Goal: Information Seeking & Learning: Learn about a topic

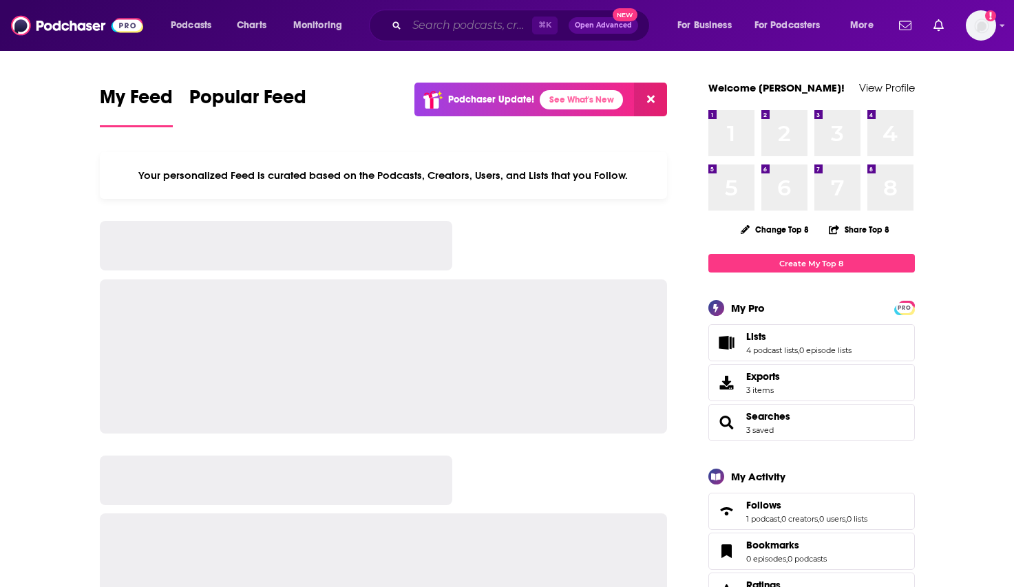
click at [461, 32] on input "Search podcasts, credits, & more..." at bounding box center [469, 25] width 125 height 22
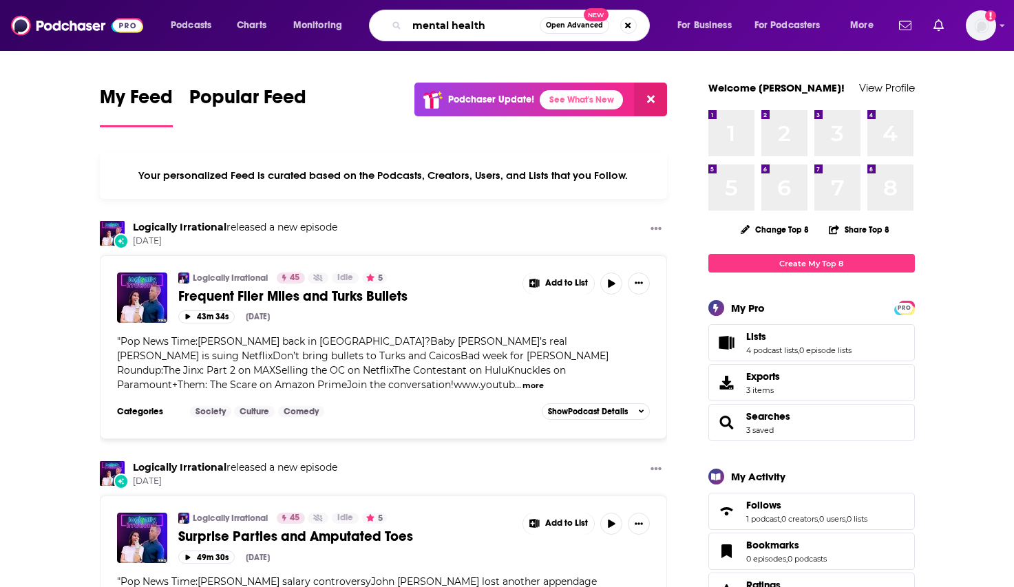
type input "mental health"
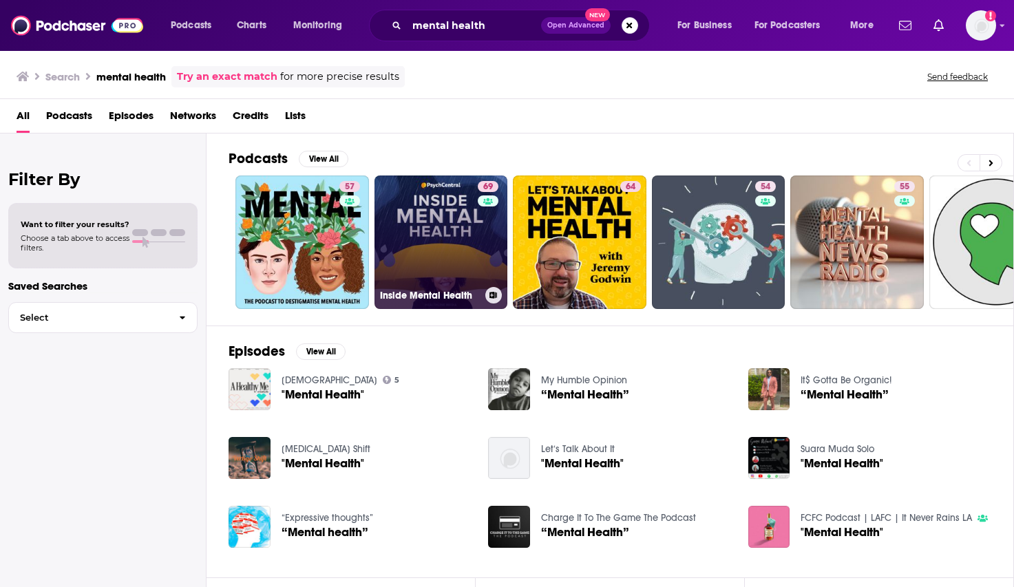
click at [450, 216] on link "69 Inside Mental Health" at bounding box center [442, 243] width 134 height 134
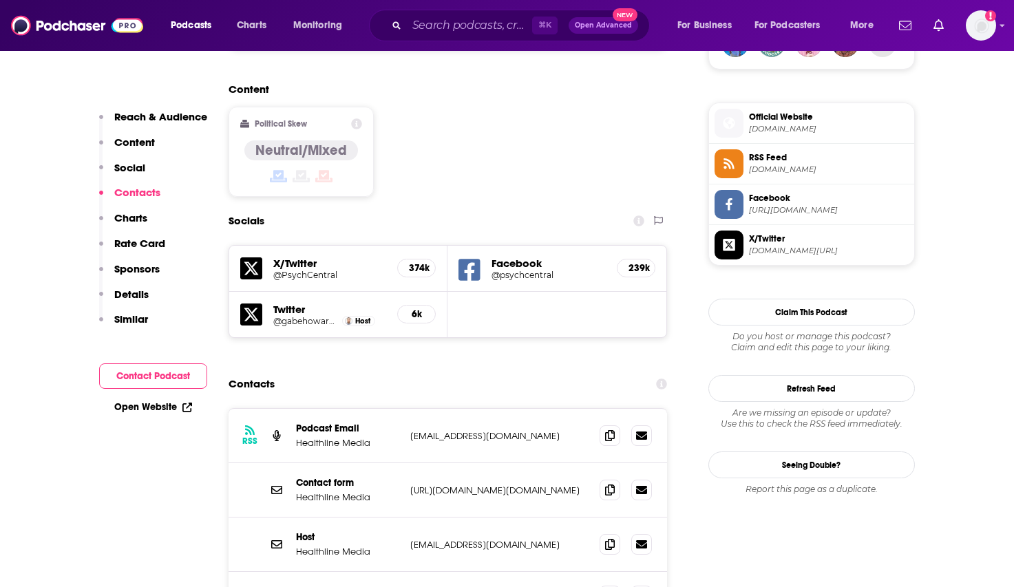
scroll to position [1119, 0]
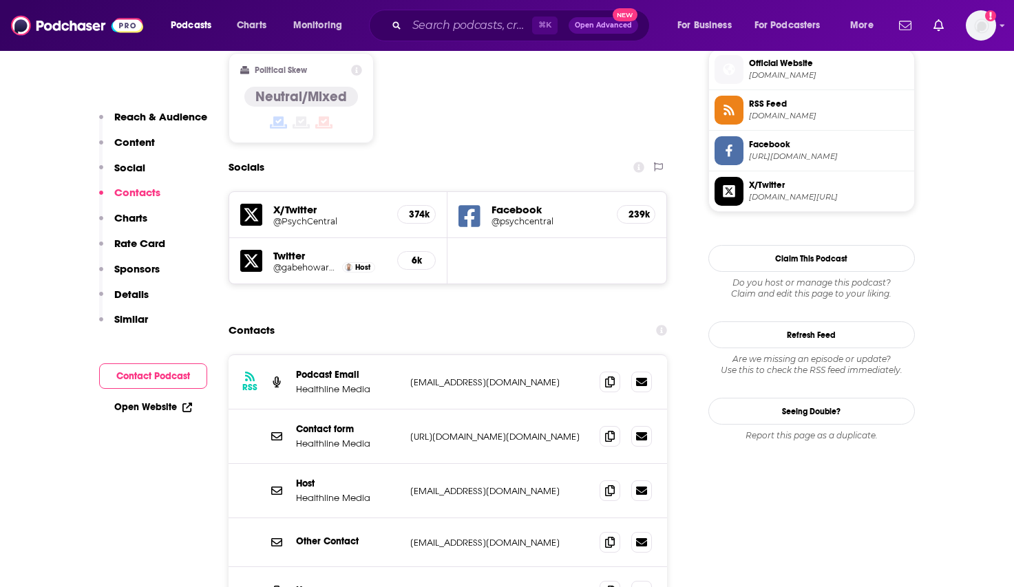
click at [452, 317] on div "Contacts" at bounding box center [448, 330] width 439 height 26
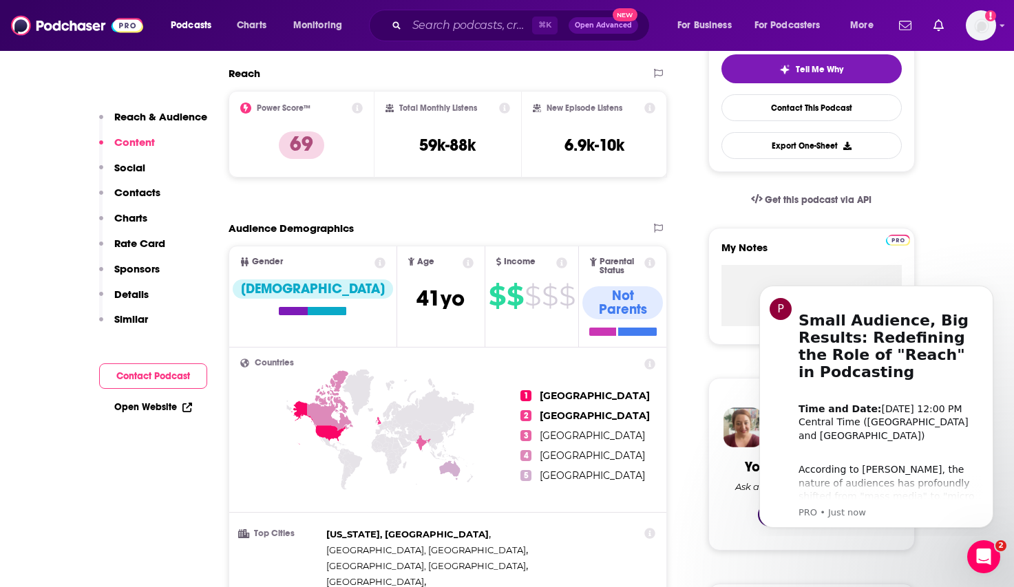
scroll to position [0, 0]
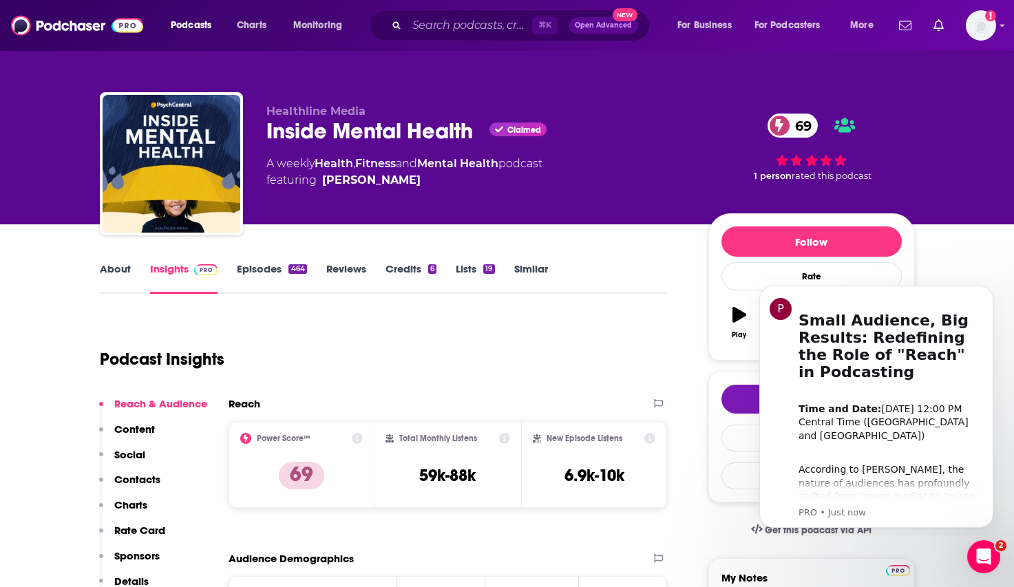
click at [271, 268] on link "Episodes 464" at bounding box center [272, 278] width 70 height 32
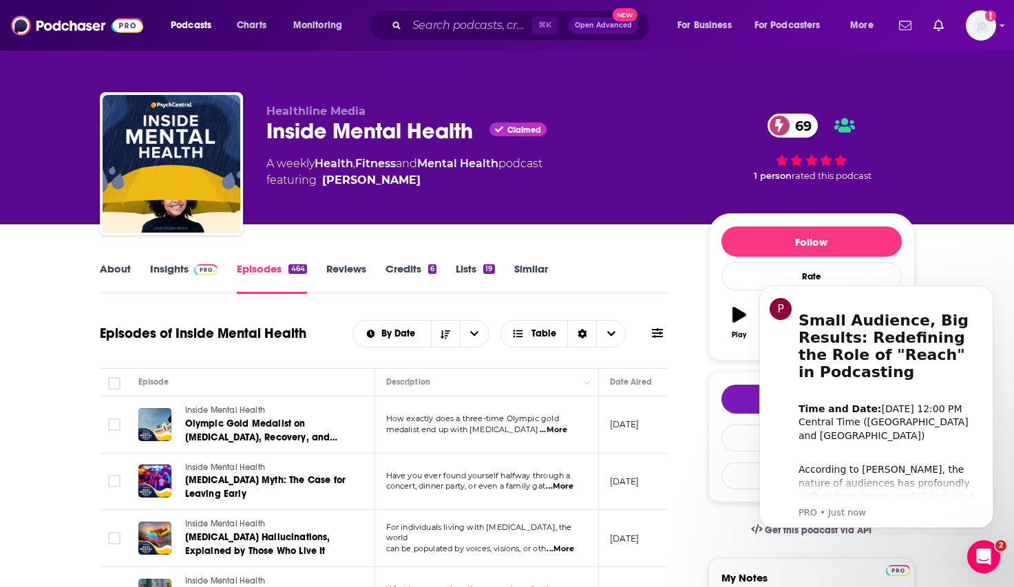
click at [118, 264] on link "About" at bounding box center [115, 278] width 31 height 32
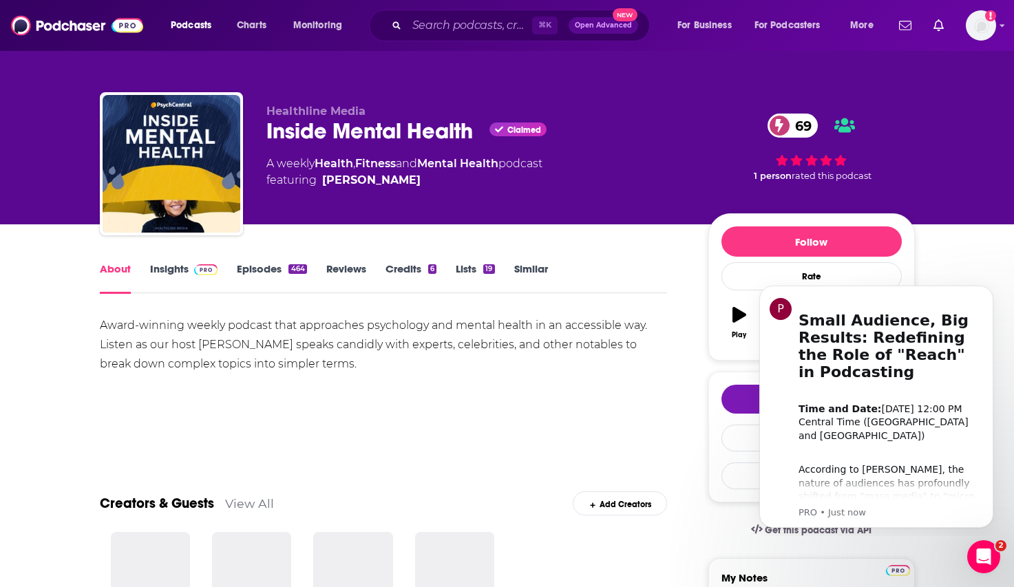
click at [160, 269] on link "Insights" at bounding box center [184, 278] width 68 height 32
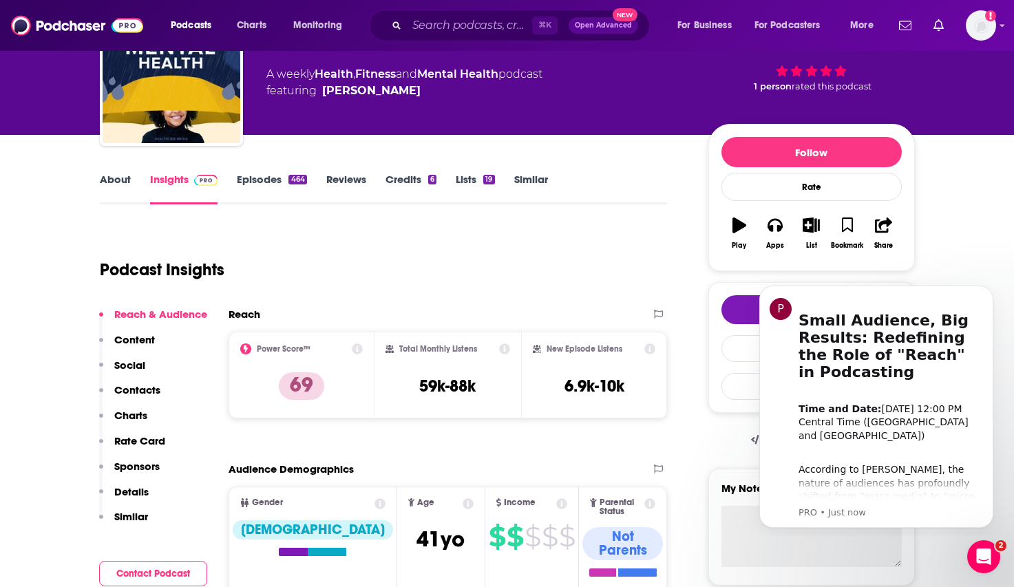
scroll to position [91, 0]
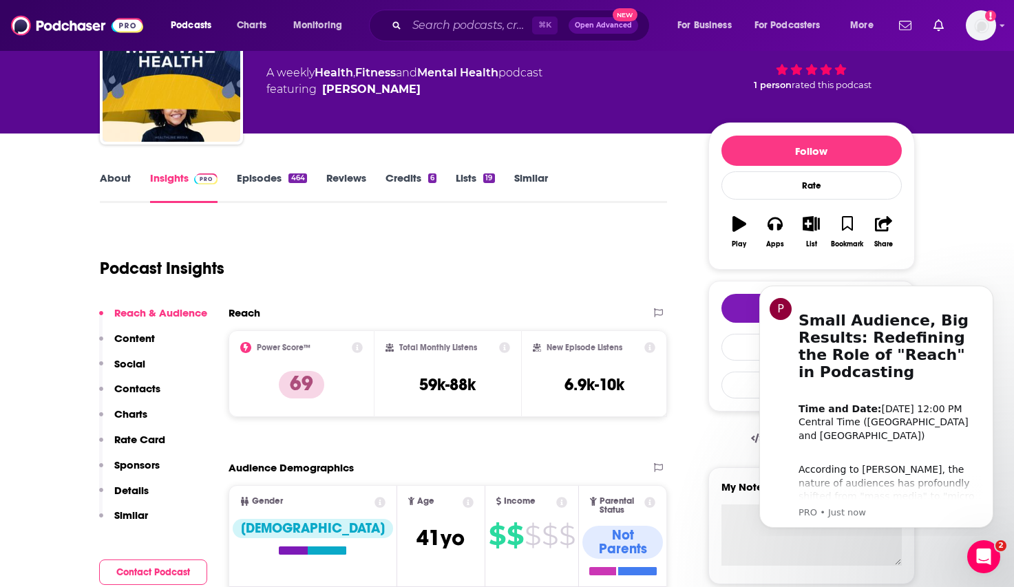
click at [124, 187] on link "About" at bounding box center [115, 187] width 31 height 32
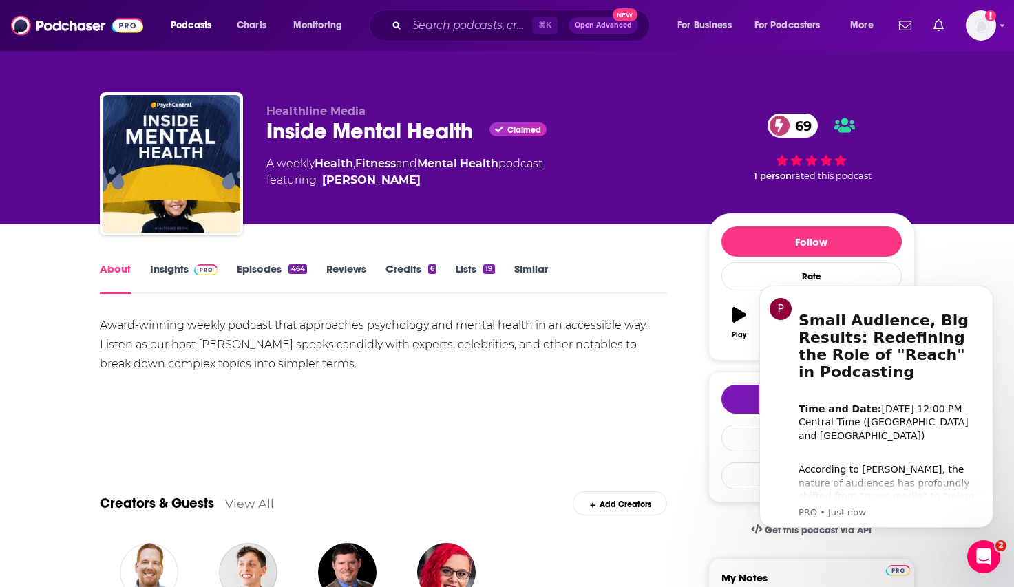
click at [158, 265] on link "Insights" at bounding box center [184, 278] width 68 height 32
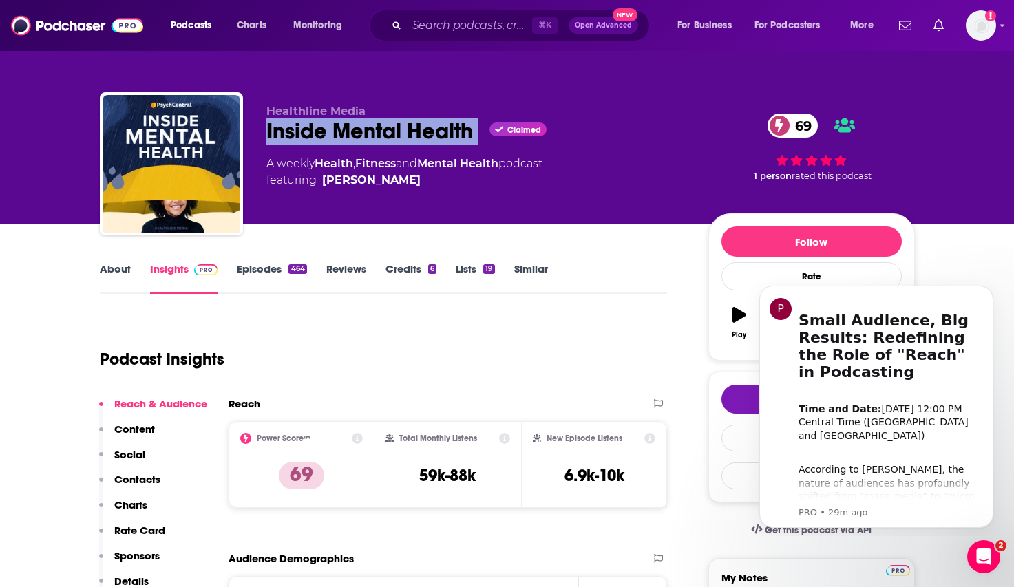
drag, startPoint x: 265, startPoint y: 123, endPoint x: 508, endPoint y: 129, distance: 243.1
click at [508, 129] on div "Healthline Media Inside Mental Health Claimed 69 A weekly Health , Fitness and …" at bounding box center [507, 166] width 815 height 149
copy div "Inside Mental Health"
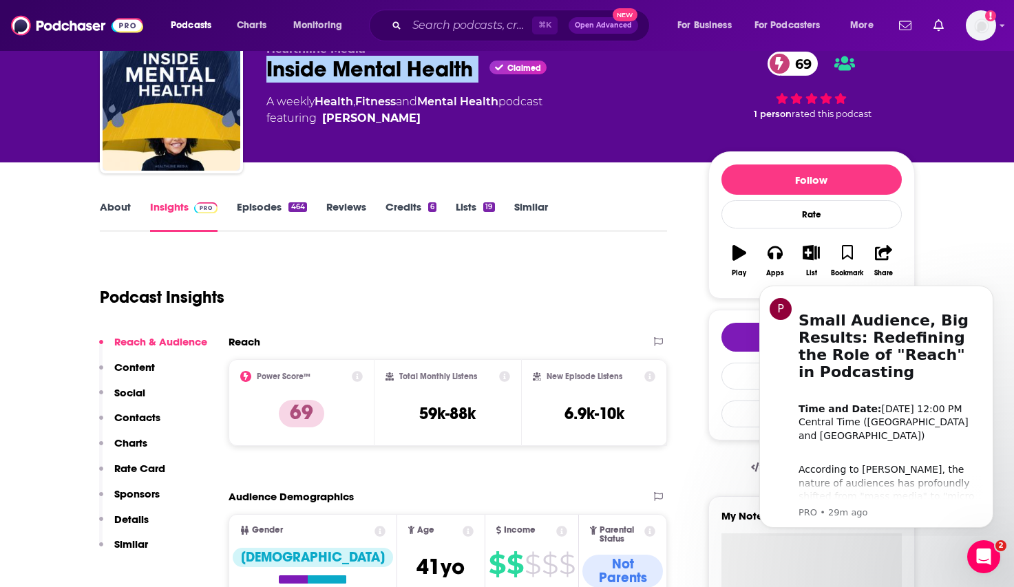
scroll to position [28, 0]
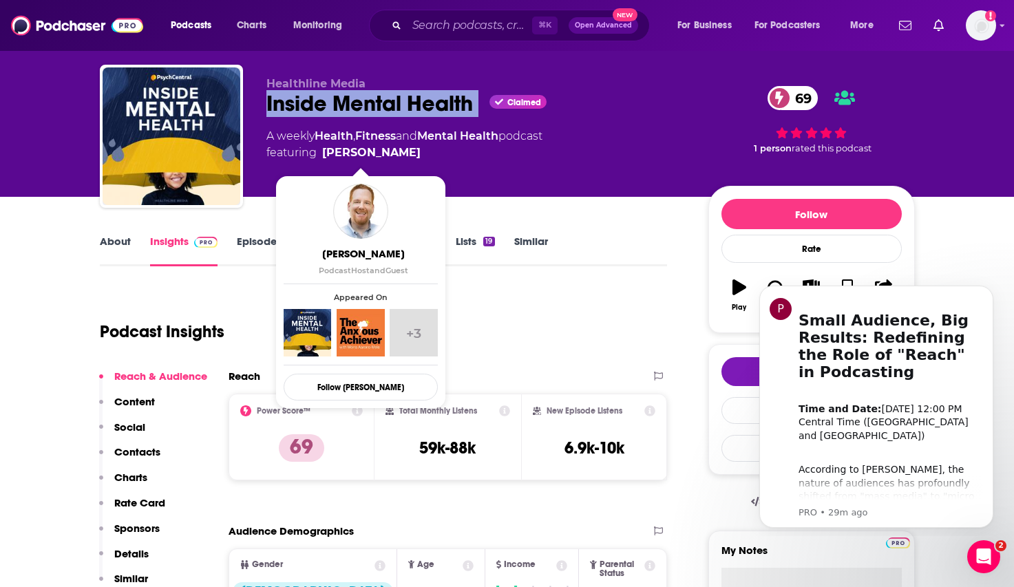
drag, startPoint x: 320, startPoint y: 151, endPoint x: 397, endPoint y: 158, distance: 77.5
click at [397, 158] on span "featuring Gabe Howard" at bounding box center [404, 153] width 276 height 17
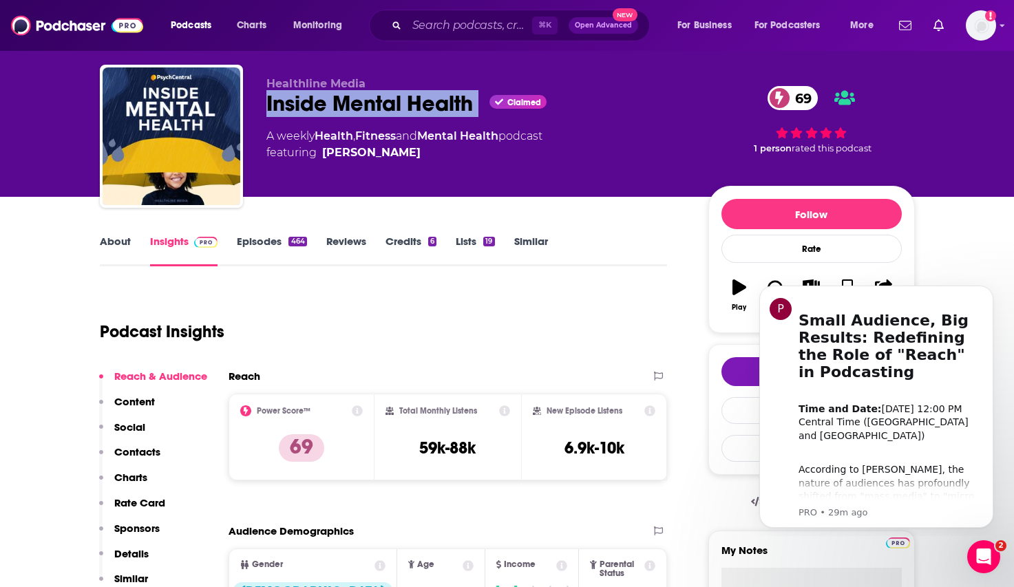
copy span "Gabe Howard"
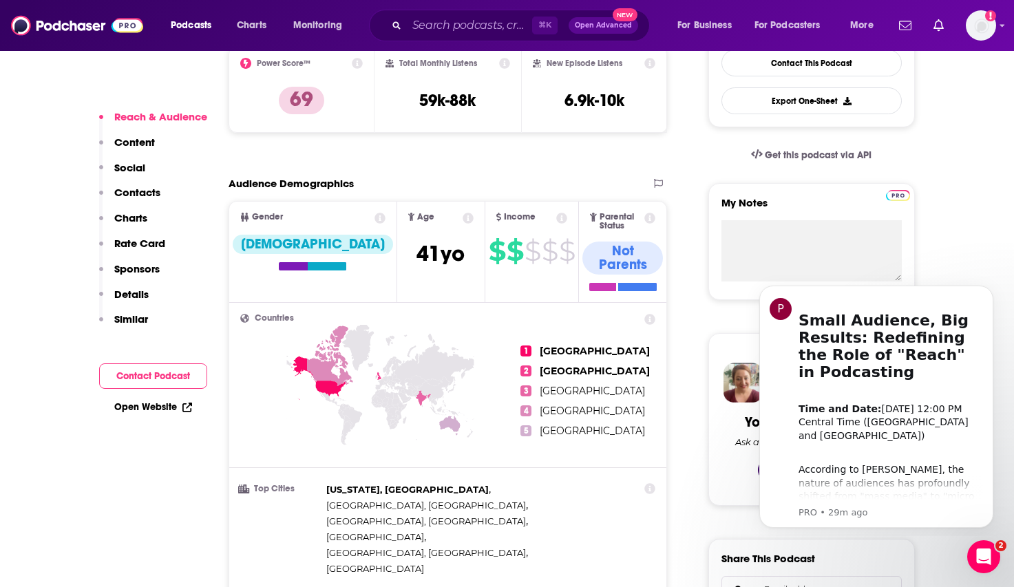
scroll to position [112, 0]
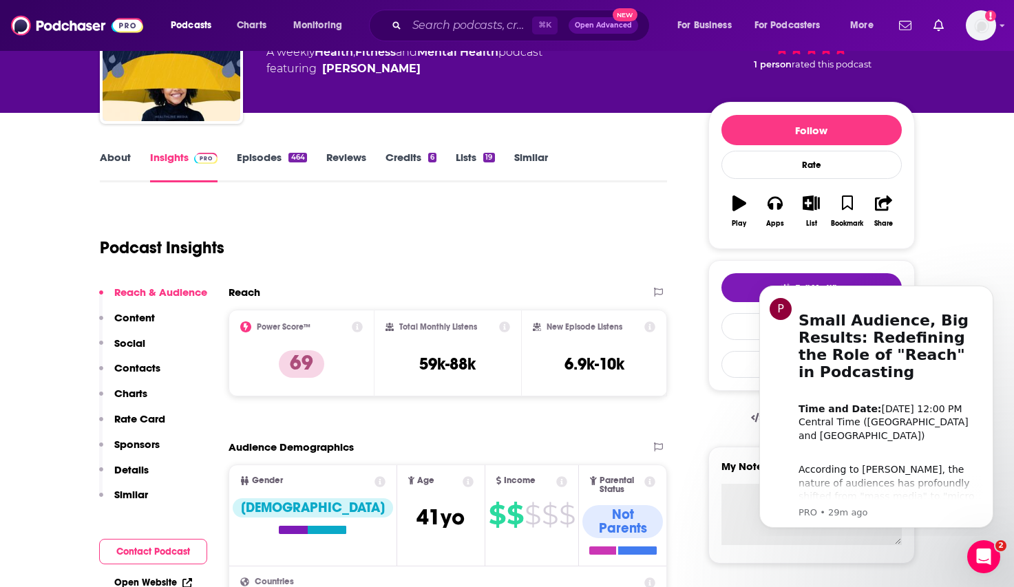
click at [107, 154] on link "About" at bounding box center [115, 167] width 31 height 32
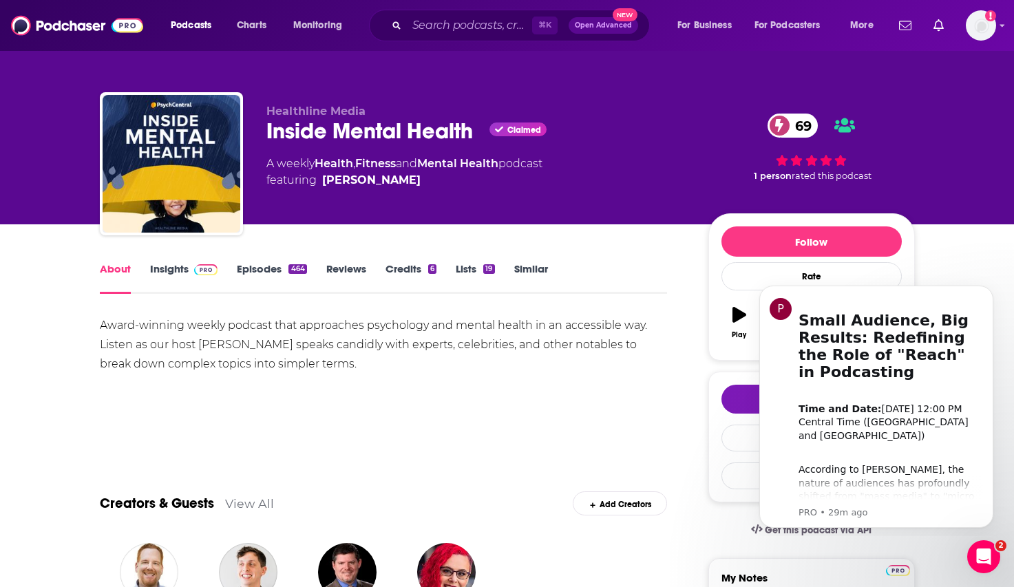
click at [189, 263] on span at bounding box center [204, 268] width 30 height 13
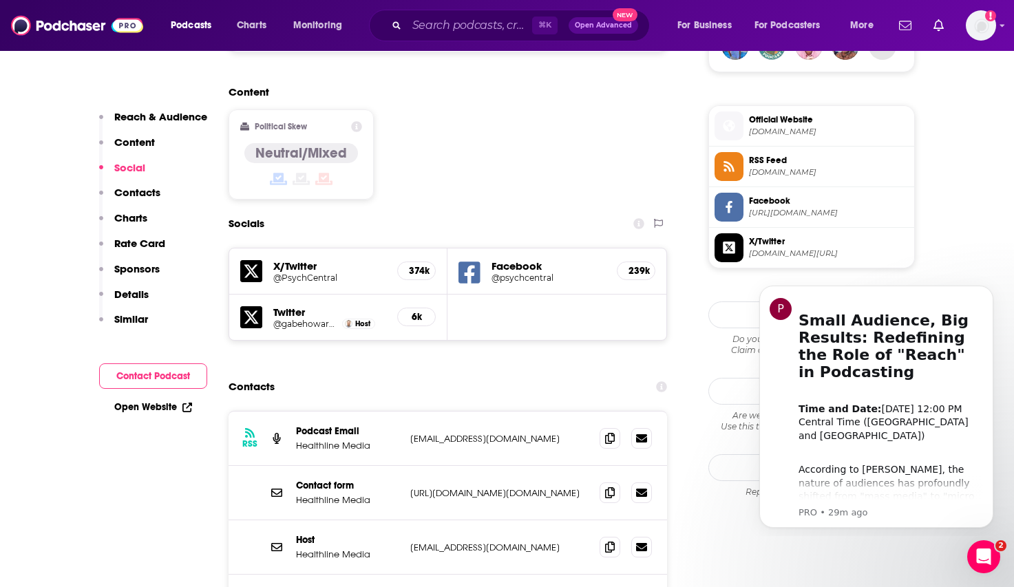
scroll to position [1139, 0]
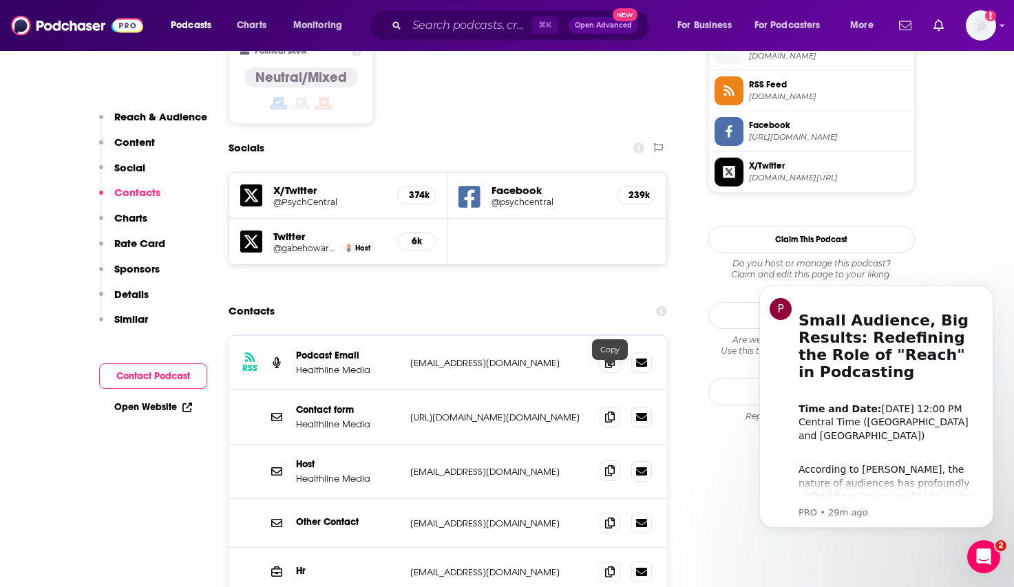
click at [614, 465] on icon at bounding box center [610, 470] width 10 height 11
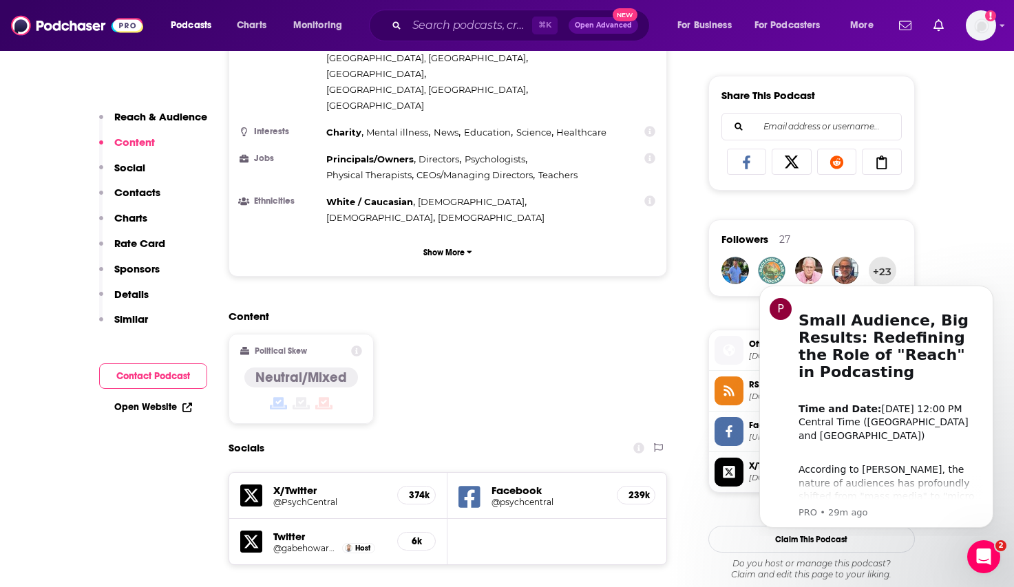
scroll to position [658, 0]
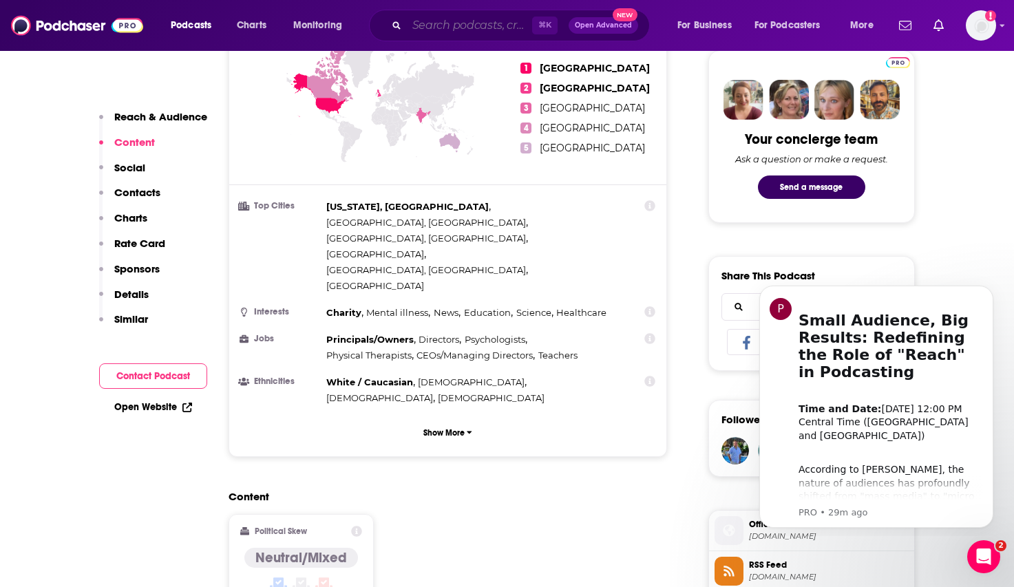
click at [481, 28] on input "Search podcasts, credits, & more..." at bounding box center [469, 25] width 125 height 22
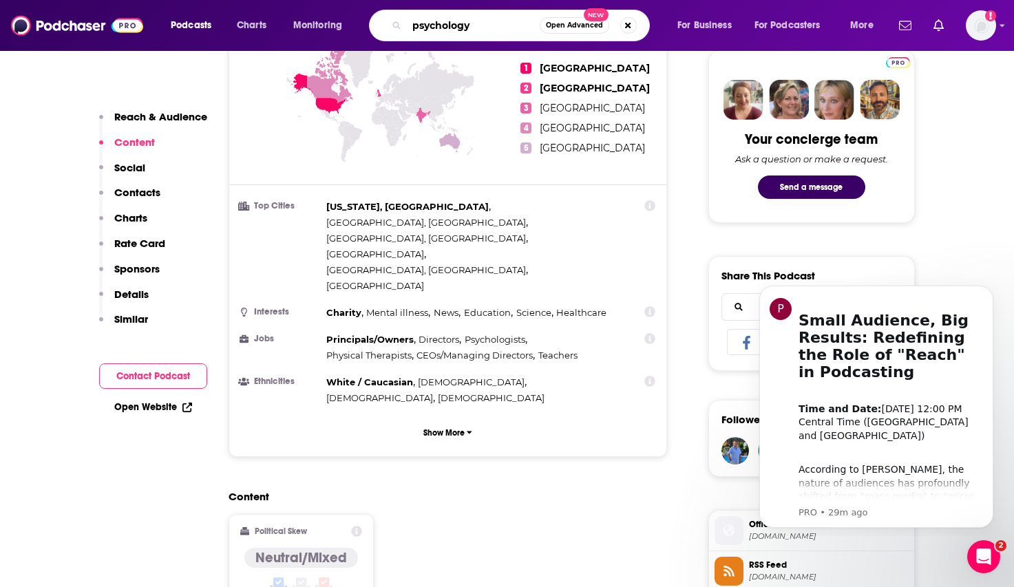
type input "psychology"
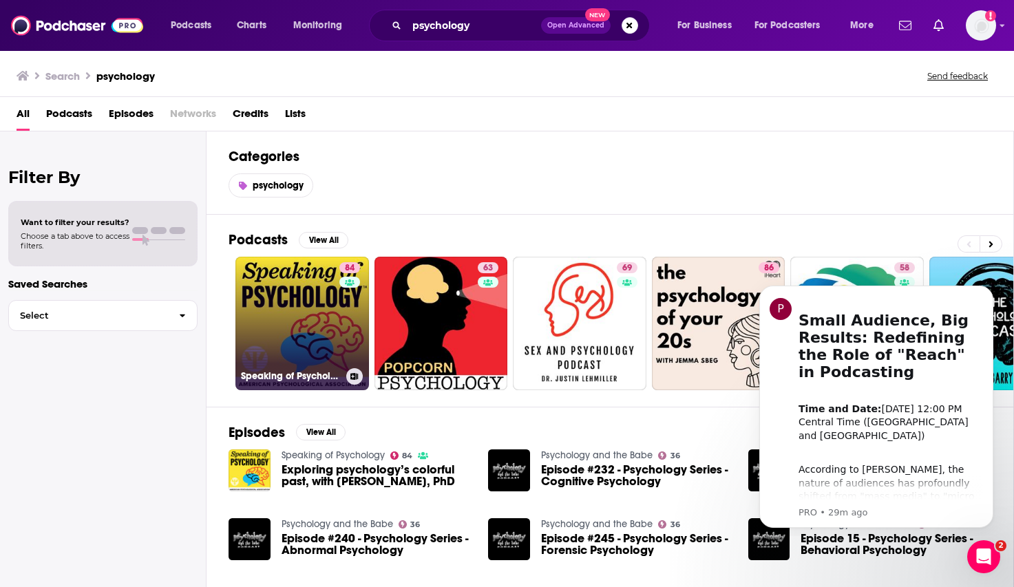
click at [297, 317] on link "84 Speaking of Psychology" at bounding box center [302, 324] width 134 height 134
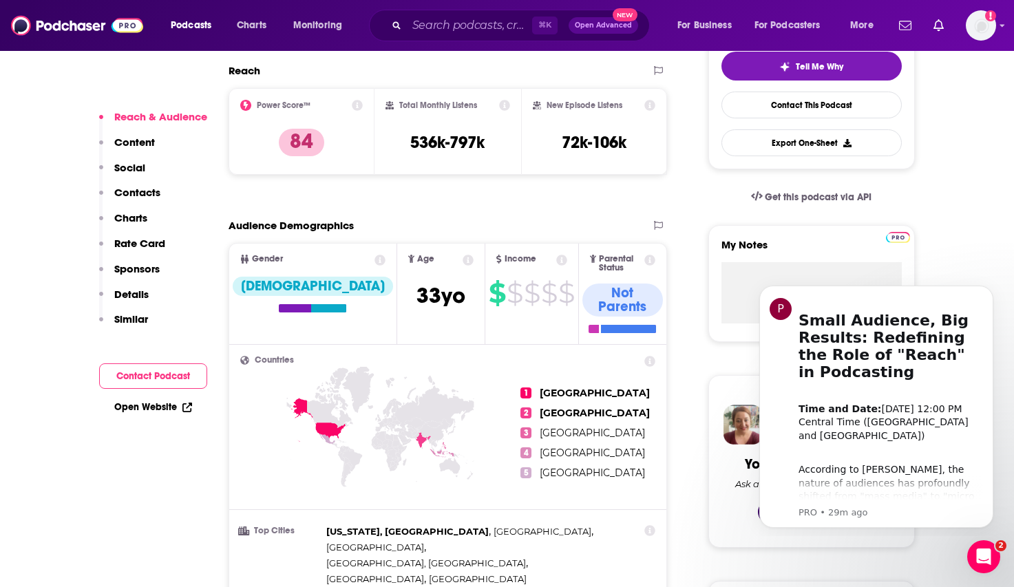
scroll to position [128, 0]
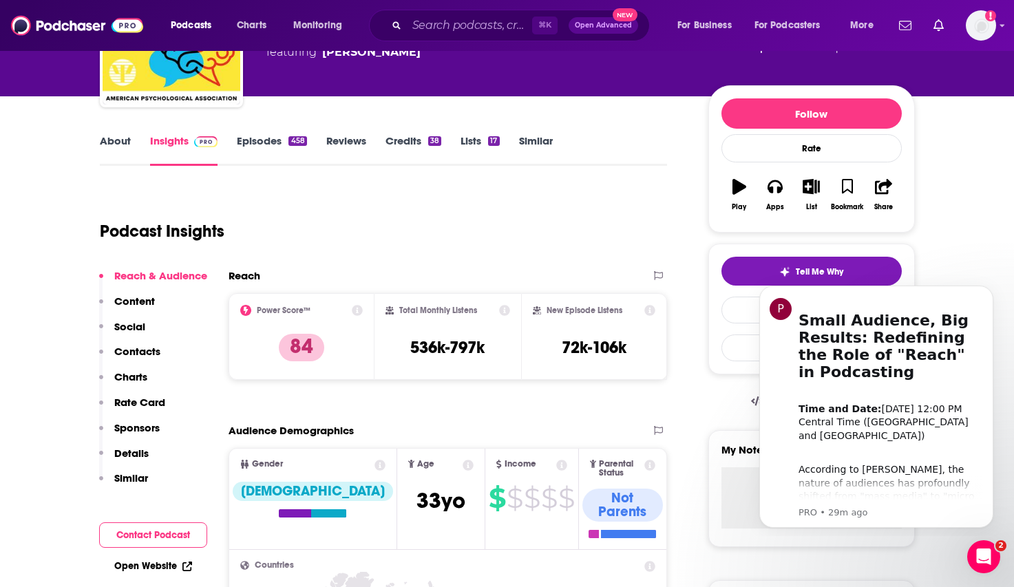
click at [120, 140] on link "About" at bounding box center [115, 150] width 31 height 32
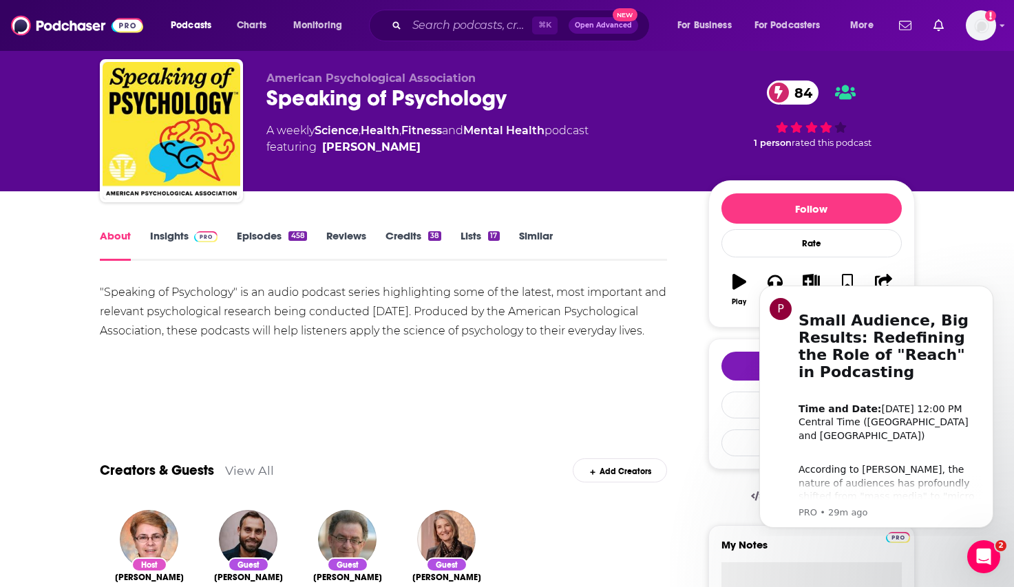
scroll to position [32, 0]
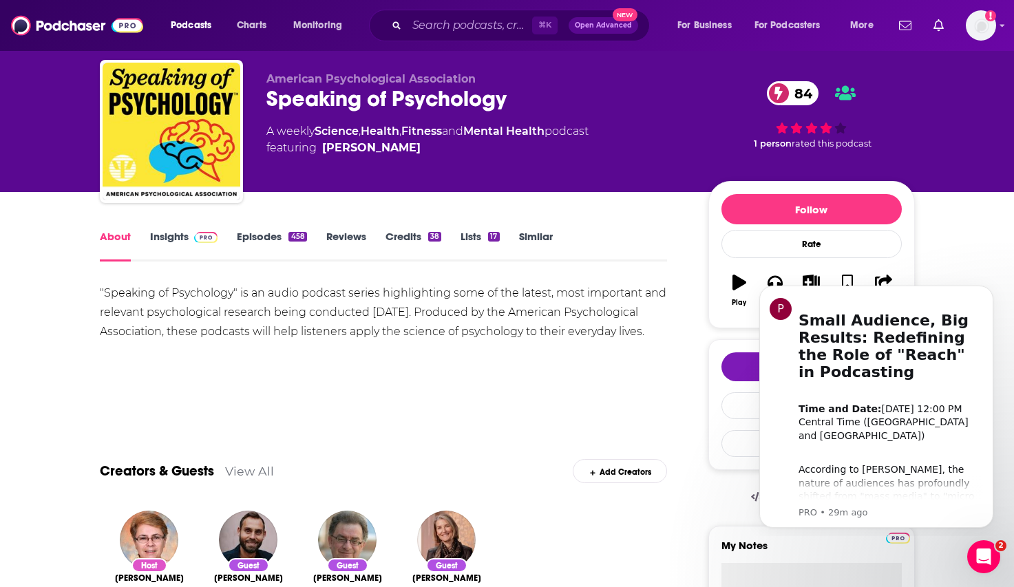
click at [178, 237] on link "Insights" at bounding box center [184, 246] width 68 height 32
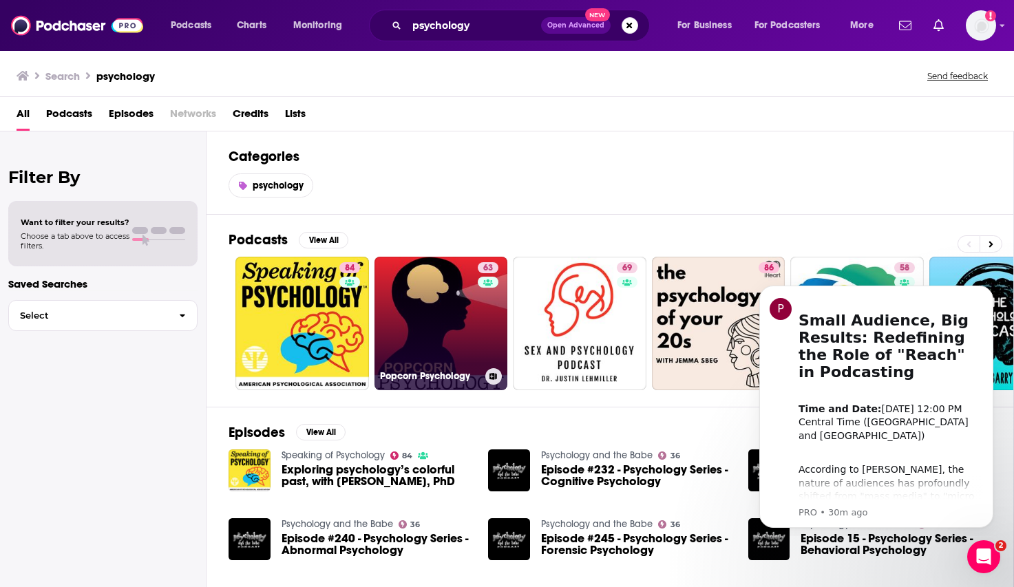
click at [459, 315] on link "63 Popcorn Psychology" at bounding box center [442, 324] width 134 height 134
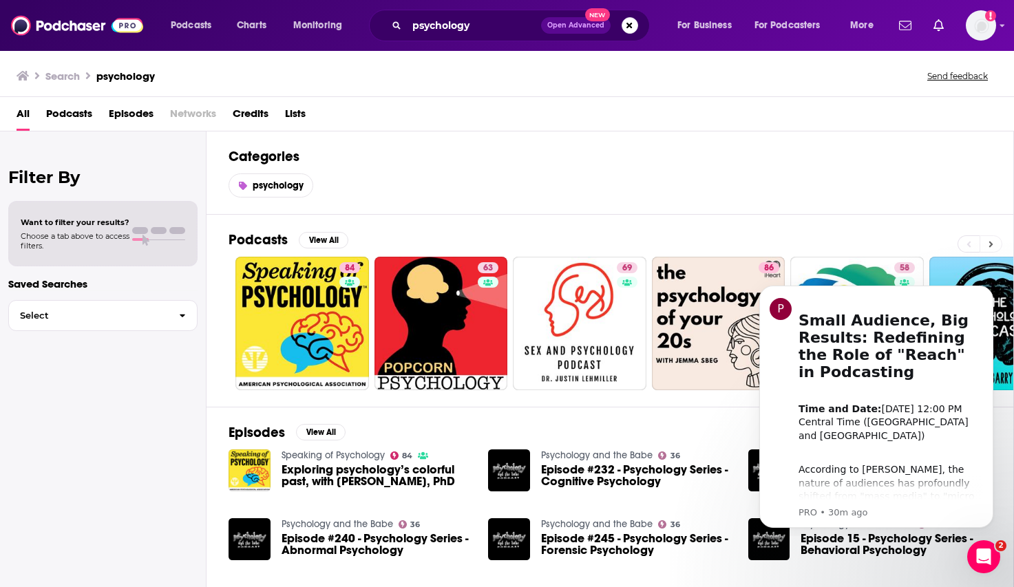
click at [993, 241] on button at bounding box center [991, 243] width 23 height 17
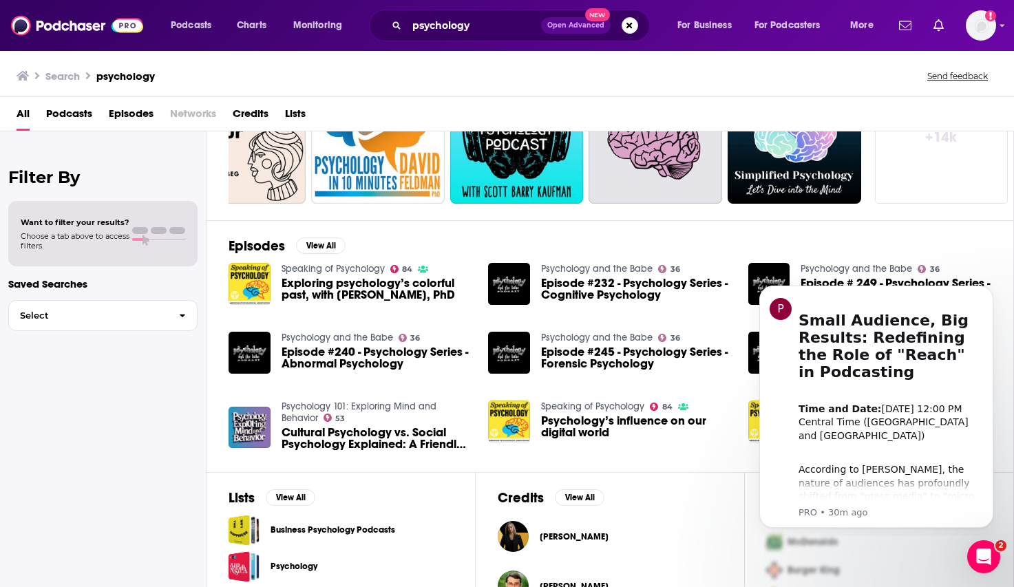
scroll to position [274, 0]
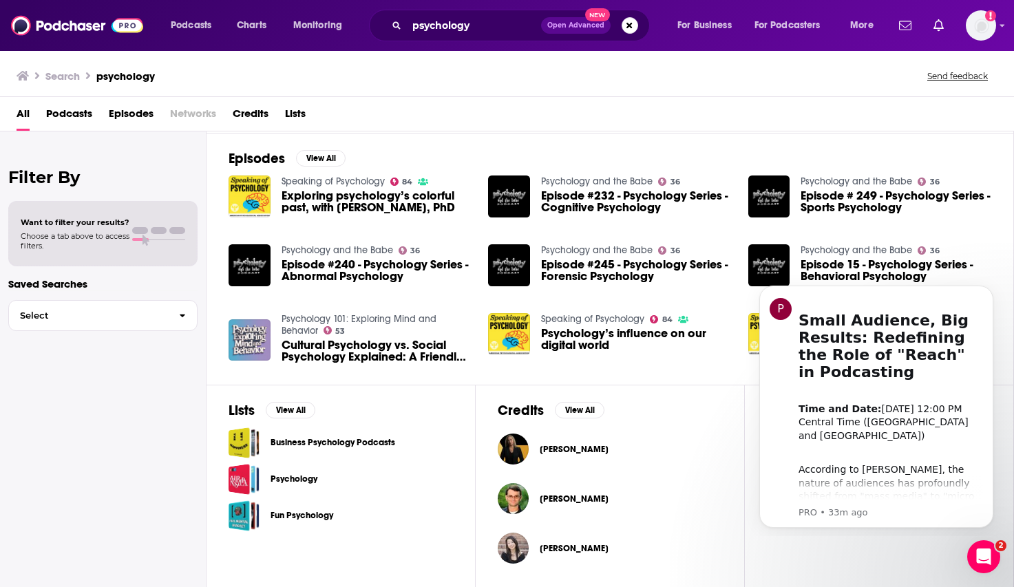
click at [248, 336] on img "Cultural Psychology vs. Social Psychology Explained: A Friendly Intro to Psycho…" at bounding box center [250, 340] width 42 height 42
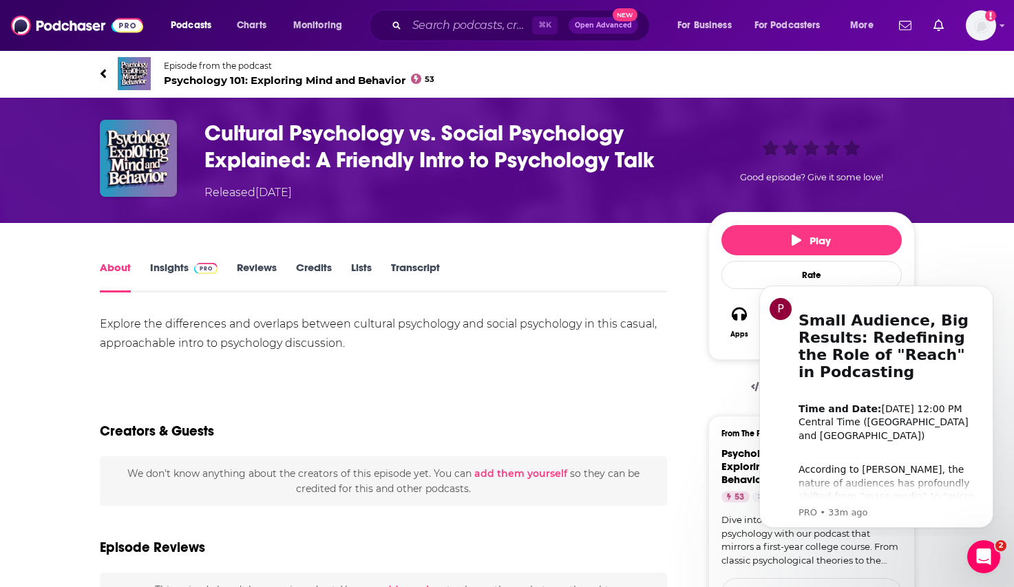
click at [171, 265] on link "Insights" at bounding box center [184, 277] width 68 height 32
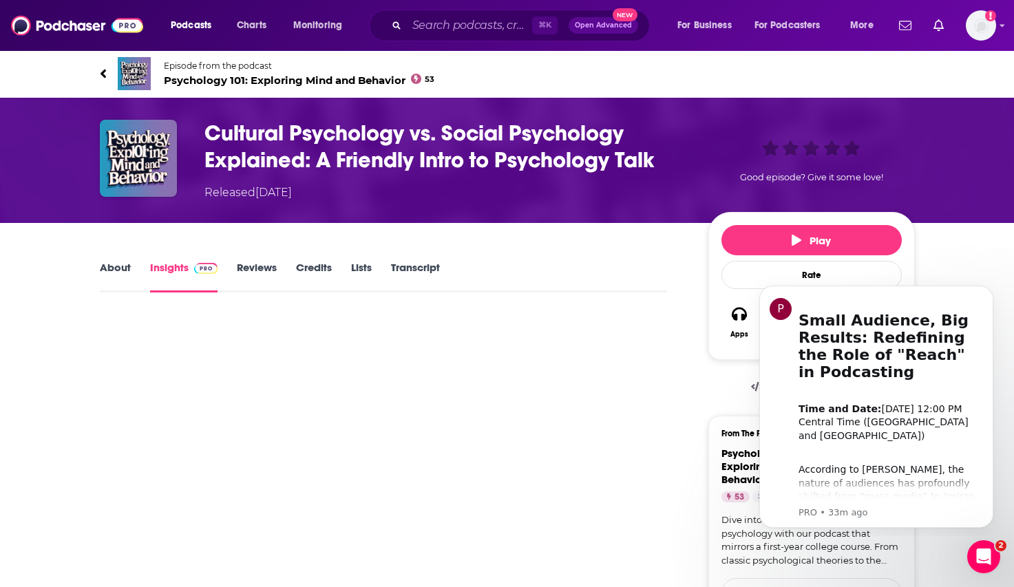
click at [271, 127] on h3 "Cultural Psychology vs. Social Psychology Explained: A Friendly Intro to Psycho…" at bounding box center [445, 147] width 482 height 54
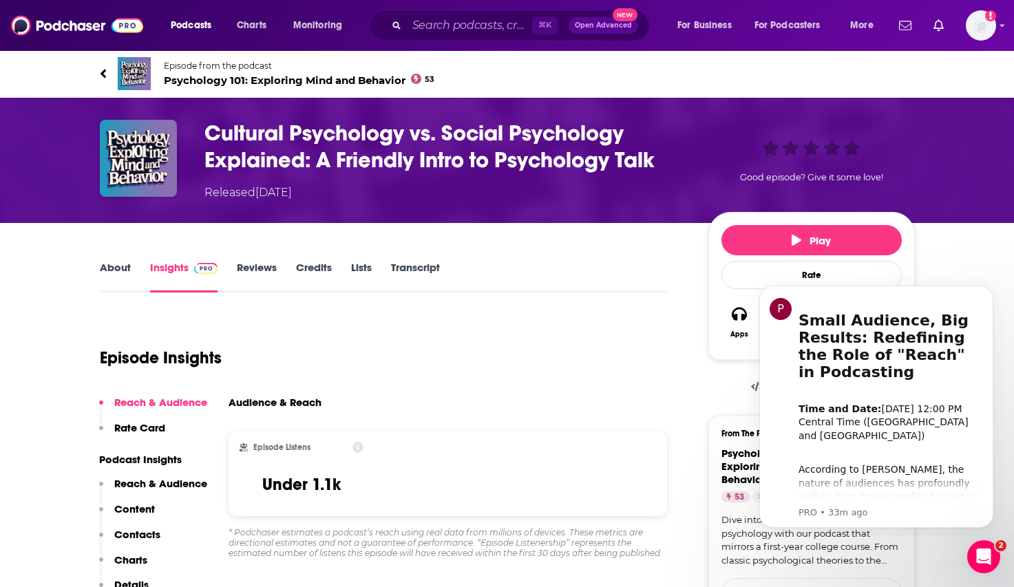
click at [211, 82] on span "Psychology 101: Exploring Mind and Behavior 53" at bounding box center [299, 80] width 271 height 13
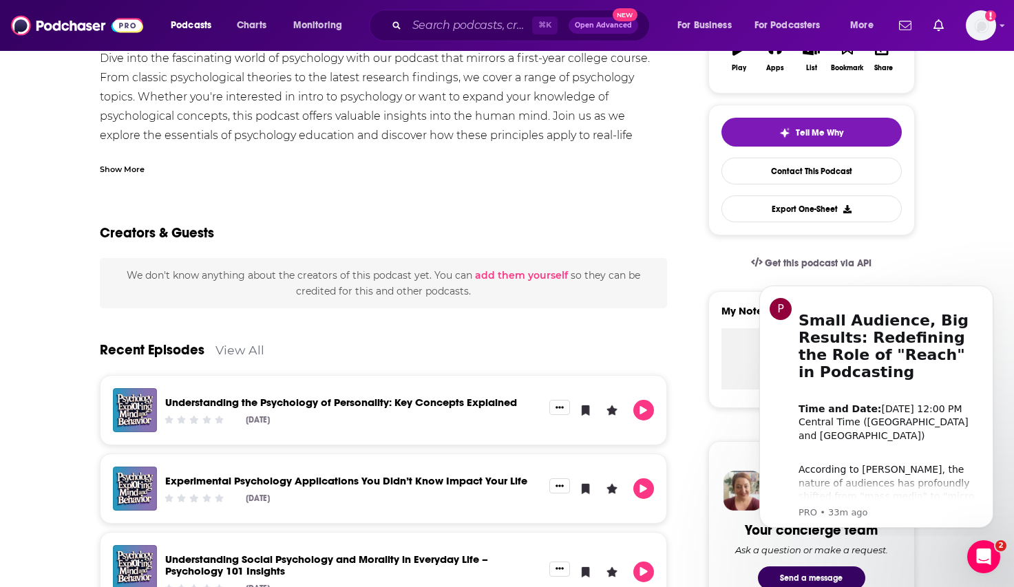
scroll to position [80, 0]
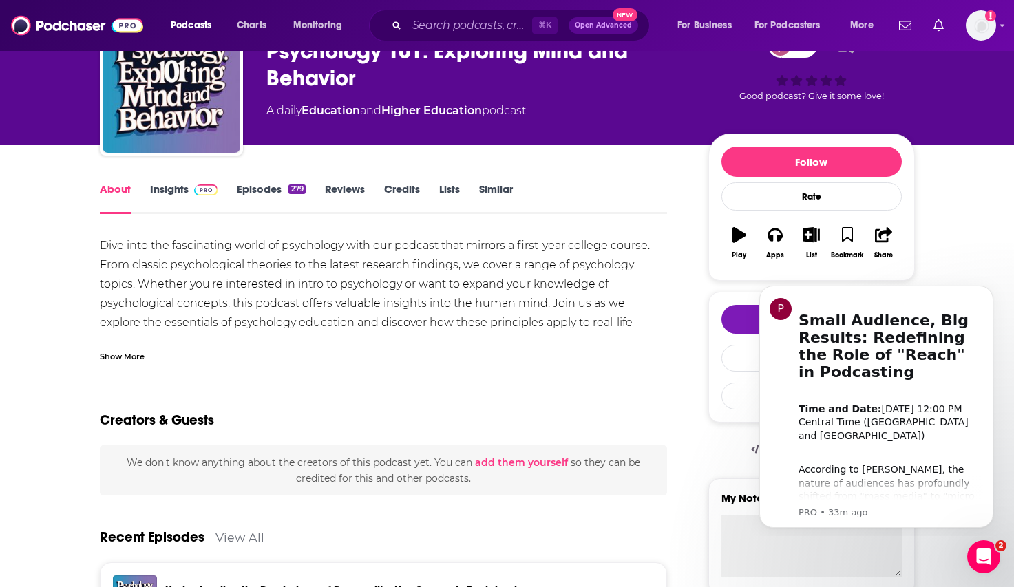
click at [200, 191] on img at bounding box center [206, 189] width 24 height 11
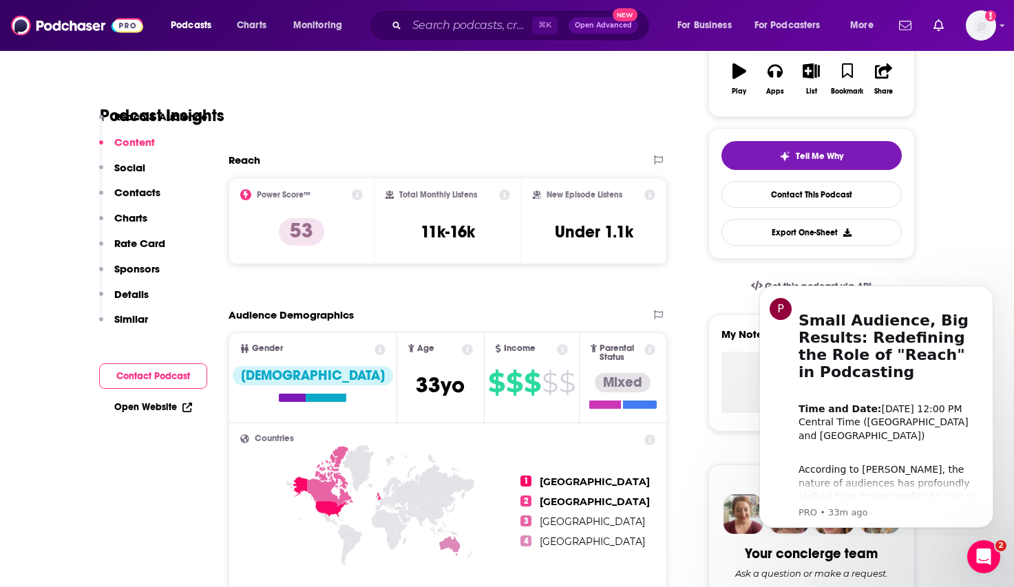
scroll to position [26, 0]
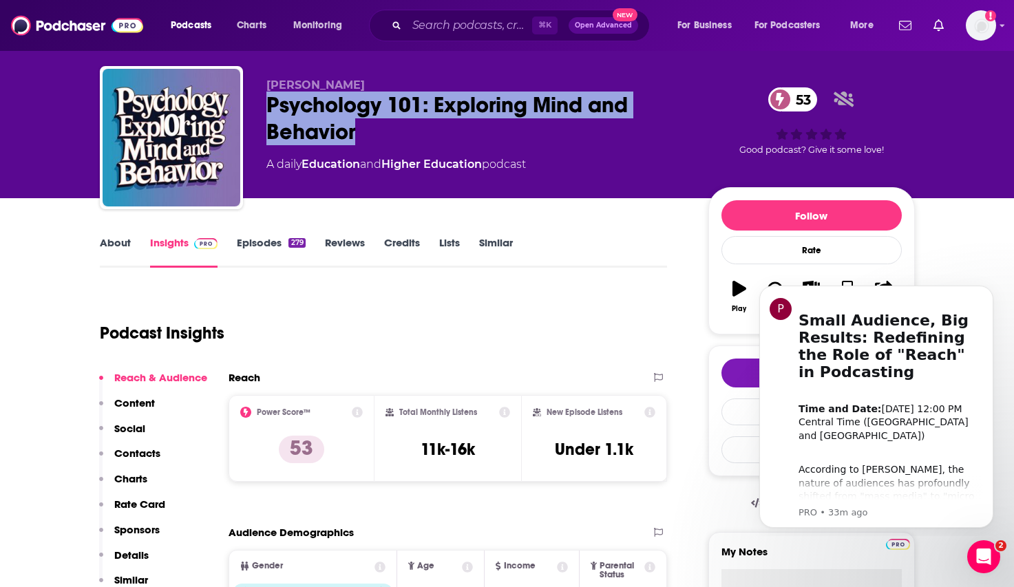
drag, startPoint x: 372, startPoint y: 135, endPoint x: 266, endPoint y: 106, distance: 110.6
click at [266, 106] on div "Psychology 101: Exploring Mind and Behavior 53" at bounding box center [476, 119] width 420 height 54
copy h2 "Psychology 101: Exploring Mind and Behavior"
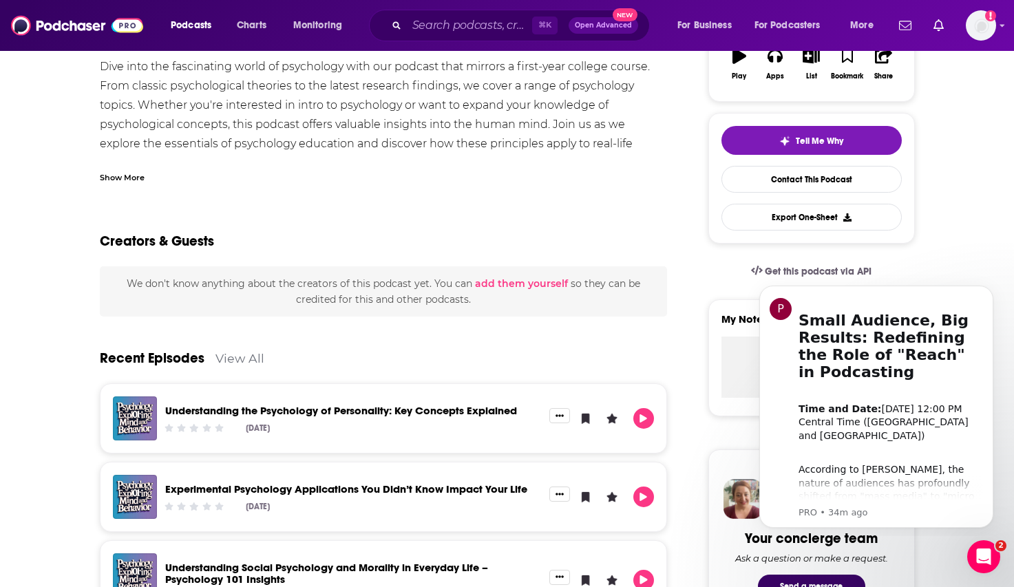
scroll to position [267, 0]
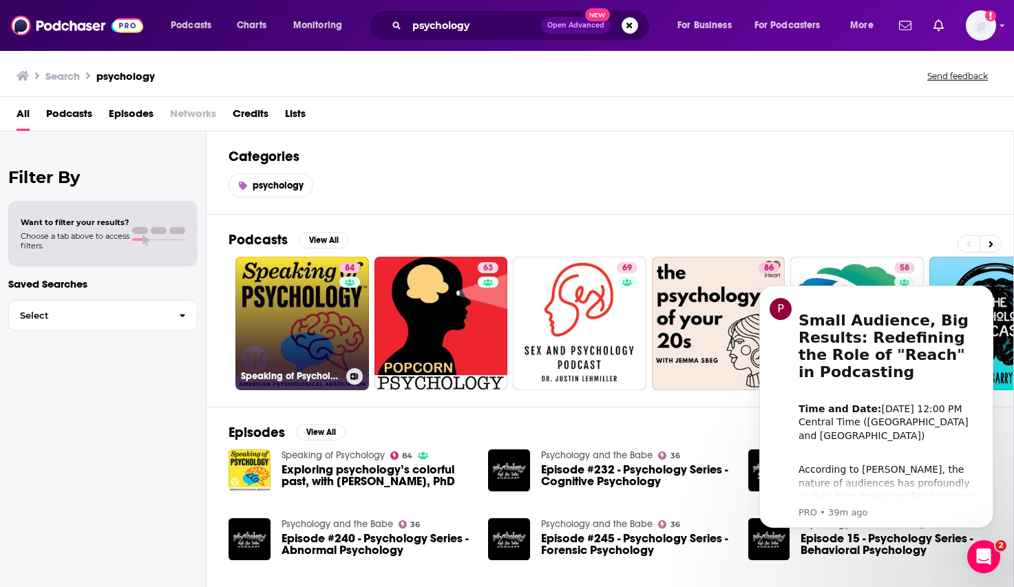
click at [306, 293] on link "84 Speaking of Psychology" at bounding box center [302, 324] width 134 height 134
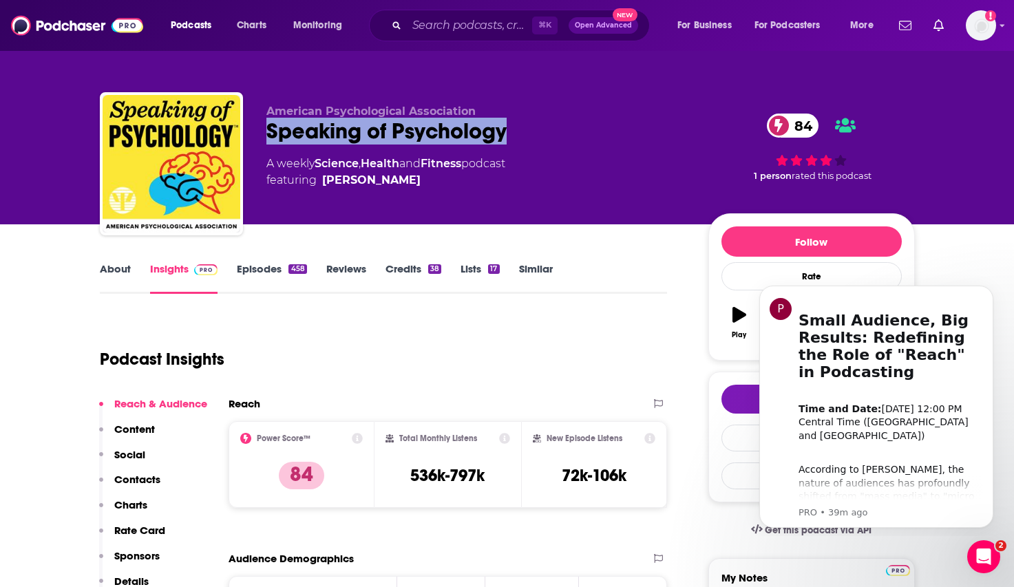
drag, startPoint x: 554, startPoint y: 149, endPoint x: 258, endPoint y: 130, distance: 296.6
click at [258, 130] on div "American Psychological Association Speaking of Psychology 84 A weekly Science ,…" at bounding box center [507, 166] width 815 height 149
copy h2 "Speaking of Psychology"
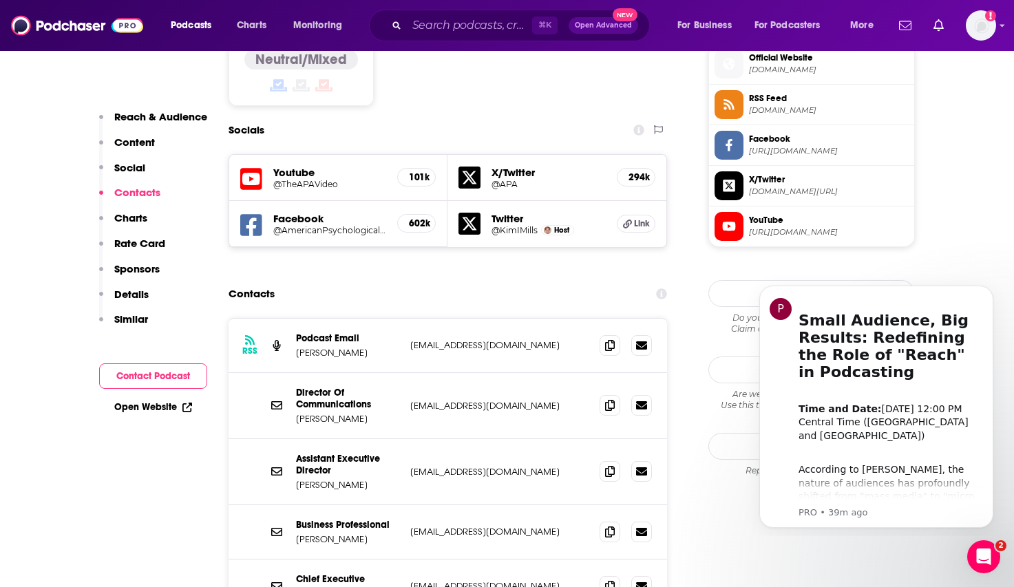
scroll to position [1144, 0]
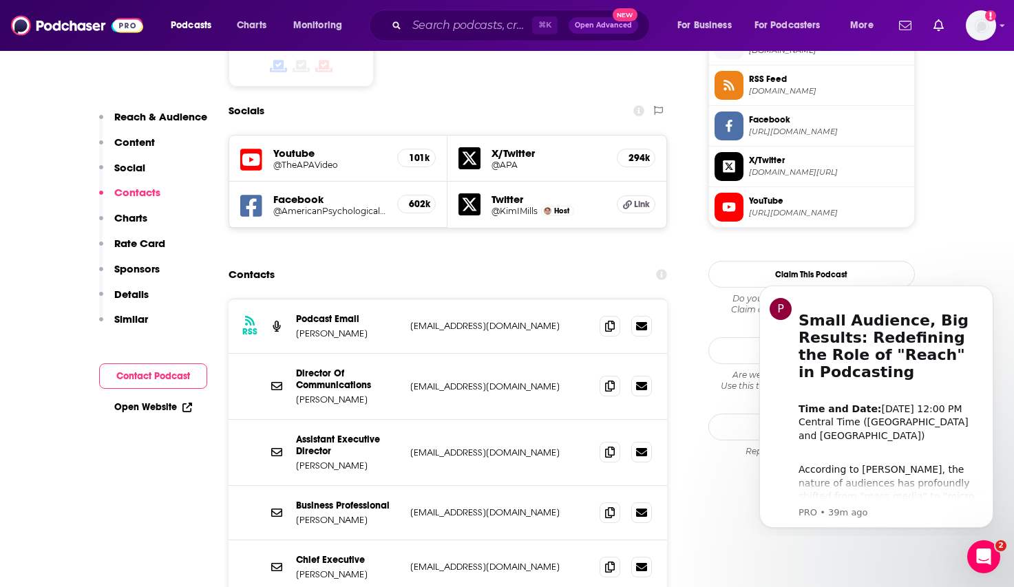
click at [527, 262] on section "Contacts RSS Podcast Email Kim Mills public.affairs@apa.org public.affairs@apa.…" at bounding box center [448, 472] width 439 height 420
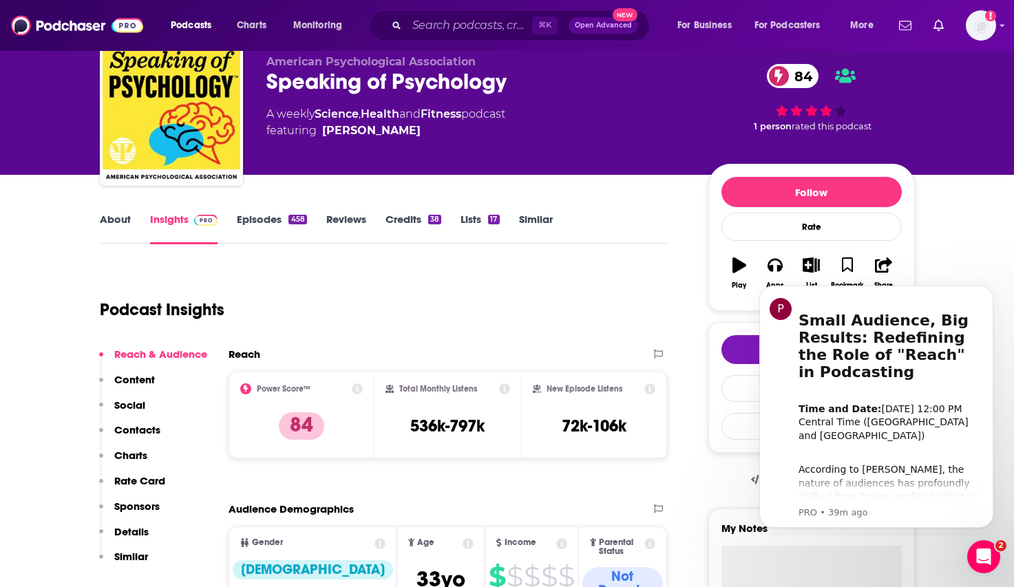
scroll to position [0, 0]
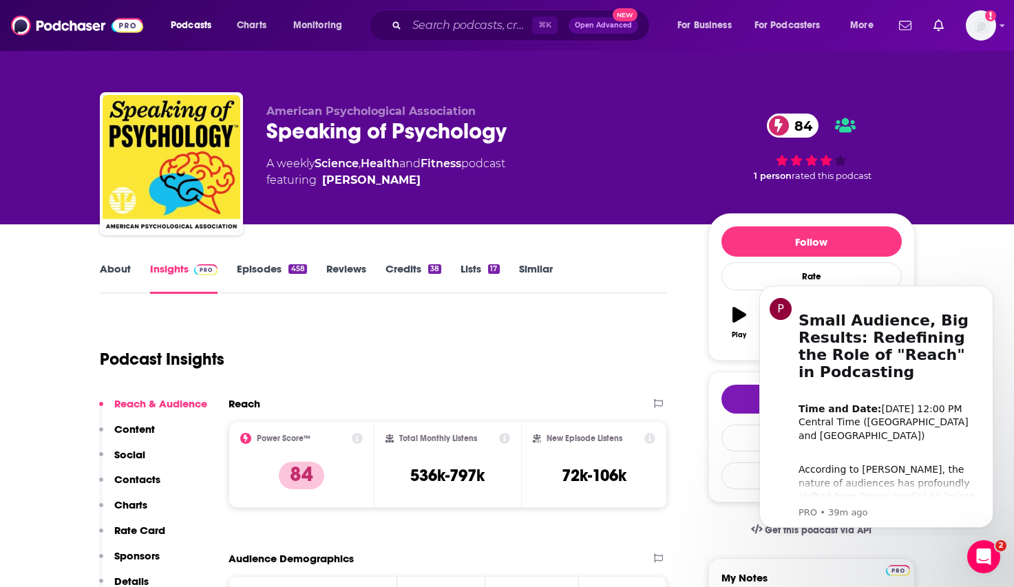
click at [370, 124] on div "Speaking of Psychology 84" at bounding box center [476, 131] width 420 height 27
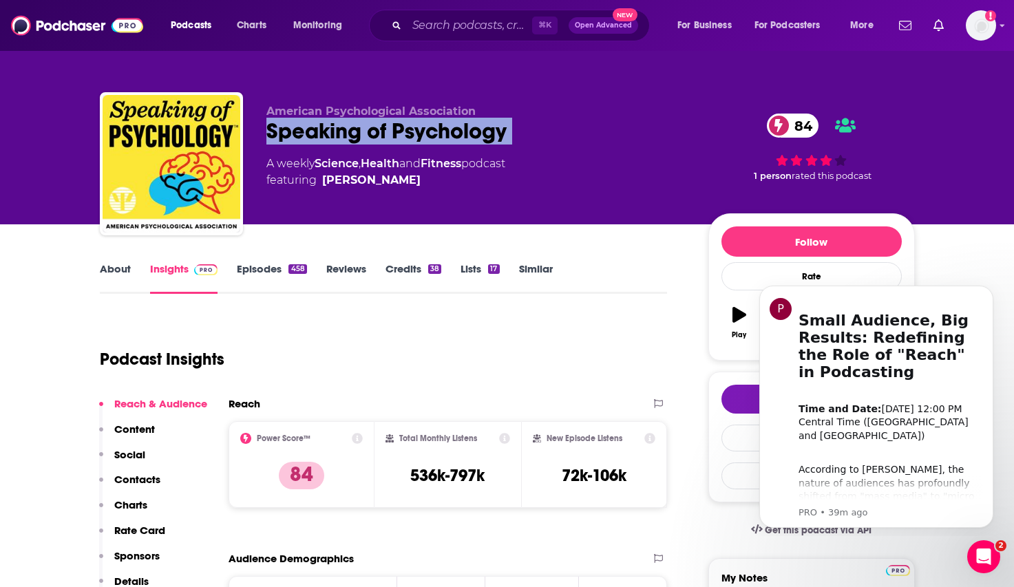
click at [370, 124] on div "Speaking of Psychology 84" at bounding box center [476, 131] width 420 height 27
copy div "Speaking of Psychology 84"
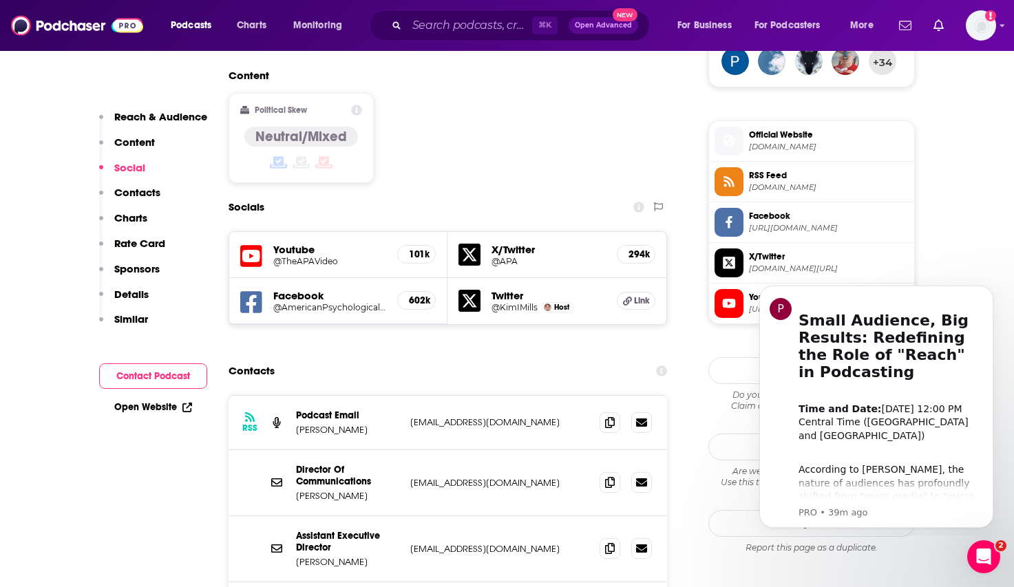
scroll to position [1056, 0]
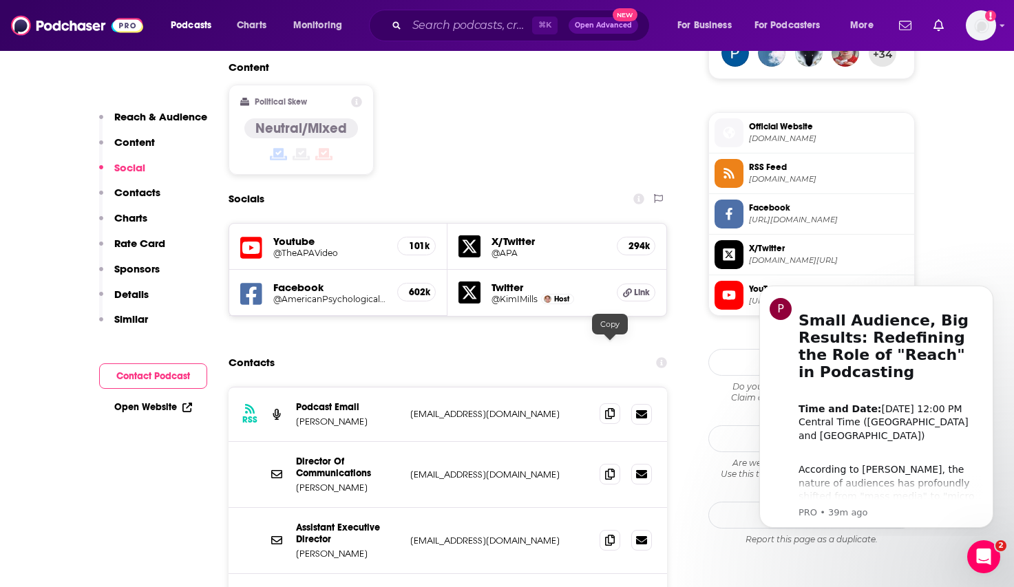
click at [608, 408] on icon at bounding box center [610, 413] width 10 height 11
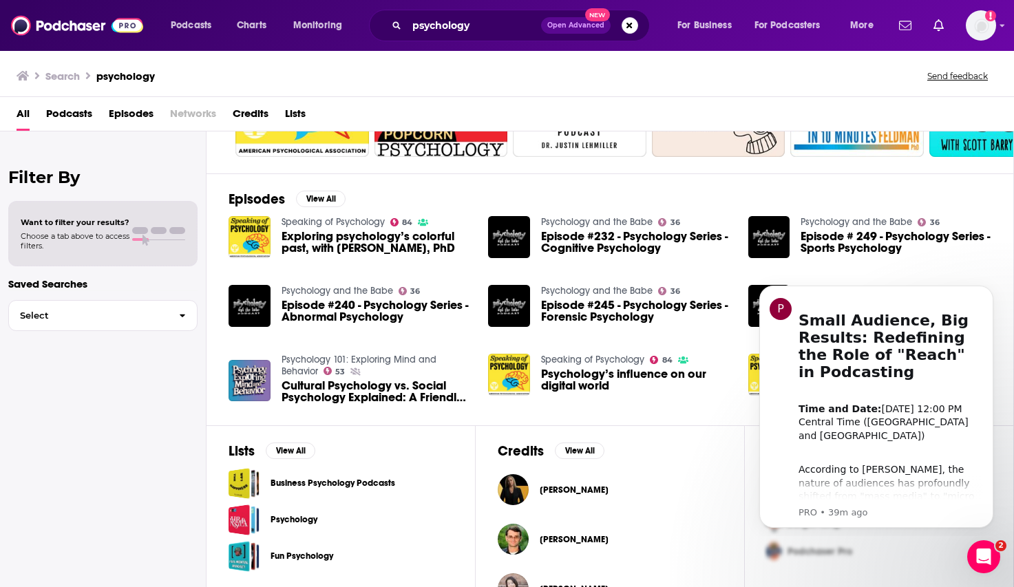
scroll to position [274, 0]
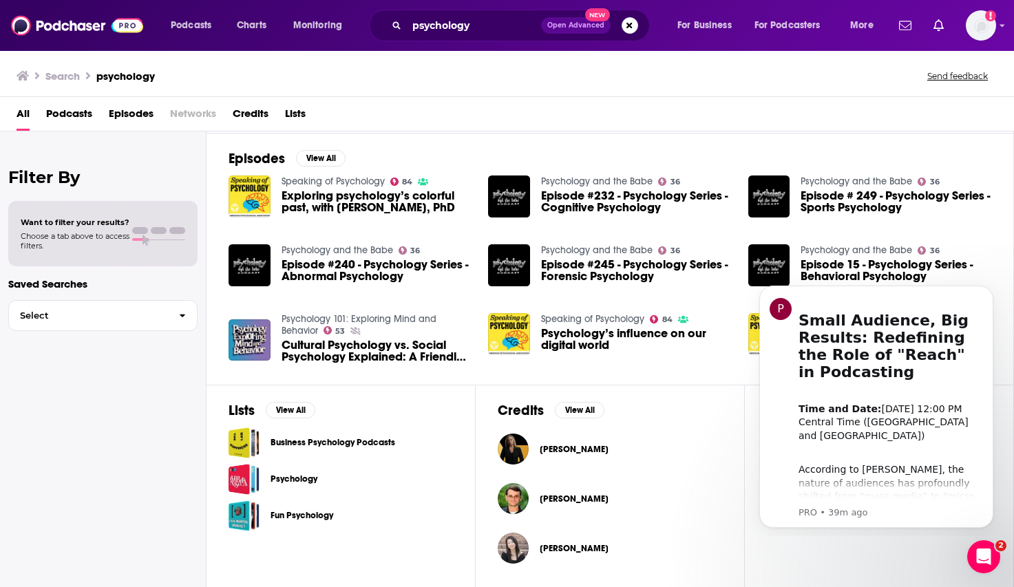
click at [298, 473] on link "Psychology" at bounding box center [294, 479] width 47 height 15
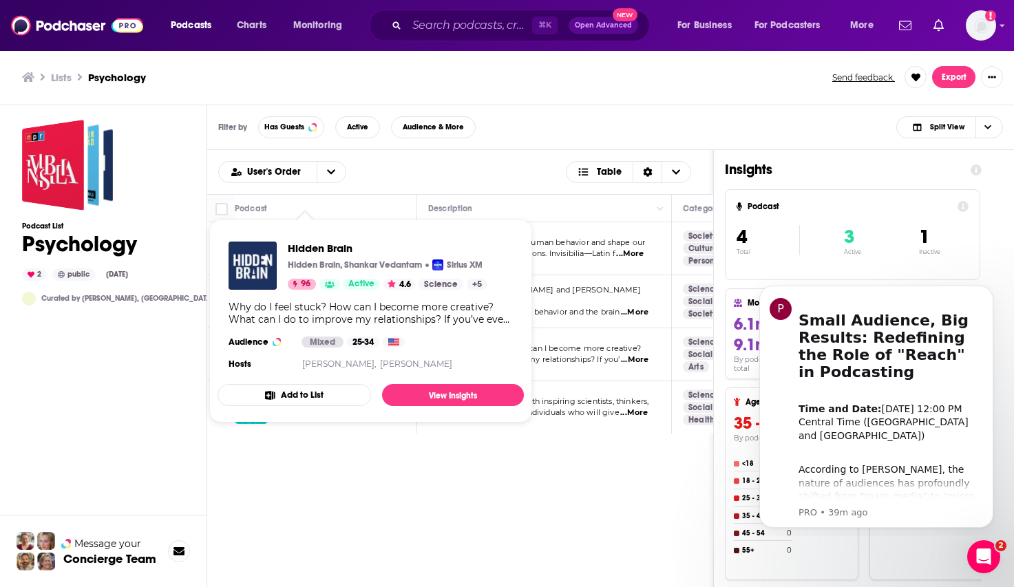
click at [308, 352] on div "Hidden Brain Hidden Brain, Shankar Vedantam Sirius XM 96 Active 4.6 Science + 5…" at bounding box center [371, 308] width 306 height 154
click at [456, 179] on div "User's Order Table" at bounding box center [460, 172] width 484 height 22
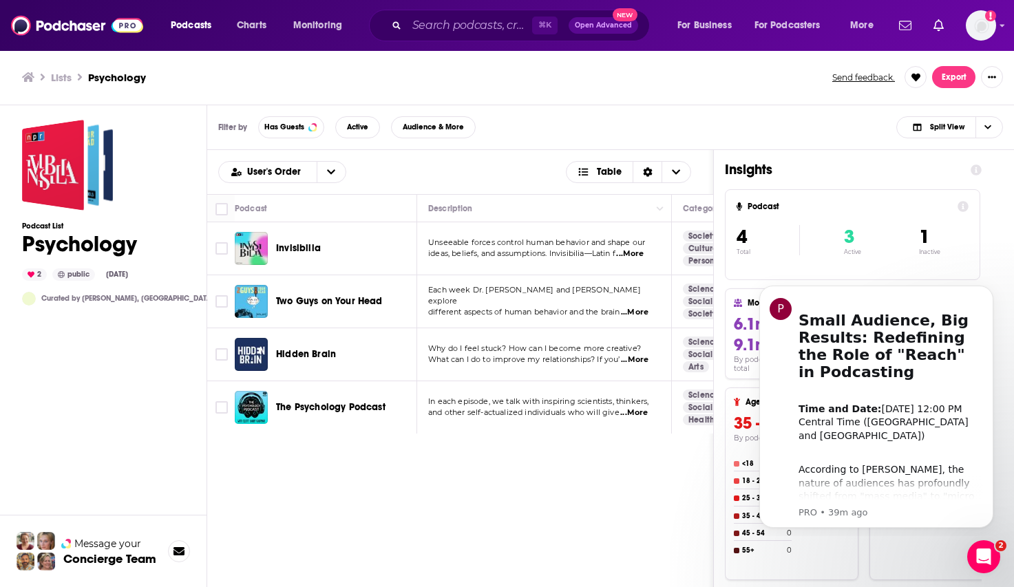
click at [286, 357] on span "Hidden Brain" at bounding box center [306, 354] width 60 height 12
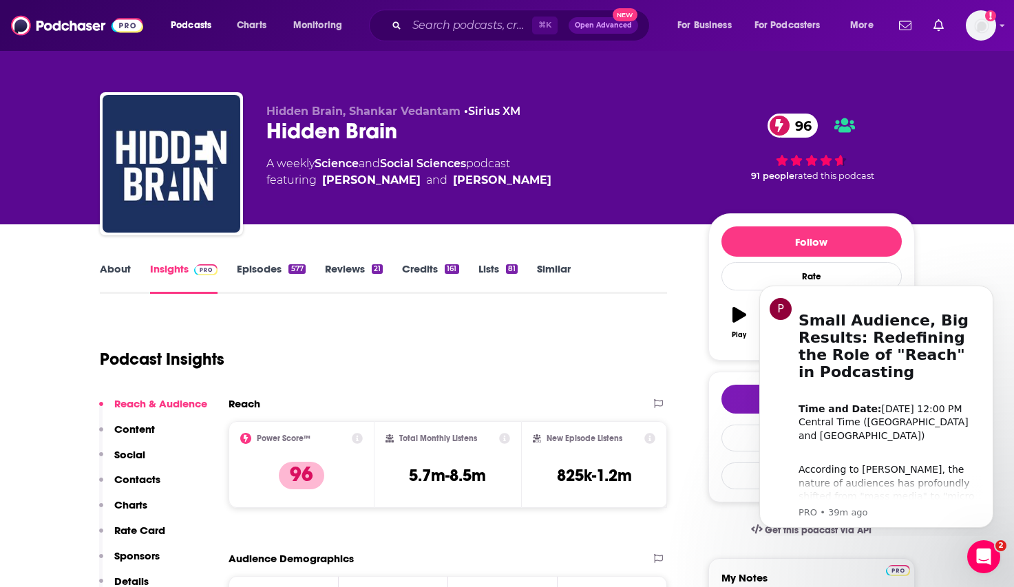
click at [127, 268] on link "About" at bounding box center [115, 278] width 31 height 32
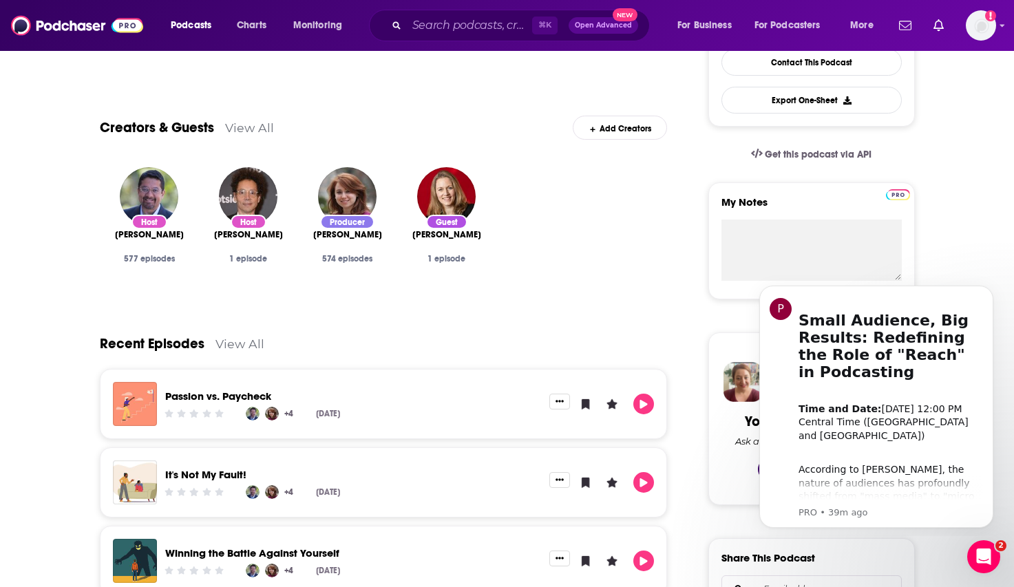
scroll to position [56, 0]
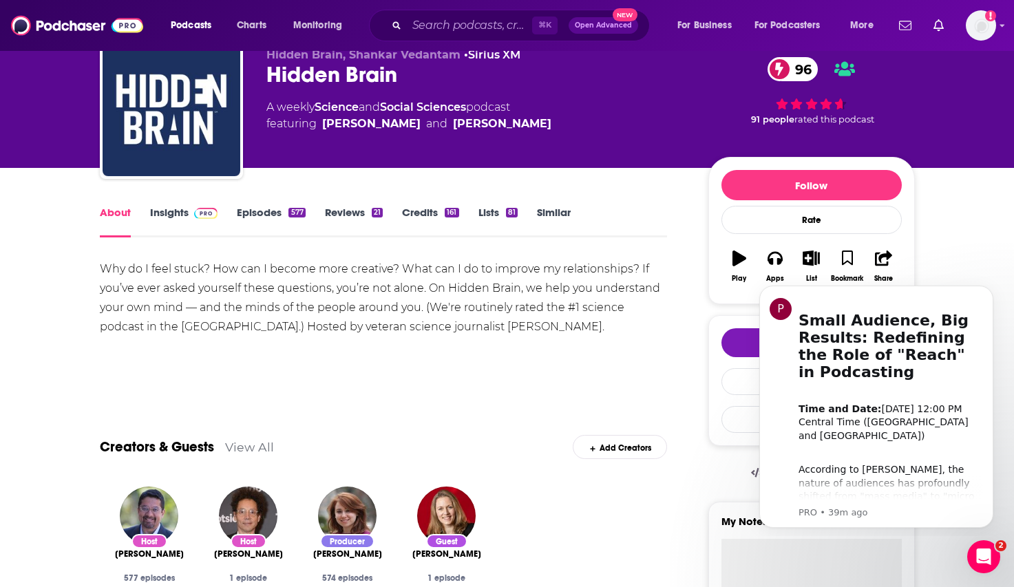
click at [194, 214] on img at bounding box center [206, 213] width 24 height 11
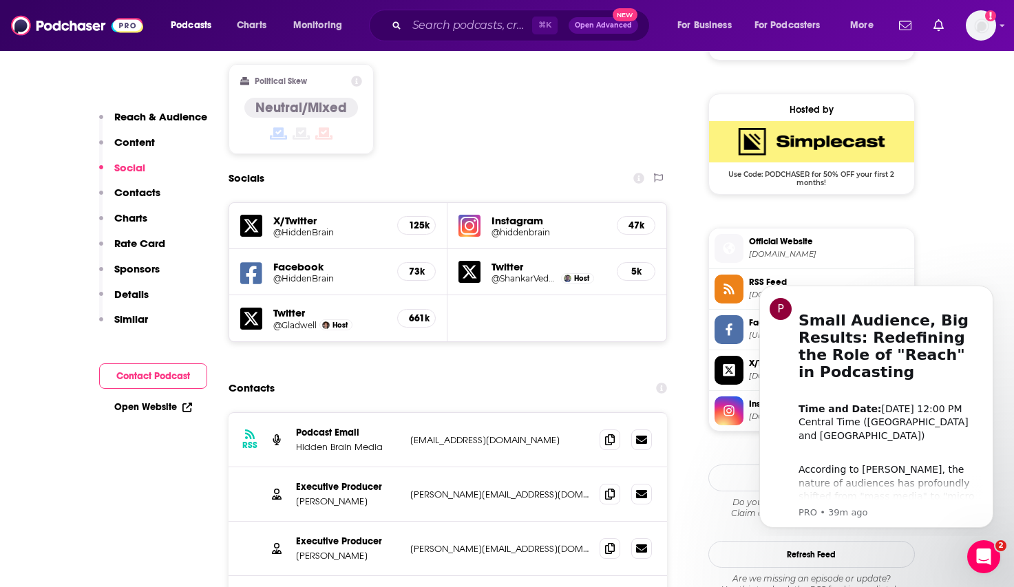
scroll to position [1105, 0]
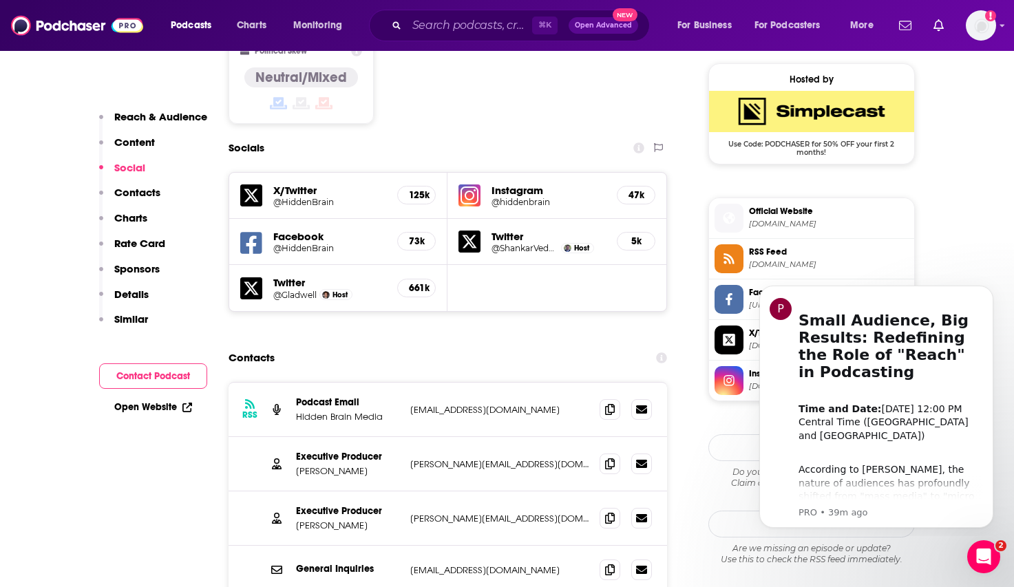
click at [432, 345] on div "Contacts" at bounding box center [448, 358] width 439 height 26
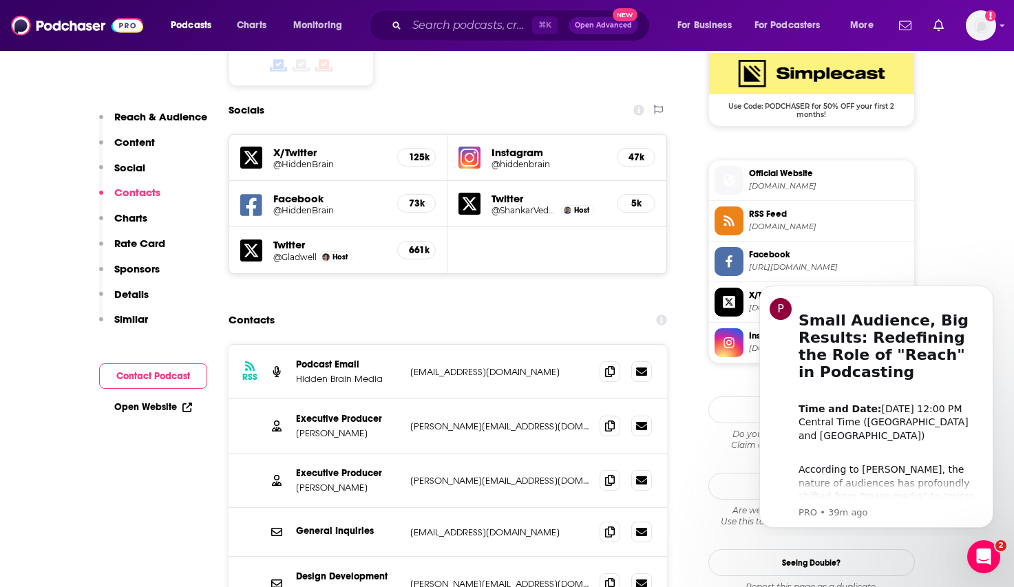
scroll to position [1153, 0]
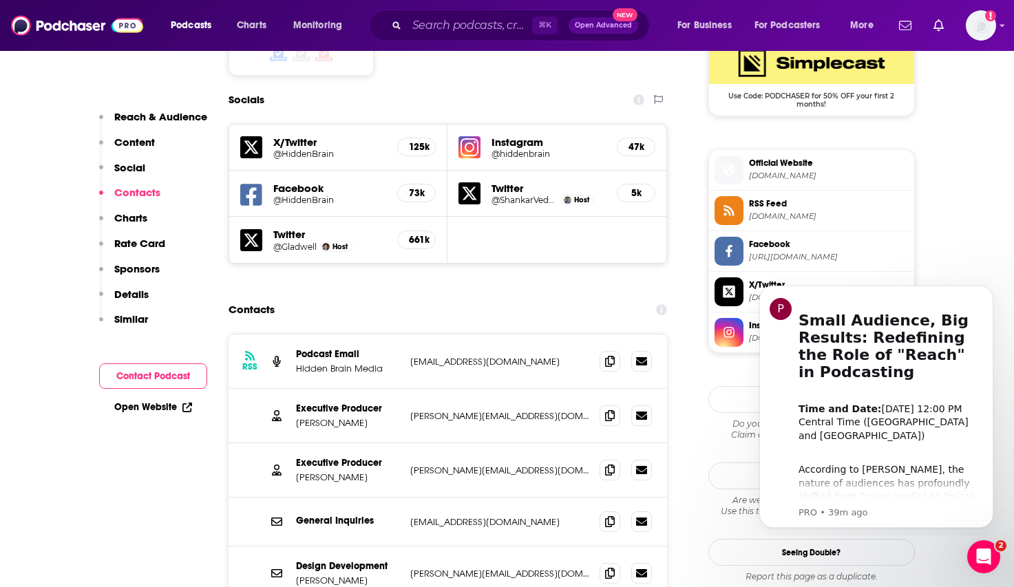
click at [451, 356] on p "business@hiddenbrain.org" at bounding box center [499, 362] width 179 height 12
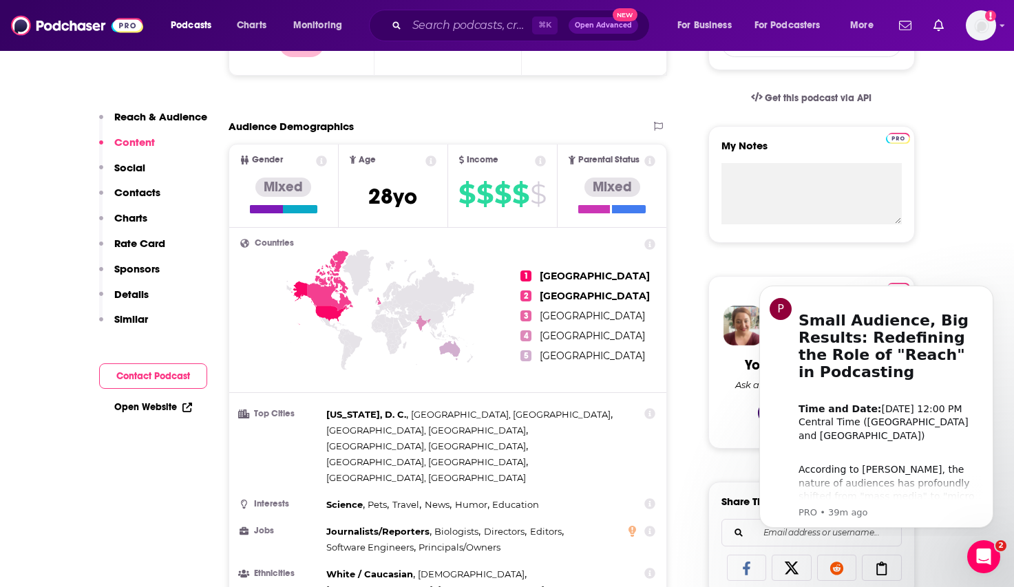
scroll to position [9, 0]
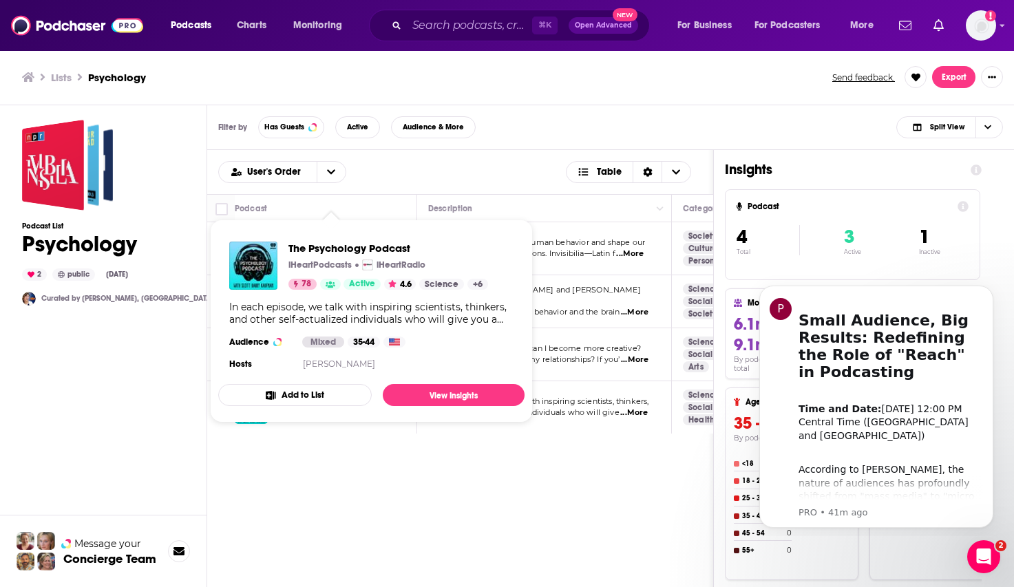
click at [333, 474] on div "User's Order Table Podcast Description Categories Reach (Monthly) Reach (Episod…" at bounding box center [460, 424] width 507 height 549
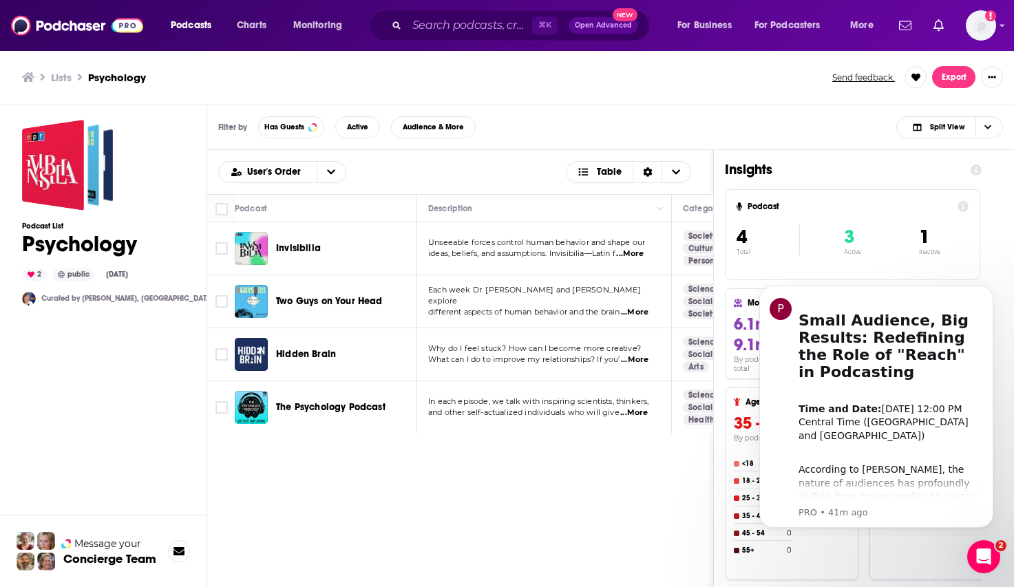
click at [311, 403] on span "The Psychology Podcast" at bounding box center [330, 407] width 109 height 12
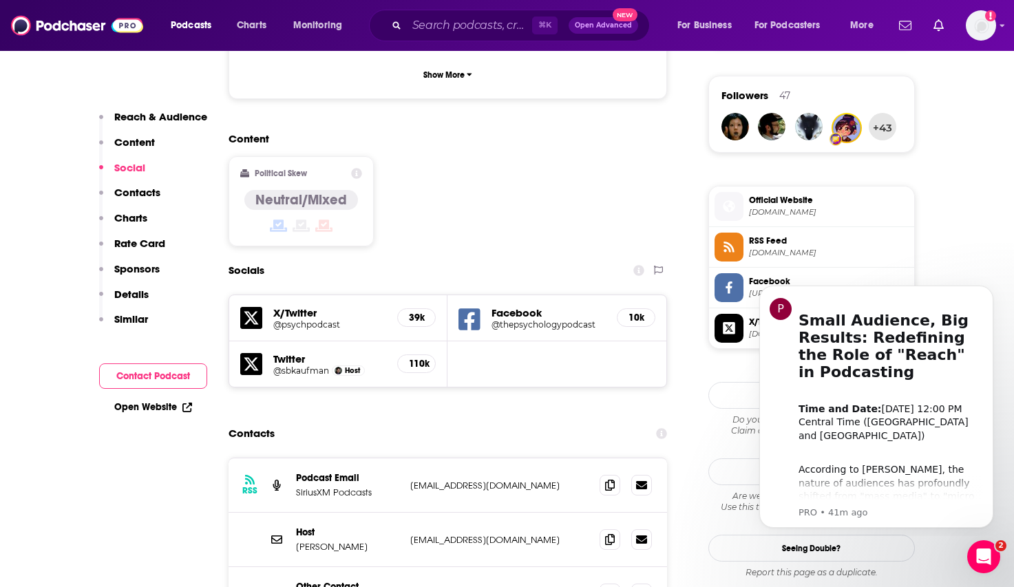
scroll to position [1038, 0]
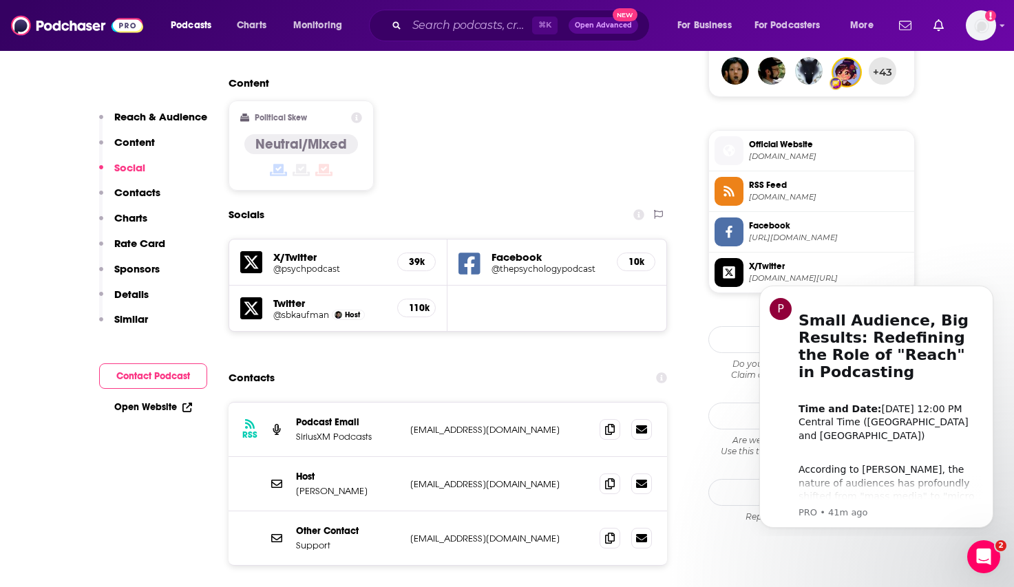
click at [413, 365] on div "Contacts" at bounding box center [448, 378] width 439 height 26
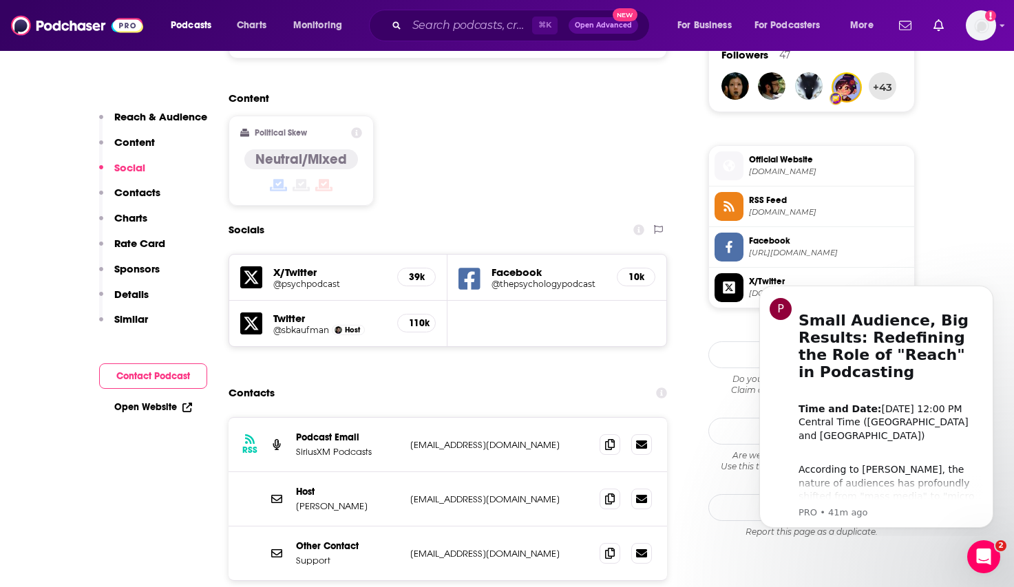
scroll to position [1040, 0]
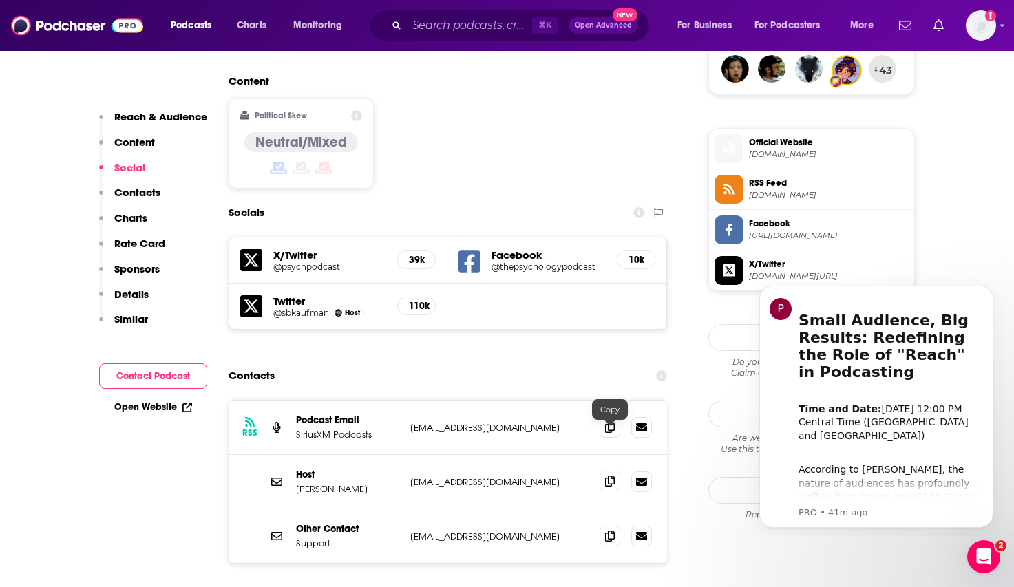
click at [608, 476] on icon at bounding box center [610, 481] width 10 height 11
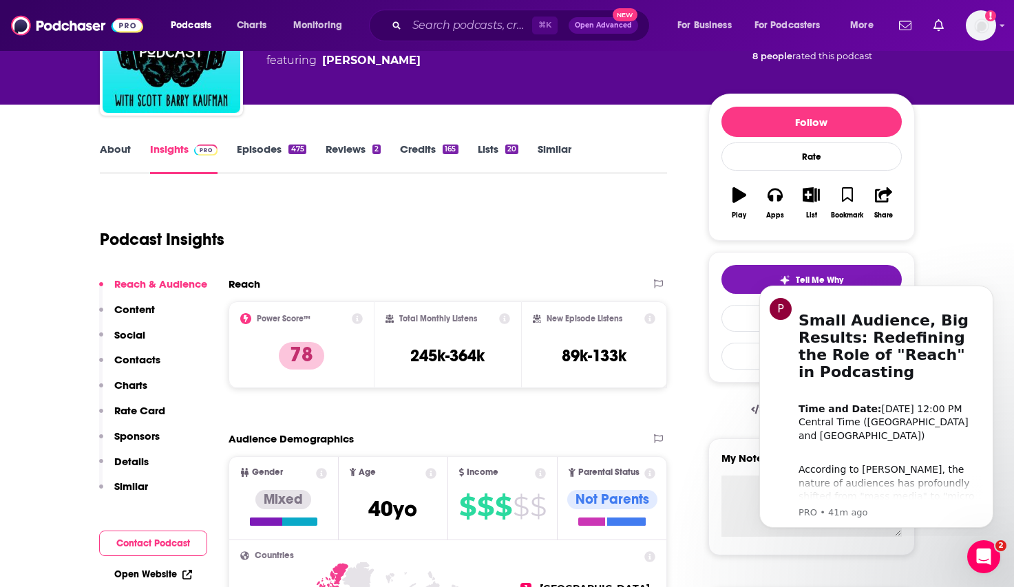
scroll to position [116, 0]
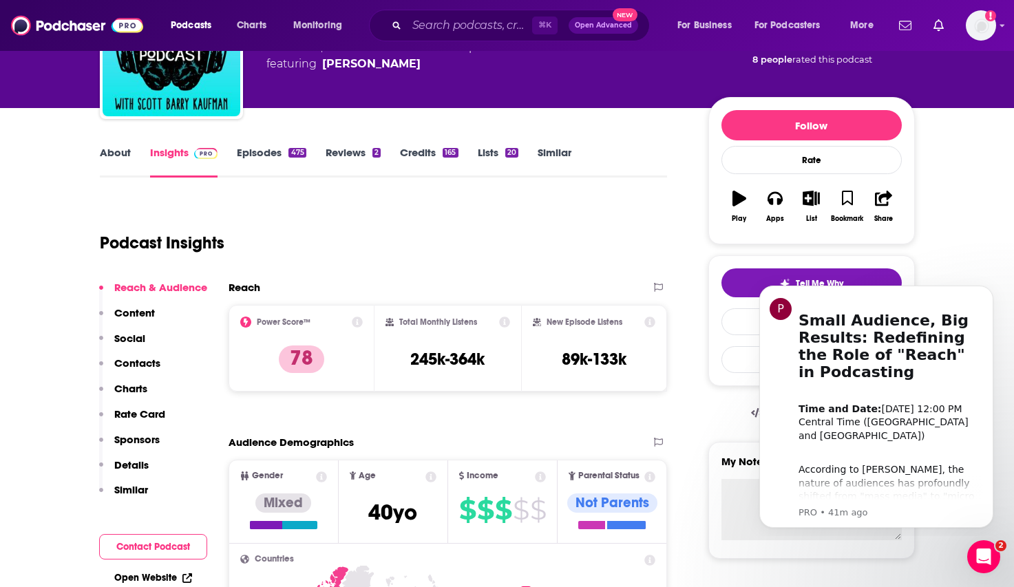
click at [114, 147] on link "About" at bounding box center [115, 162] width 31 height 32
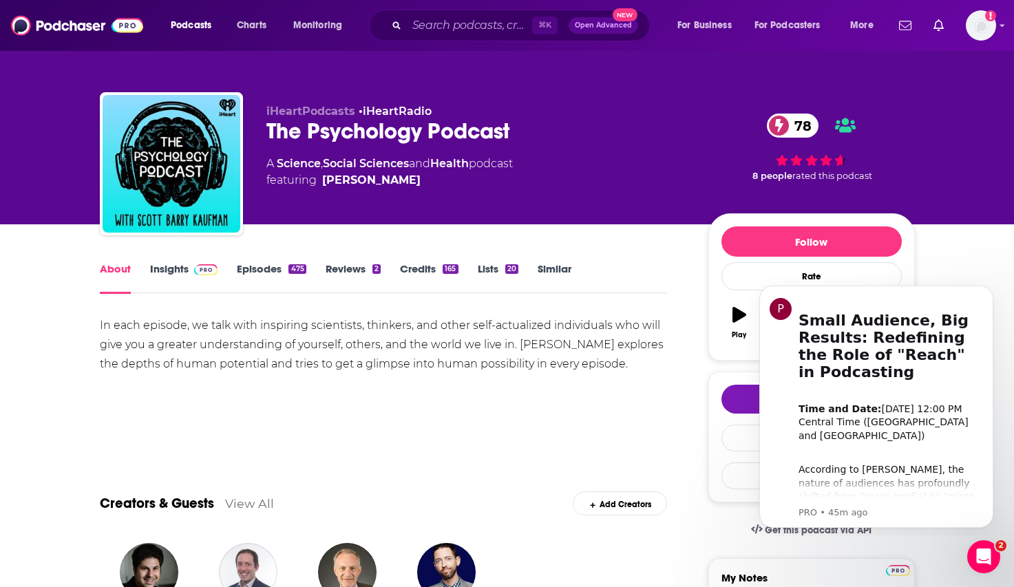
click at [151, 272] on link "Insights" at bounding box center [184, 278] width 68 height 32
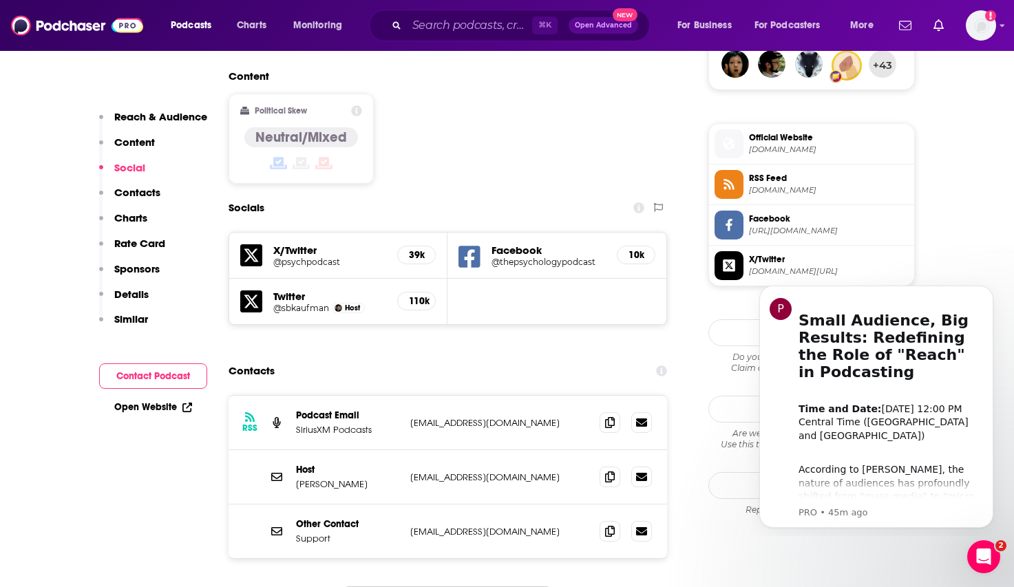
scroll to position [1101, 0]
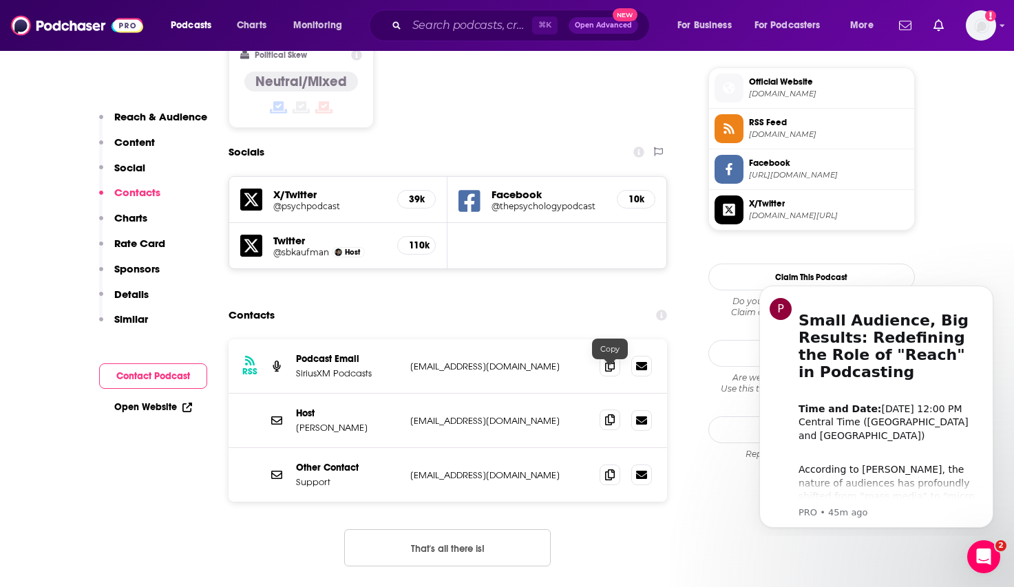
click at [611, 414] on icon at bounding box center [610, 419] width 10 height 11
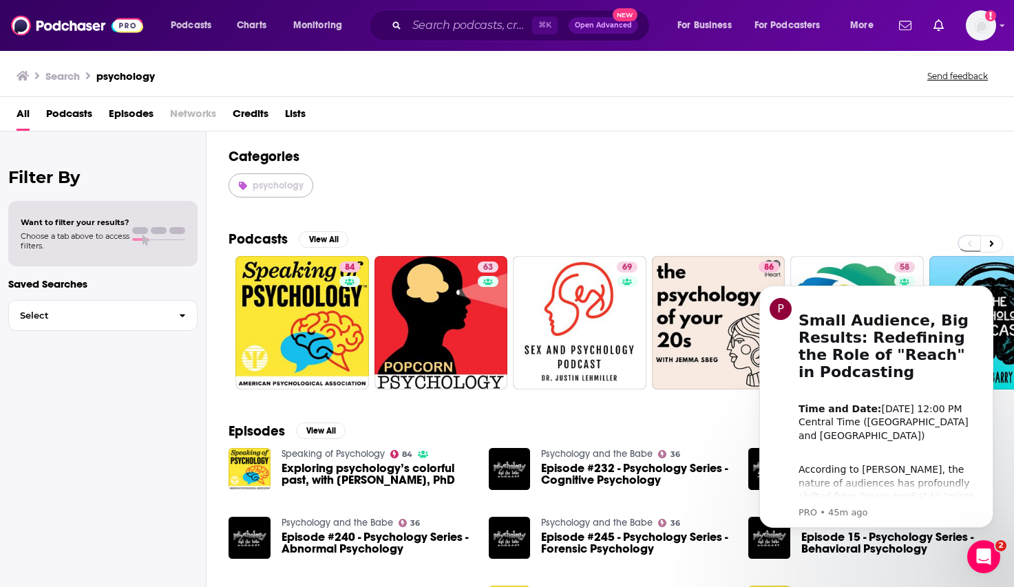
click at [274, 187] on span "psychology" at bounding box center [278, 186] width 51 height 12
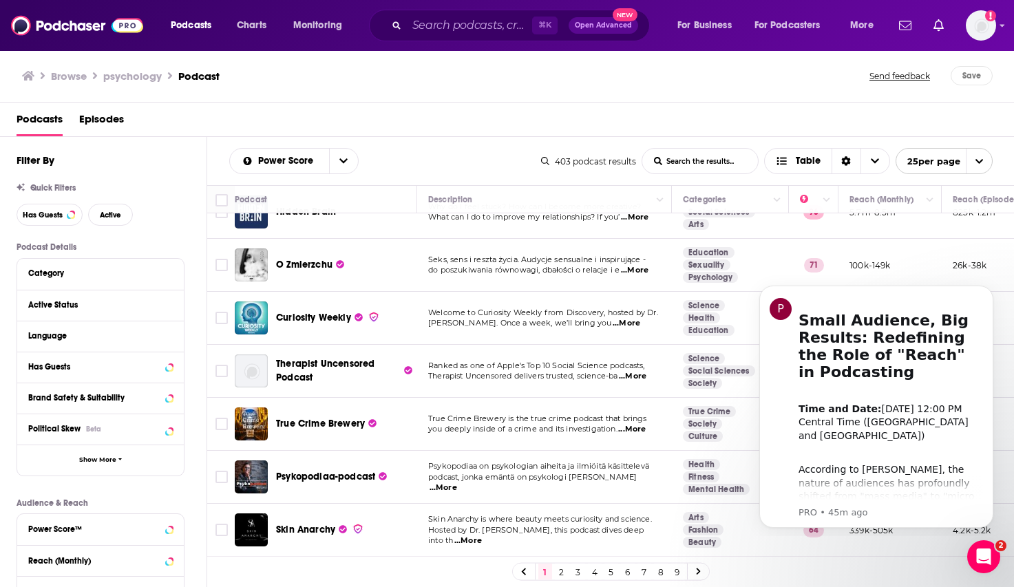
scroll to position [36, 0]
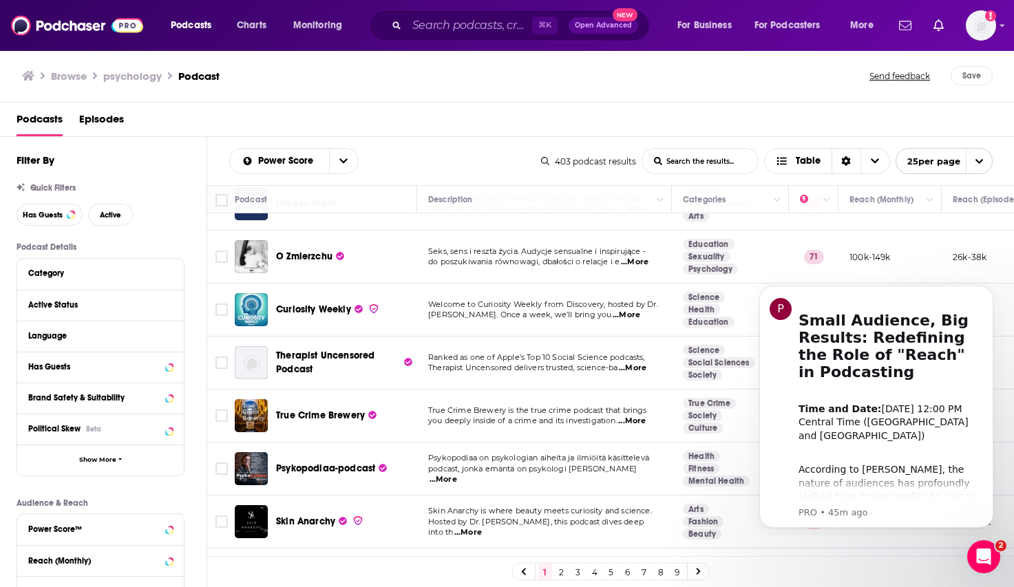
click at [609, 312] on span "Samantha Yammine. Once a week, we’ll bring you" at bounding box center [519, 315] width 183 height 10
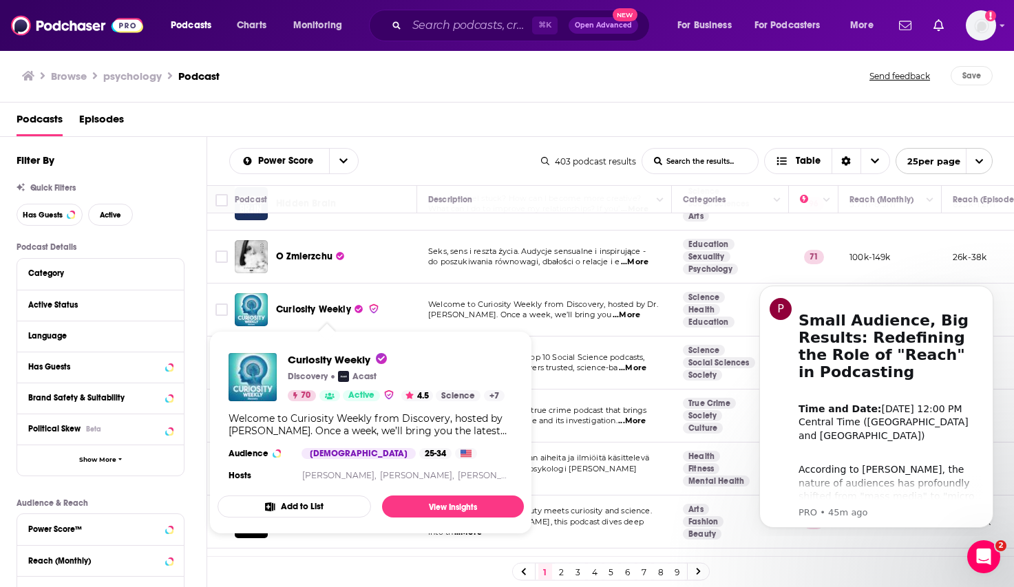
click at [326, 313] on span "Curiosity Weekly" at bounding box center [313, 310] width 75 height 12
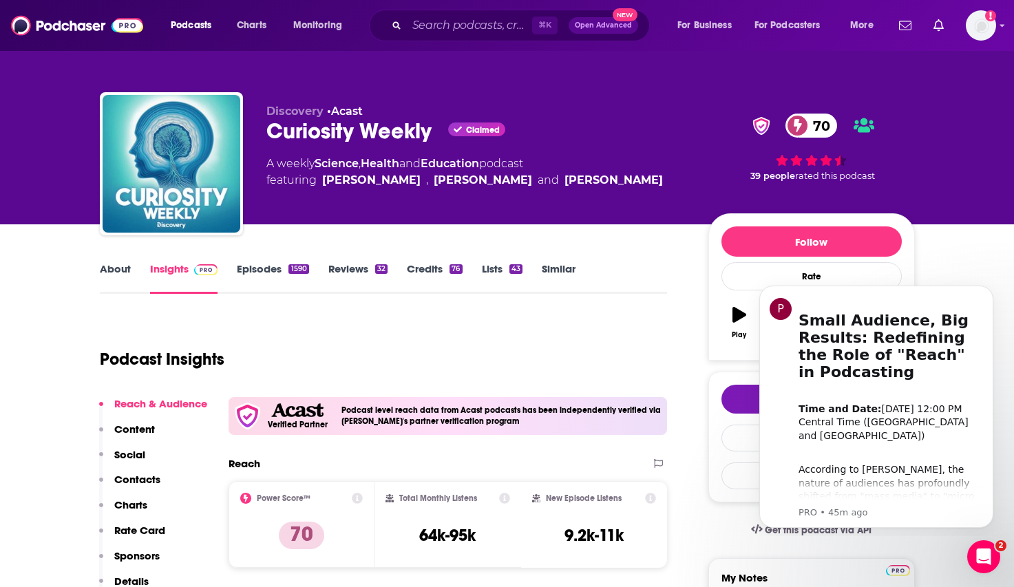
scroll to position [5, 0]
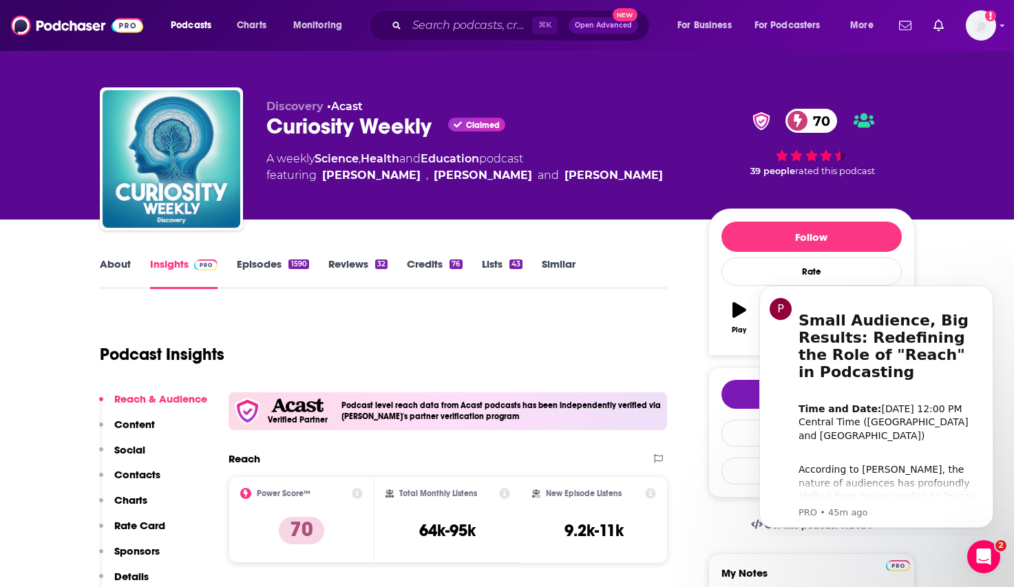
click at [116, 255] on div "About Insights Episodes 1590 Reviews 32 Credits 76 Lists 43 Similar" at bounding box center [384, 272] width 568 height 34
click at [116, 265] on link "About" at bounding box center [115, 273] width 31 height 32
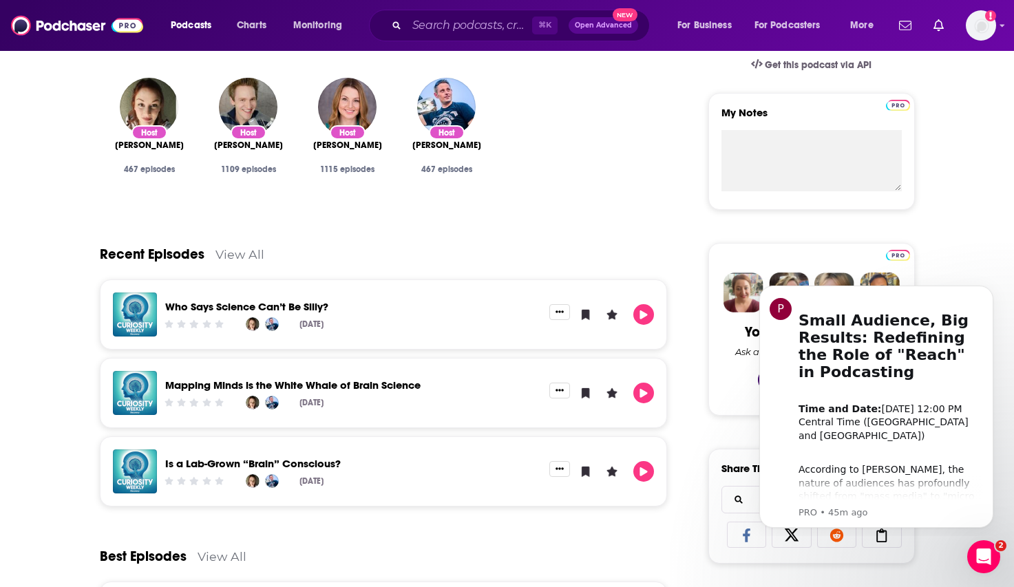
scroll to position [565, 0]
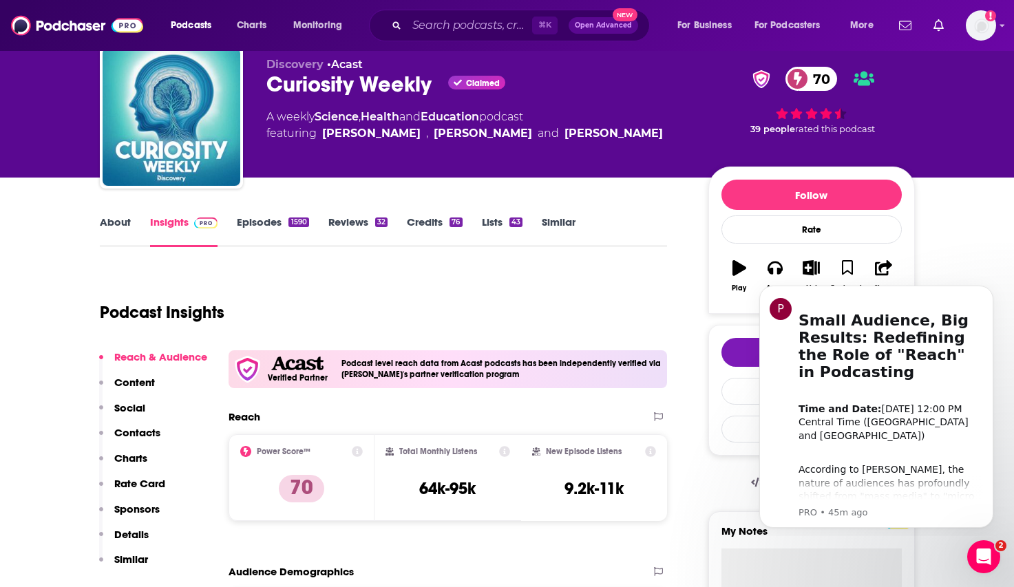
scroll to position [59, 0]
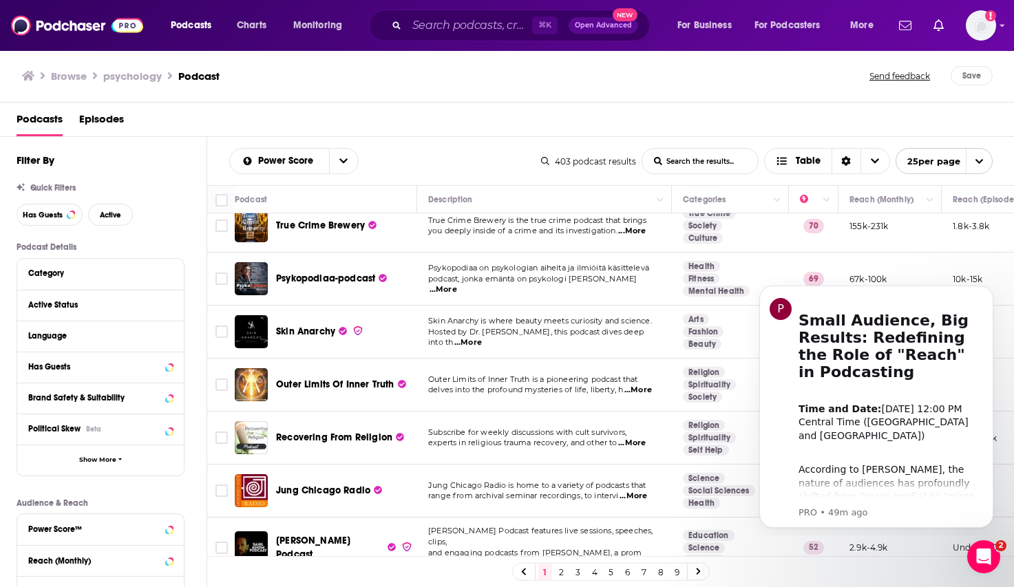
scroll to position [284, 0]
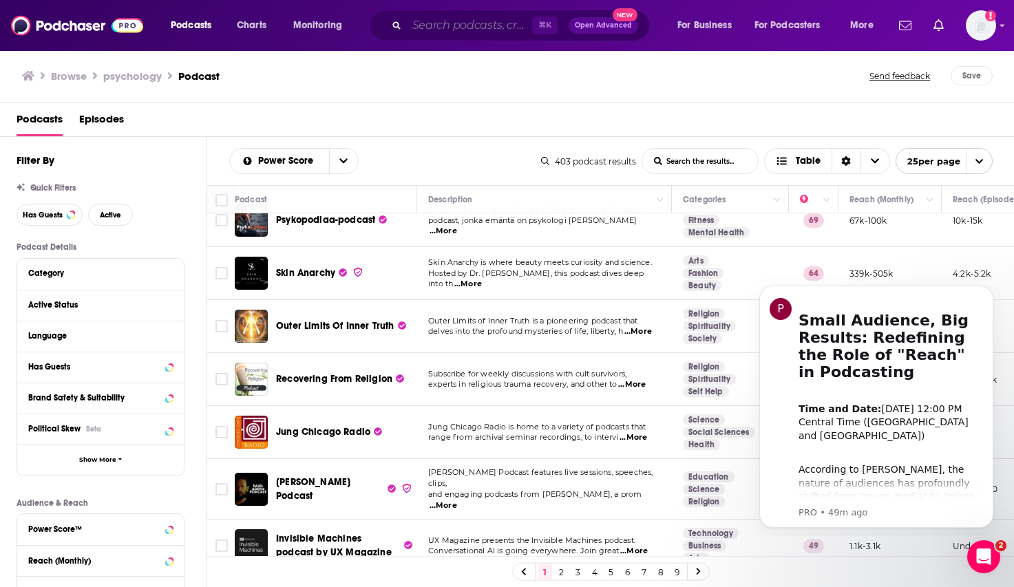
click at [463, 26] on input "Search podcasts, credits, & more..." at bounding box center [469, 25] width 125 height 22
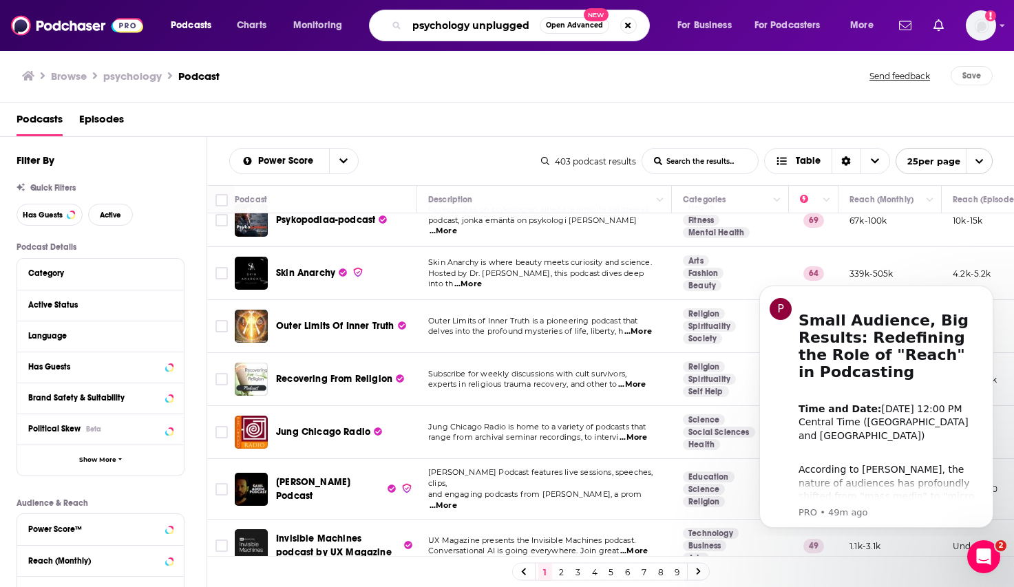
type input "psychology unplugged"
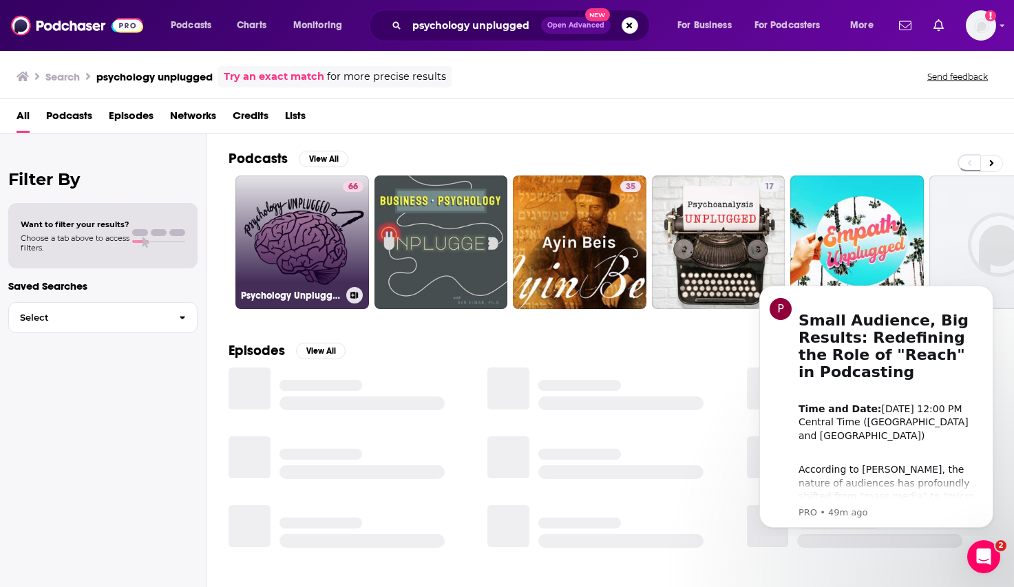
click at [299, 262] on link "66 Psychology Unplugged" at bounding box center [302, 243] width 134 height 134
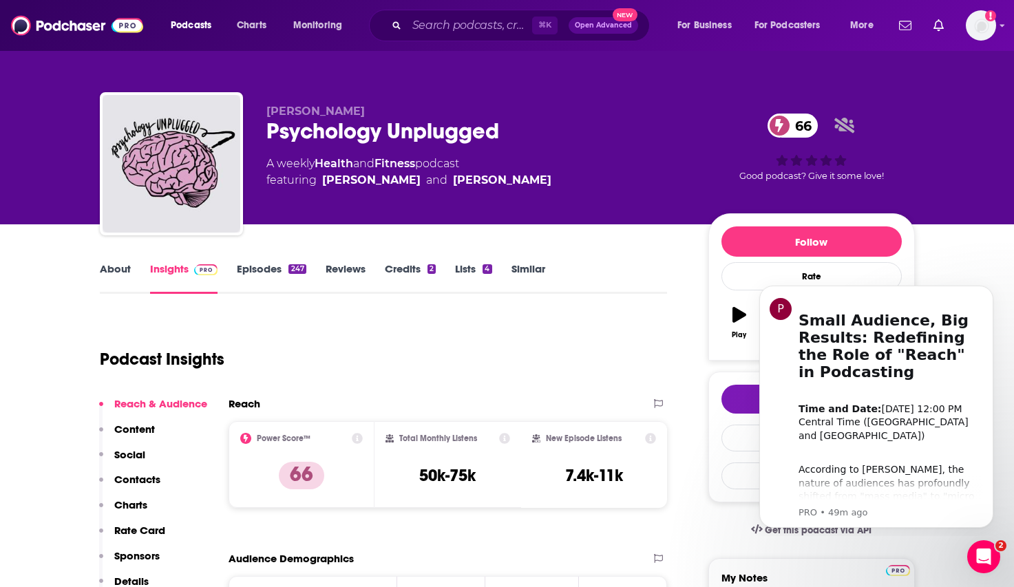
click at [126, 263] on link "About" at bounding box center [115, 278] width 31 height 32
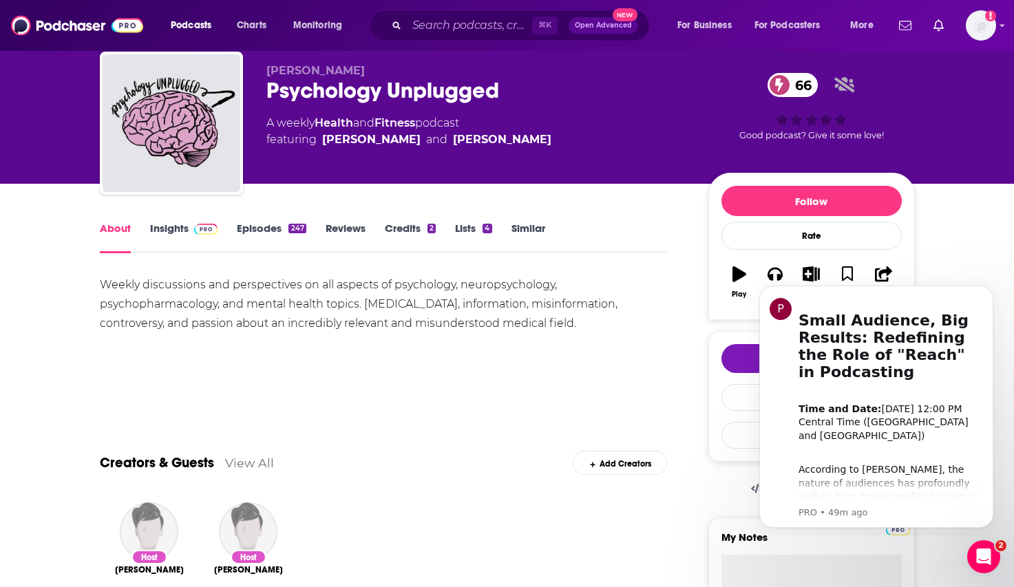
scroll to position [591, 0]
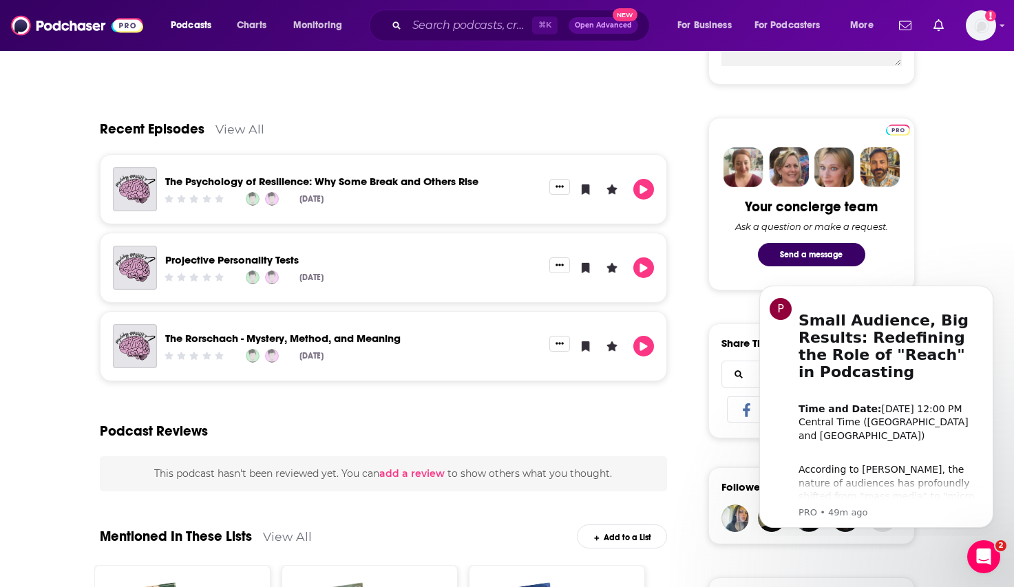
click at [258, 180] on link "The Psychology of Resilience: Why Some Break and Others Rise" at bounding box center [321, 181] width 313 height 13
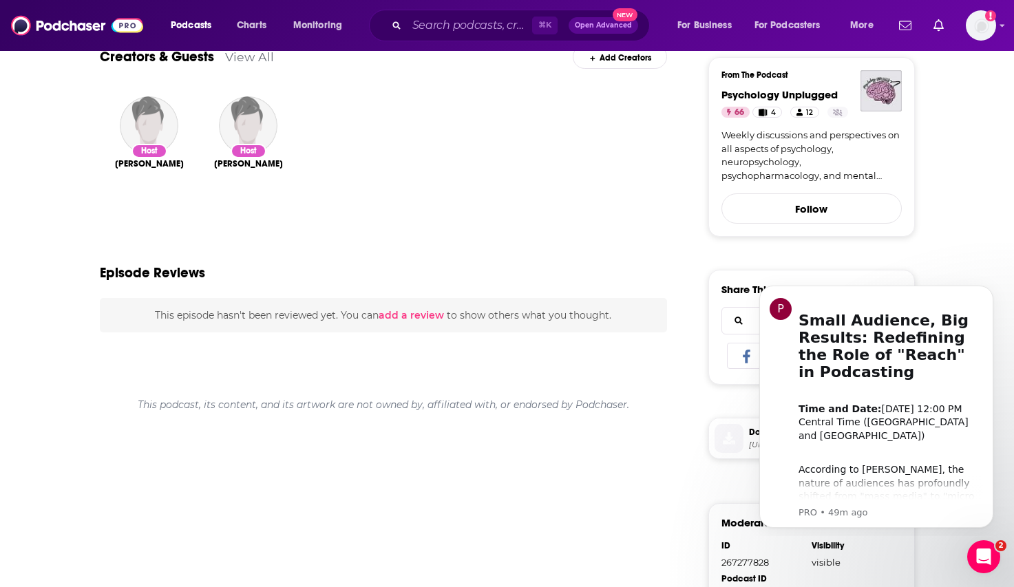
scroll to position [356, 0]
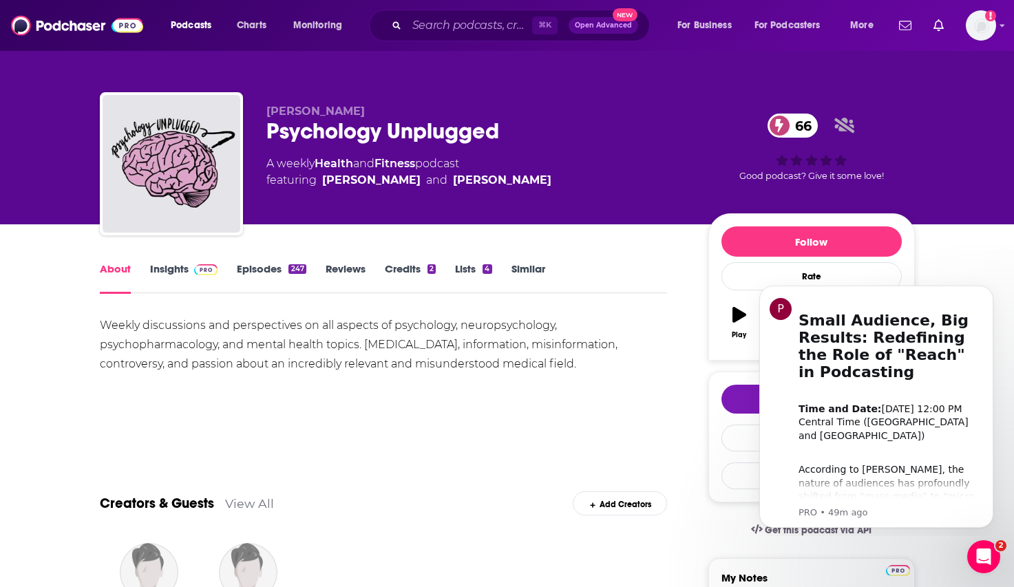
click at [174, 272] on link "Insights" at bounding box center [184, 278] width 68 height 32
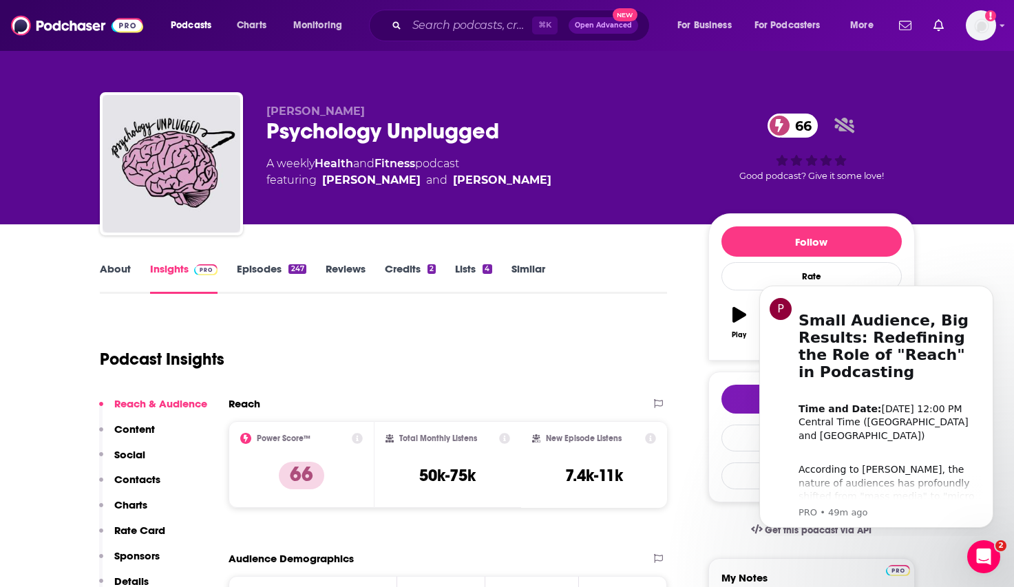
drag, startPoint x: 380, startPoint y: 115, endPoint x: 268, endPoint y: 109, distance: 112.4
click at [268, 109] on p "Dr. Corey J. Nigro" at bounding box center [476, 111] width 420 height 13
copy span "Dr. Corey J. Nigro"
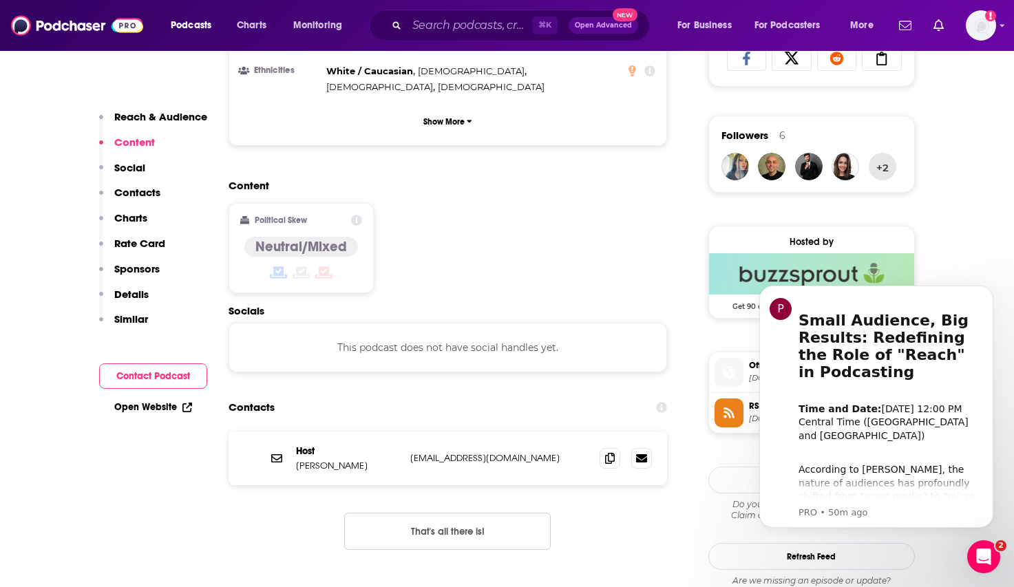
scroll to position [1071, 0]
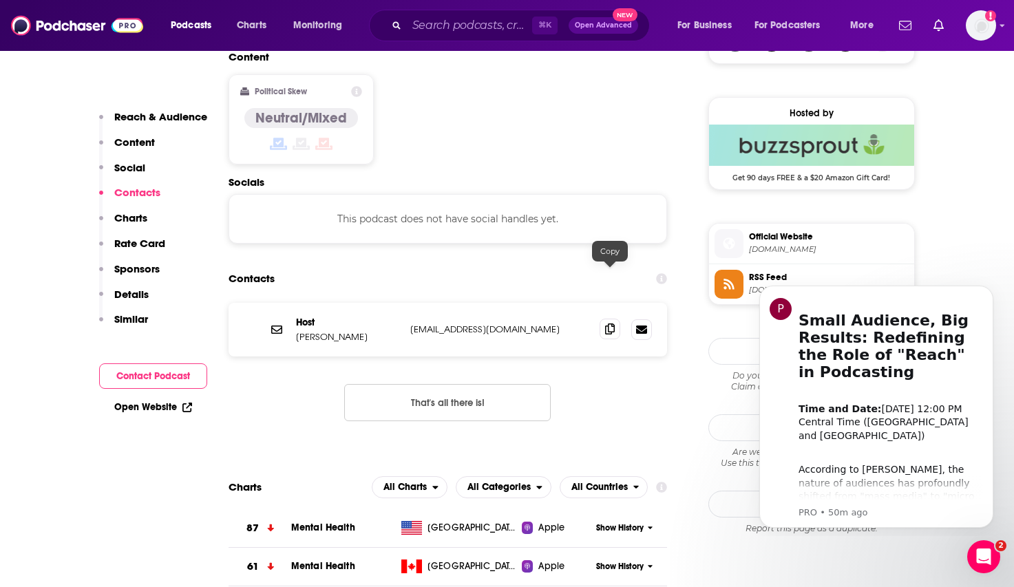
click at [611, 324] on icon at bounding box center [610, 329] width 10 height 11
click at [297, 476] on div "Charts All Charts All Categories All Countries" at bounding box center [448, 487] width 439 height 22
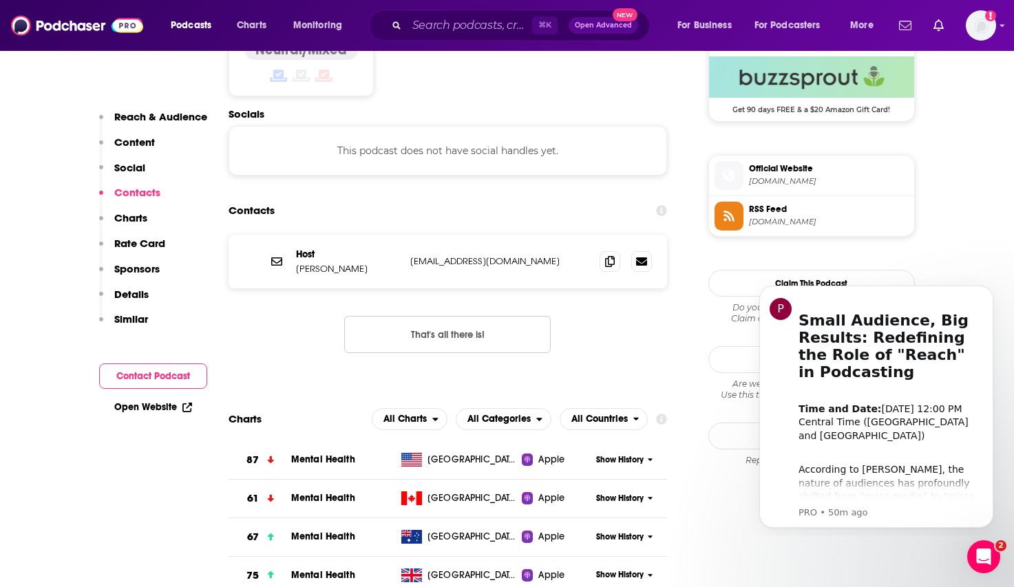
click at [299, 454] on span "Mental Health" at bounding box center [323, 460] width 64 height 12
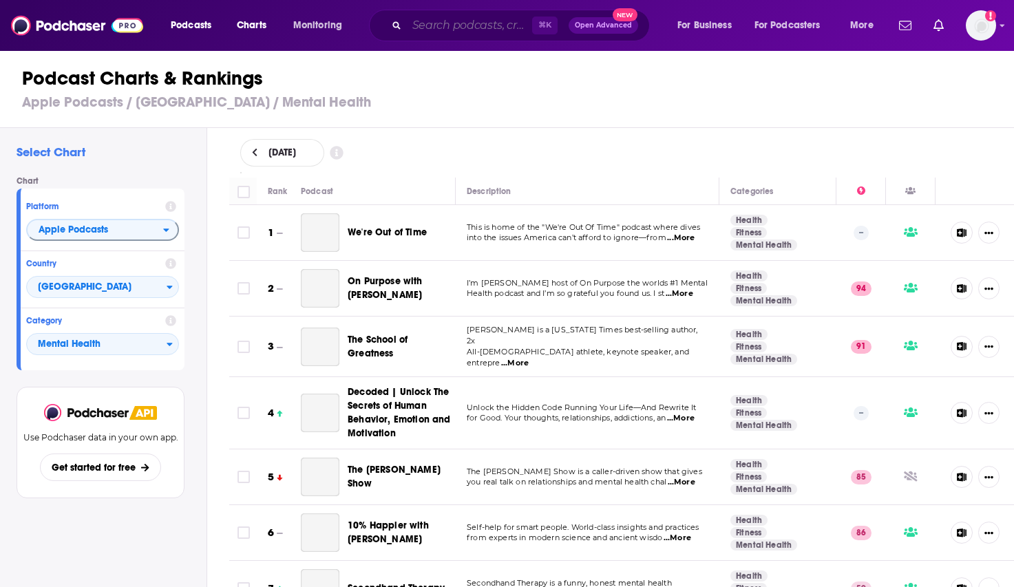
click at [486, 32] on input "Search podcasts, credits, & more..." at bounding box center [469, 25] width 125 height 22
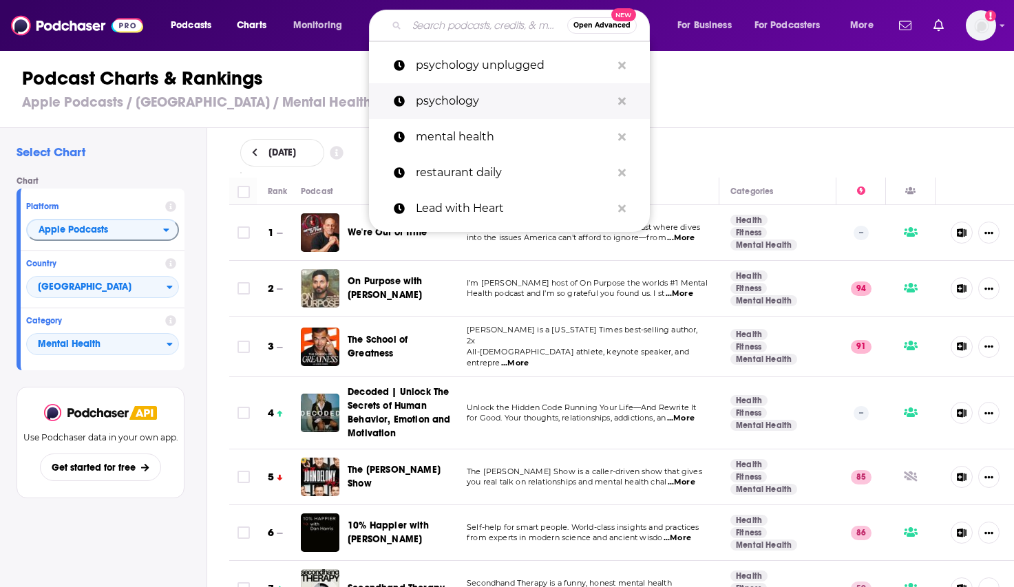
click at [453, 89] on p "psychology" at bounding box center [514, 101] width 196 height 36
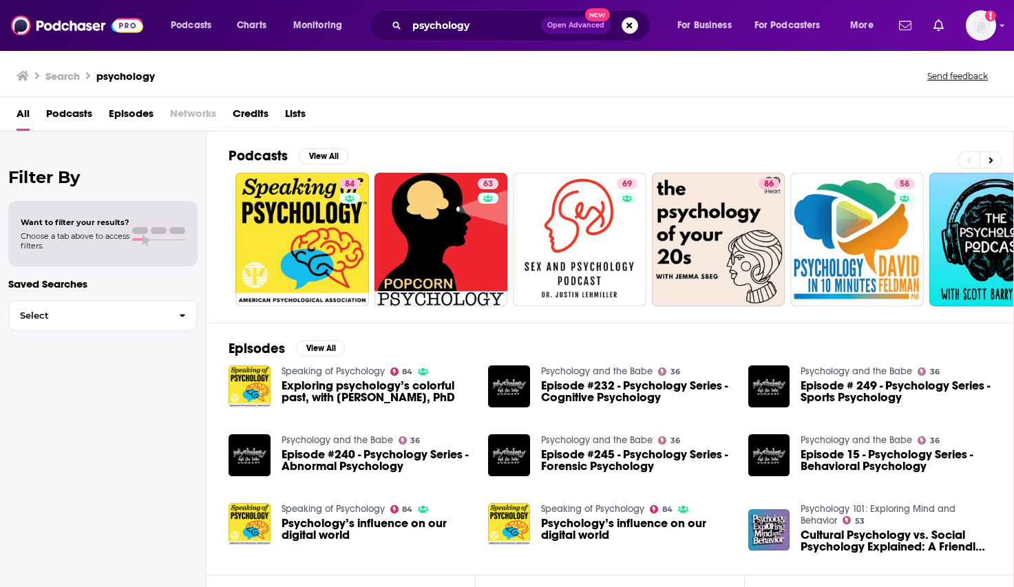
scroll to position [21, 0]
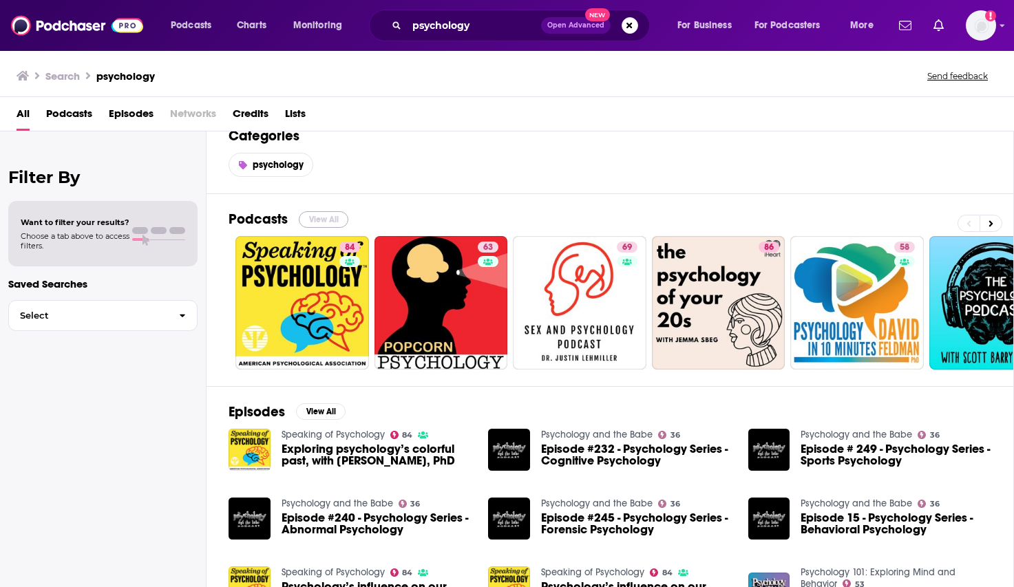
click at [321, 215] on button "View All" at bounding box center [324, 219] width 50 height 17
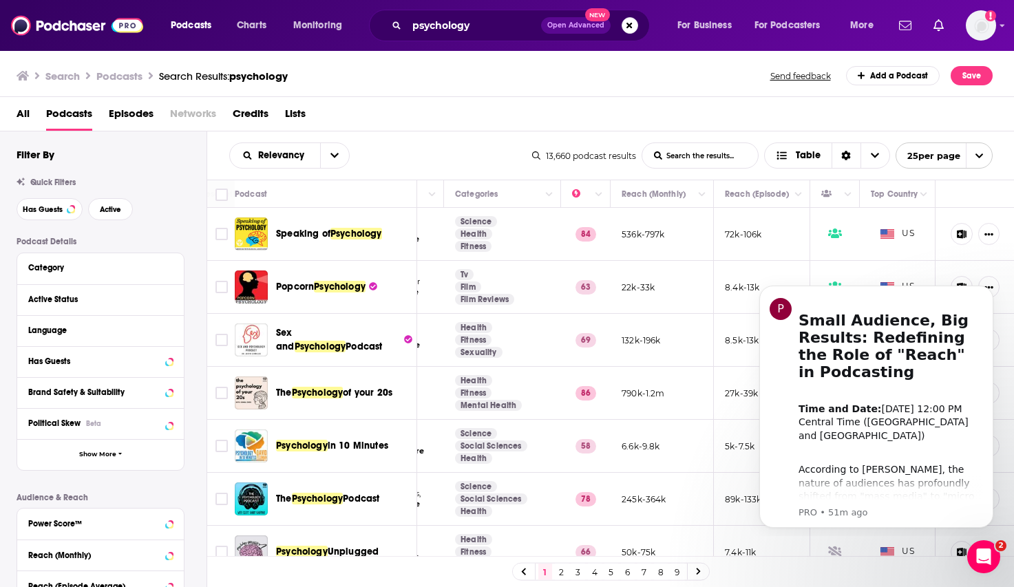
scroll to position [82, 228]
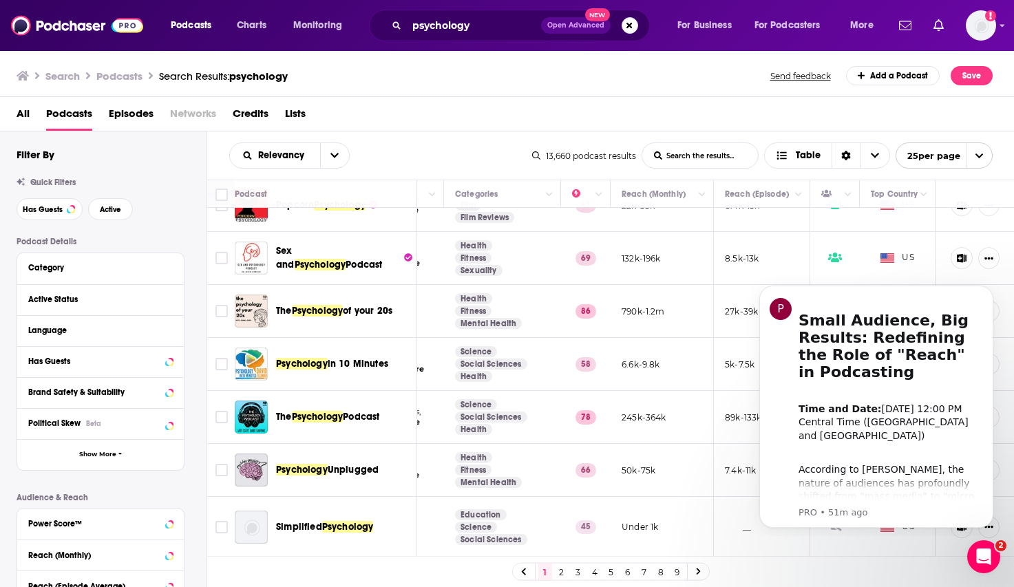
click at [325, 367] on div "Podcasts Charts Monitoring psychology Open Advanced New For Business For Podcas…" at bounding box center [507, 293] width 1014 height 587
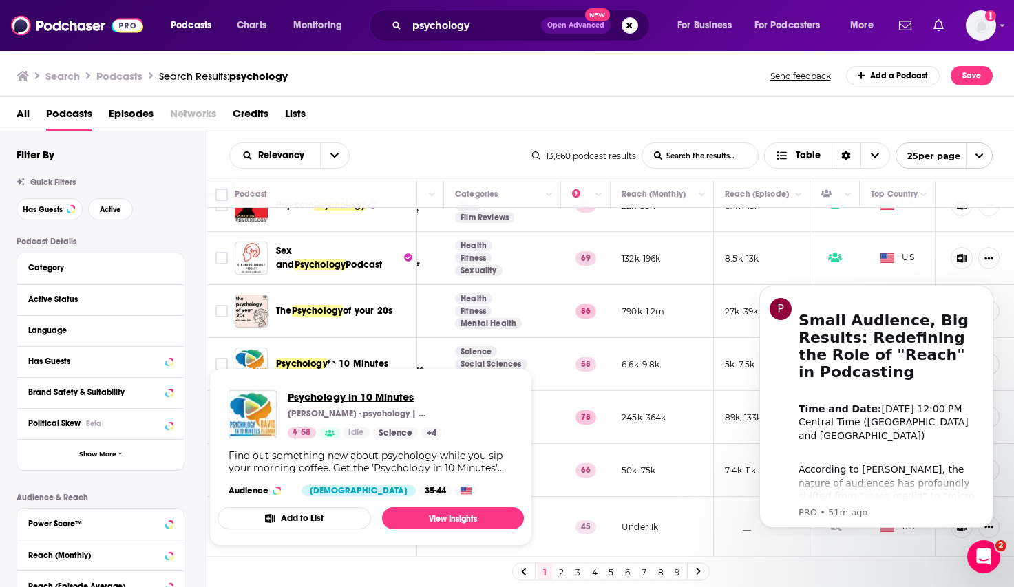
click at [306, 401] on span "Psychology in 10 Minutes" at bounding box center [365, 396] width 154 height 13
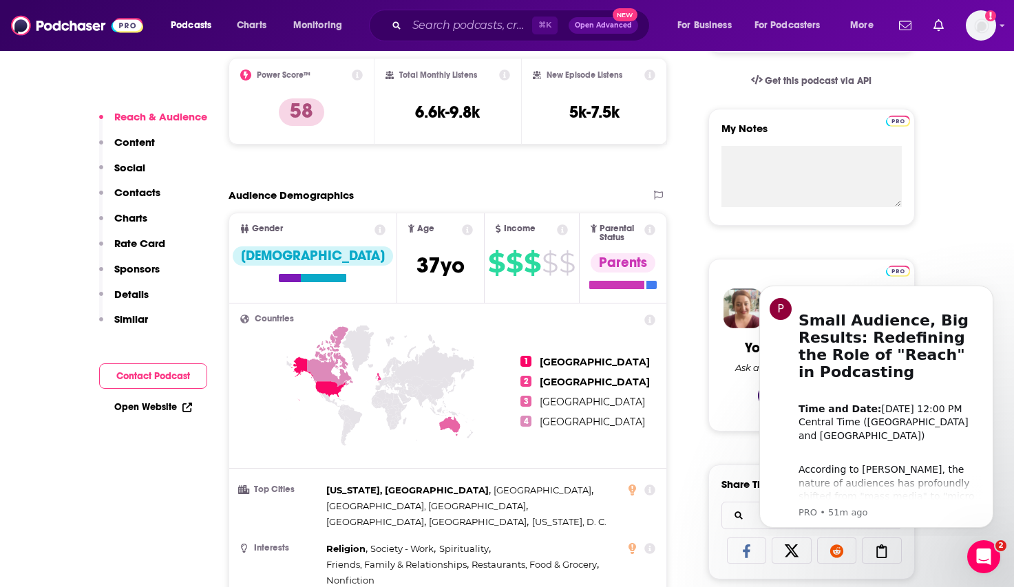
scroll to position [479, 0]
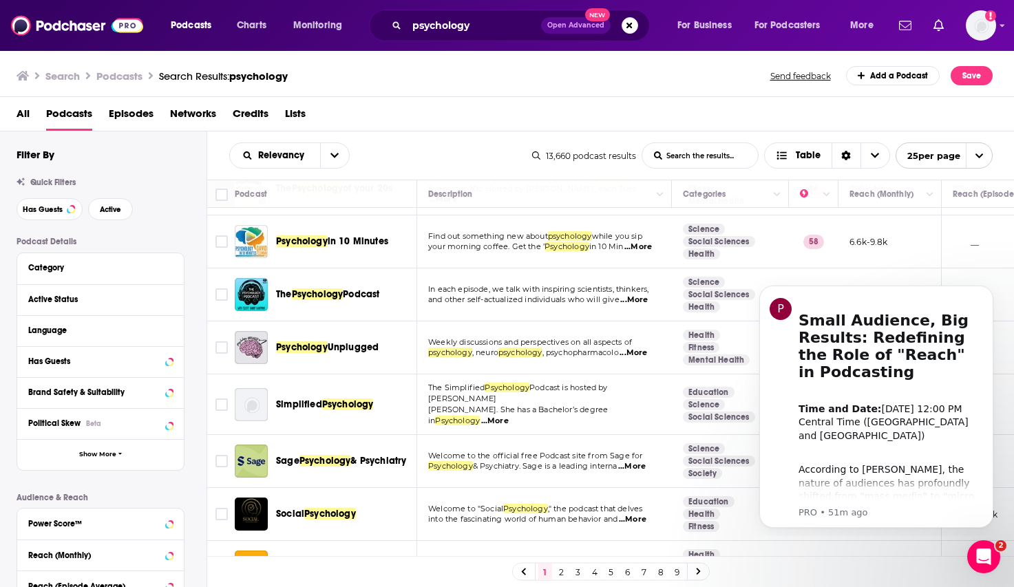
scroll to position [205, 0]
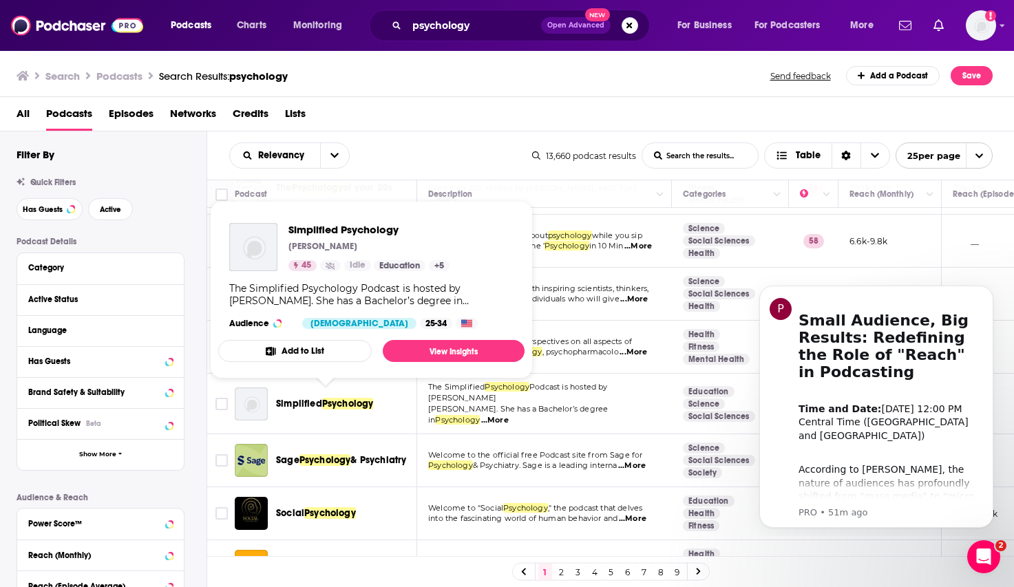
click at [338, 405] on span "Psychology" at bounding box center [348, 404] width 52 height 12
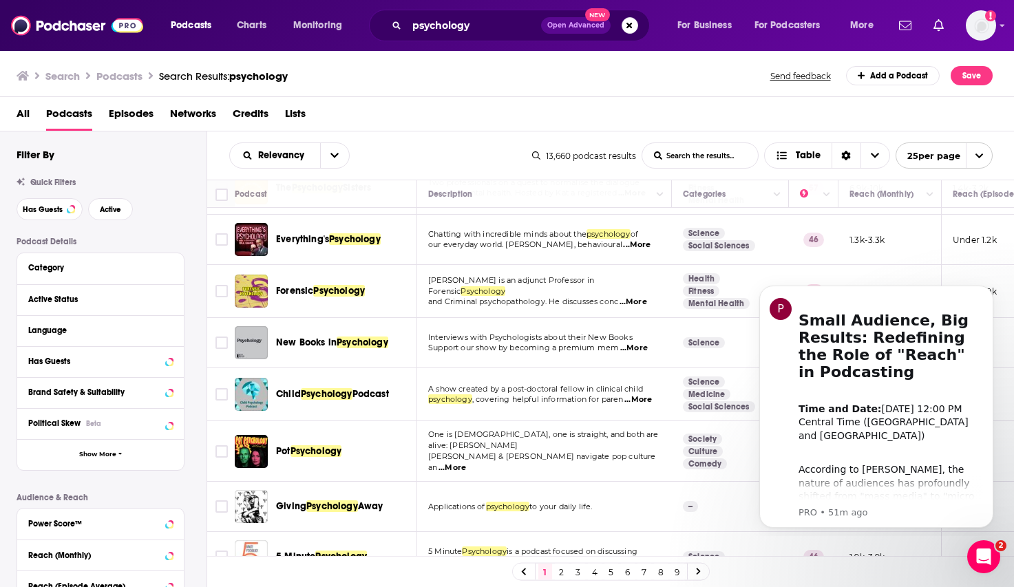
scroll to position [631, 0]
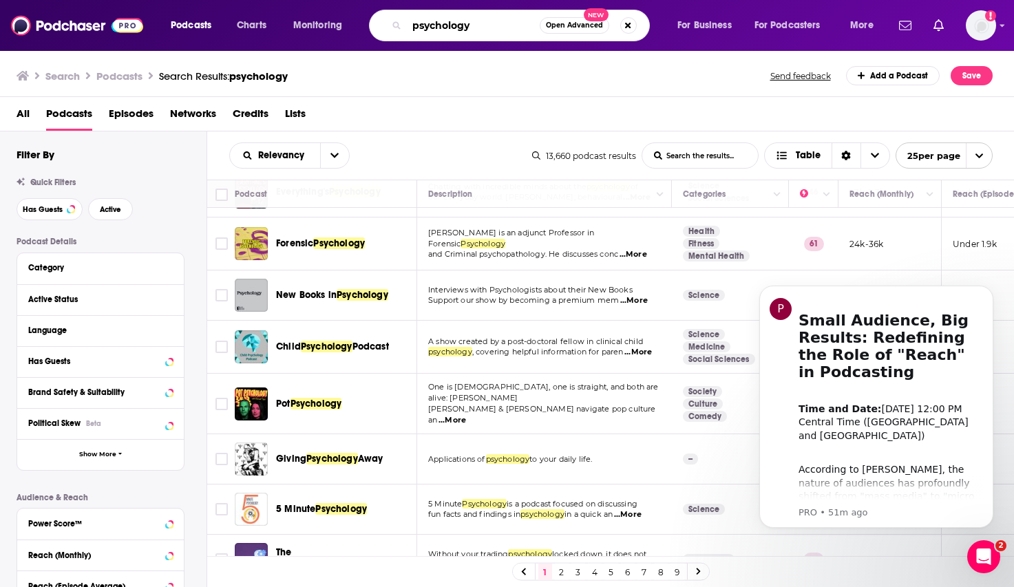
click at [459, 25] on input "psychology" at bounding box center [473, 25] width 133 height 22
type input "mental health"
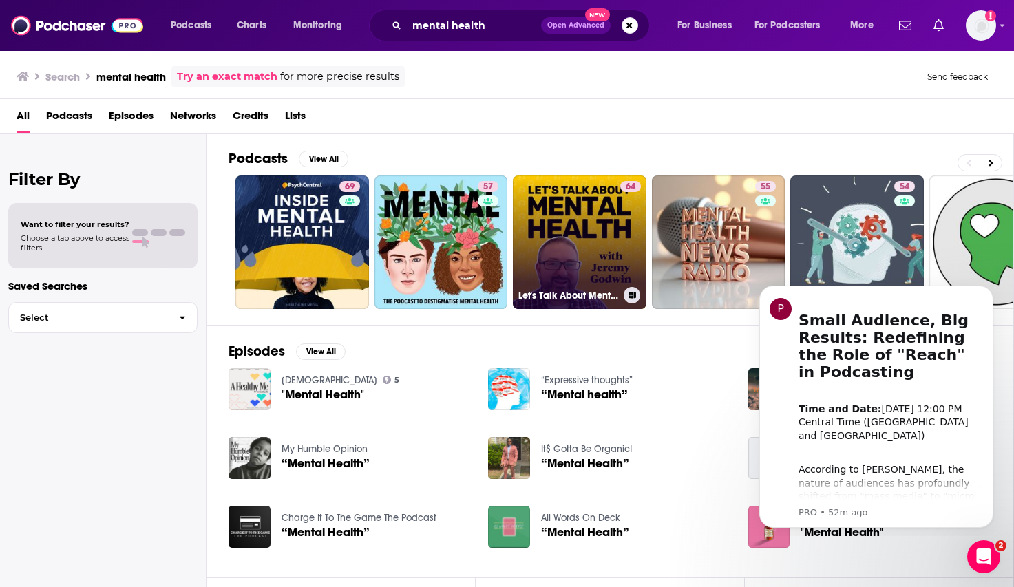
click at [573, 221] on link "64 Let's Talk About Mental Health" at bounding box center [580, 243] width 134 height 134
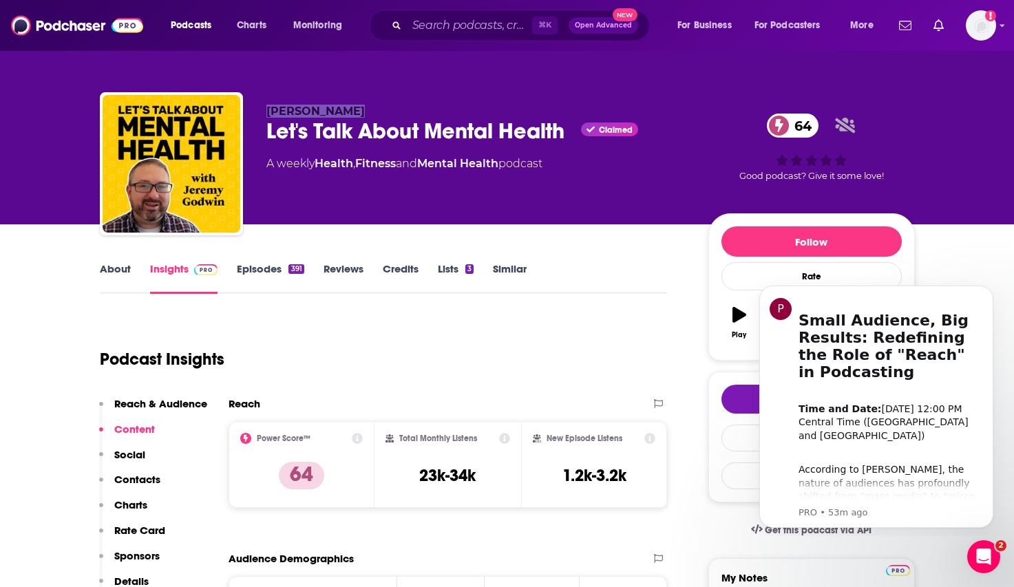
drag, startPoint x: 366, startPoint y: 111, endPoint x: 282, endPoint y: 103, distance: 84.3
click at [282, 103] on div "[PERSON_NAME] Let's Talk About Mental Health Claimed 64 A weekly Health , Fitne…" at bounding box center [507, 166] width 815 height 149
copy span "[PERSON_NAME]"
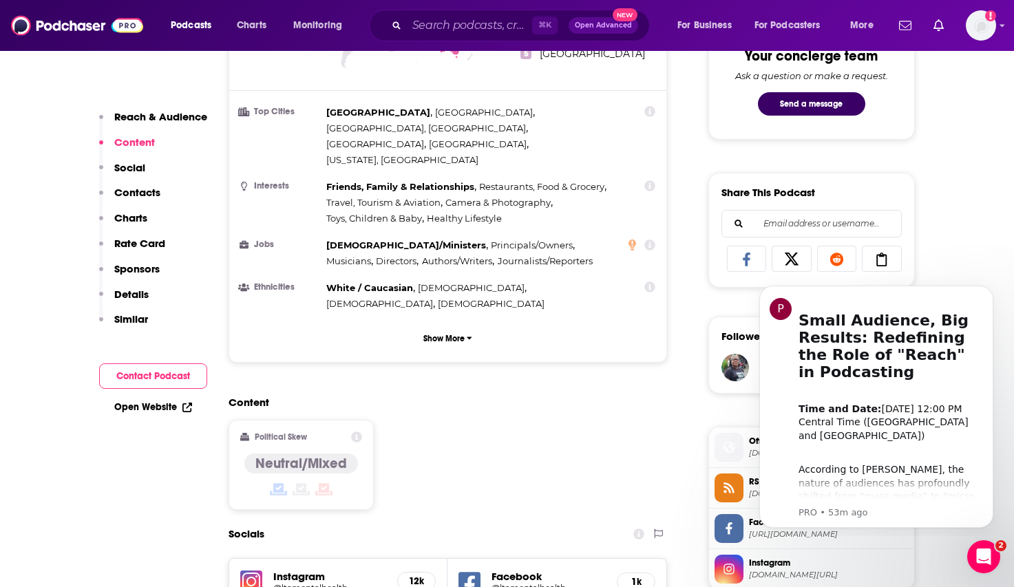
scroll to position [907, 0]
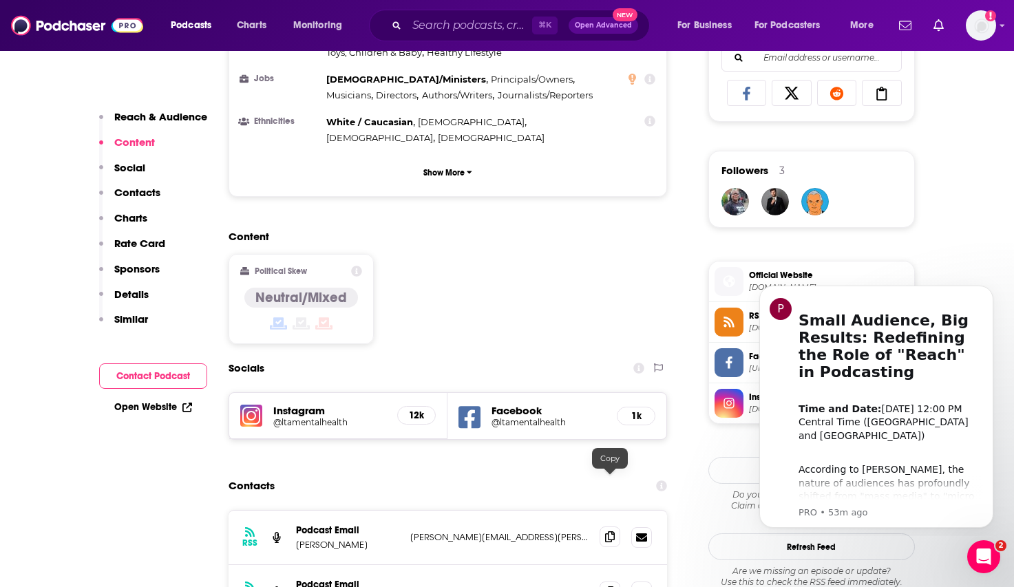
click at [610, 531] on icon at bounding box center [610, 536] width 10 height 11
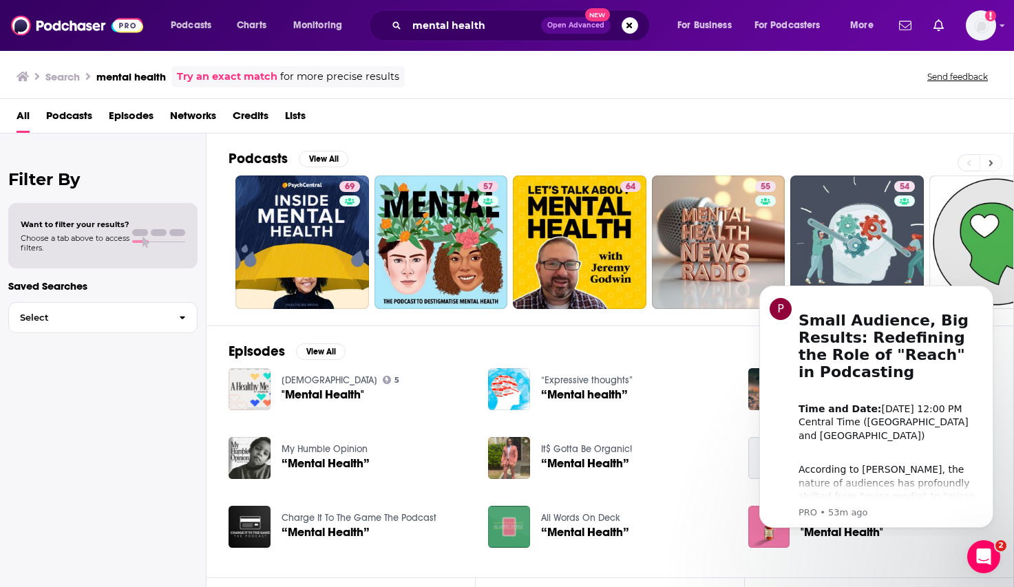
click at [996, 160] on button at bounding box center [991, 162] width 23 height 17
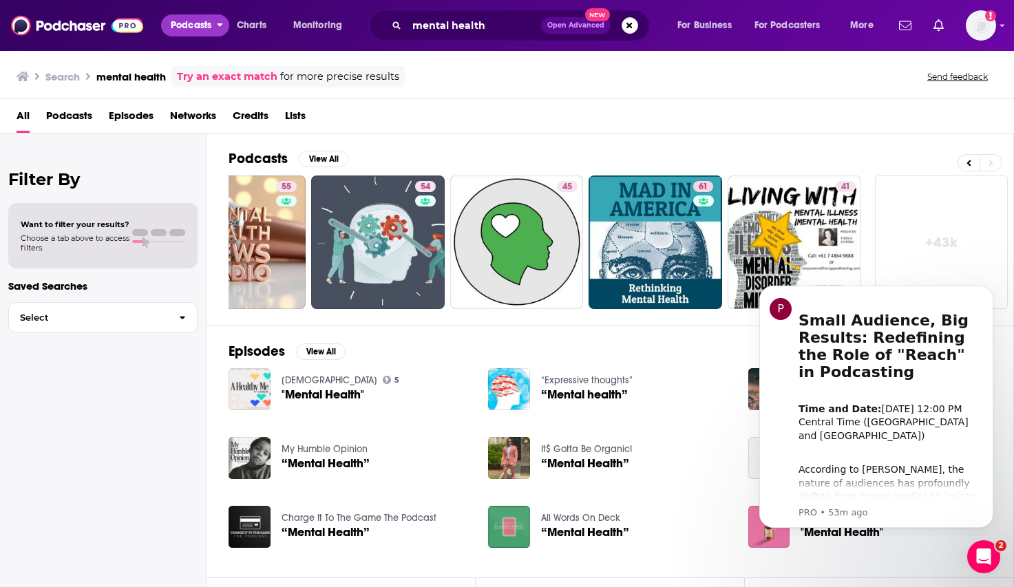
click at [213, 22] on button "Podcasts" at bounding box center [195, 25] width 68 height 22
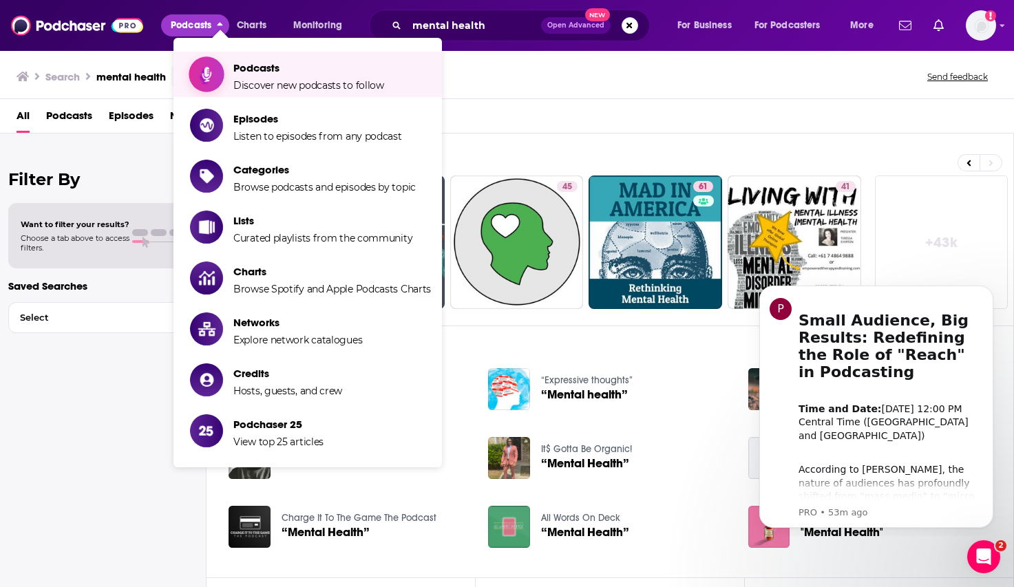
click at [377, 75] on span "Podcasts Discover new podcasts to follow" at bounding box center [308, 74] width 151 height 34
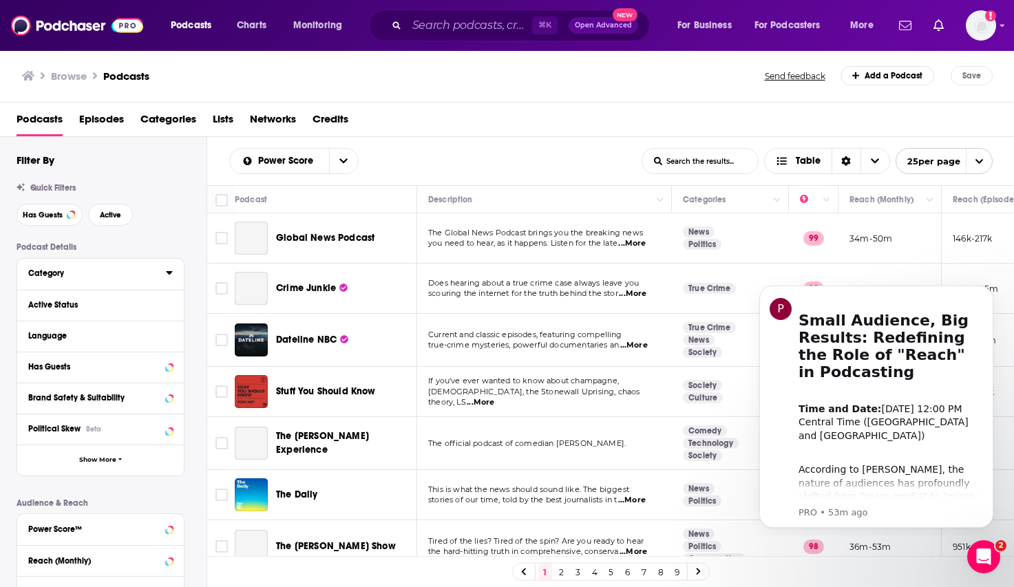
click at [96, 275] on div "Category" at bounding box center [92, 273] width 129 height 10
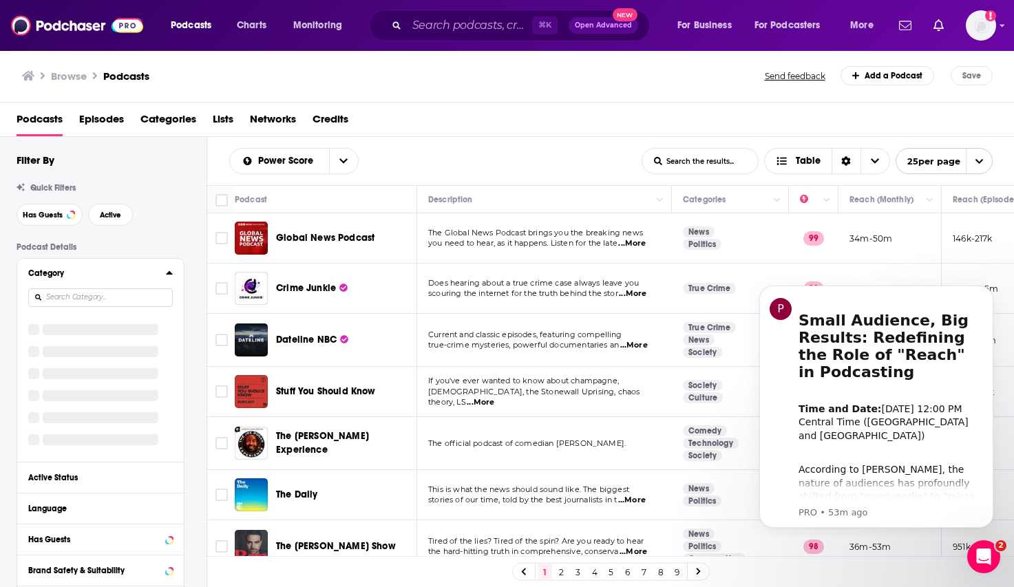
click at [112, 295] on input at bounding box center [100, 297] width 145 height 19
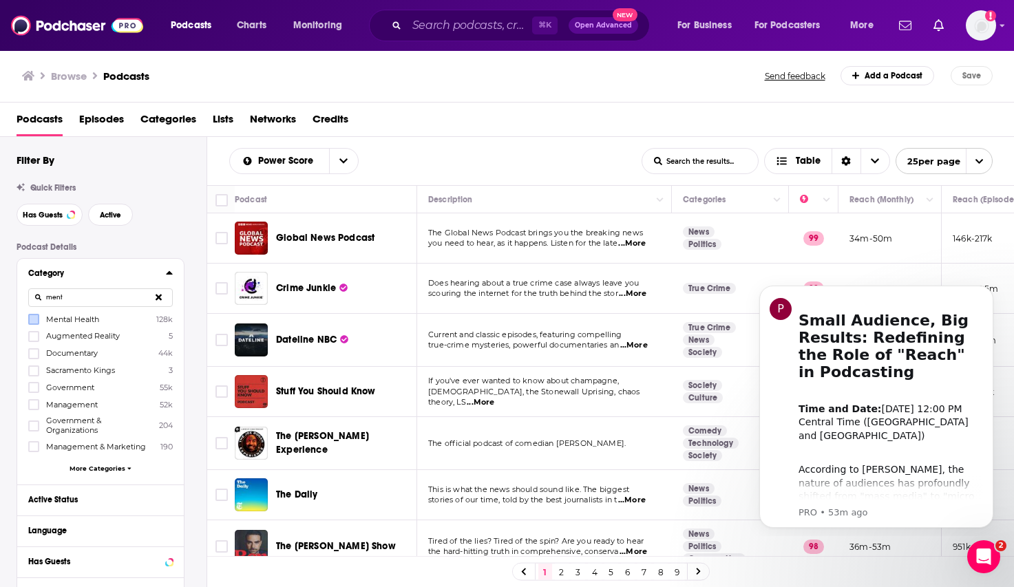
type input "ment"
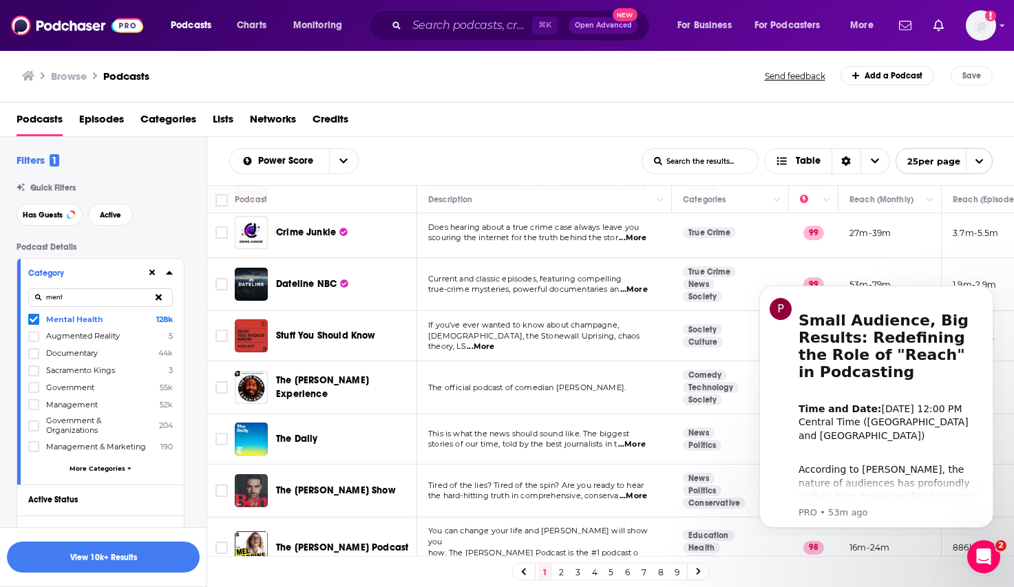
scroll to position [218, 0]
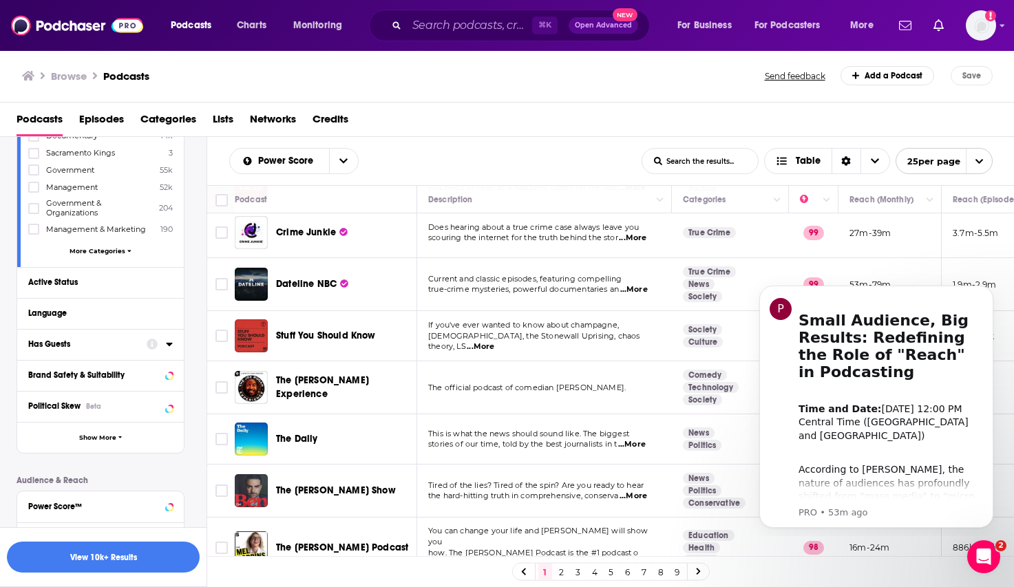
click at [147, 346] on icon at bounding box center [152, 344] width 11 height 11
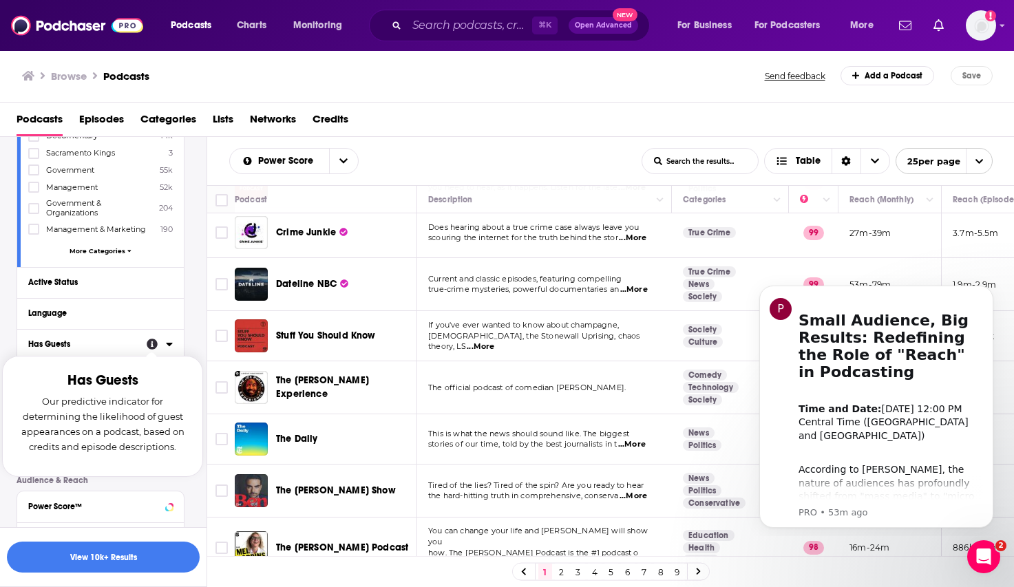
click at [168, 344] on icon at bounding box center [169, 344] width 6 height 3
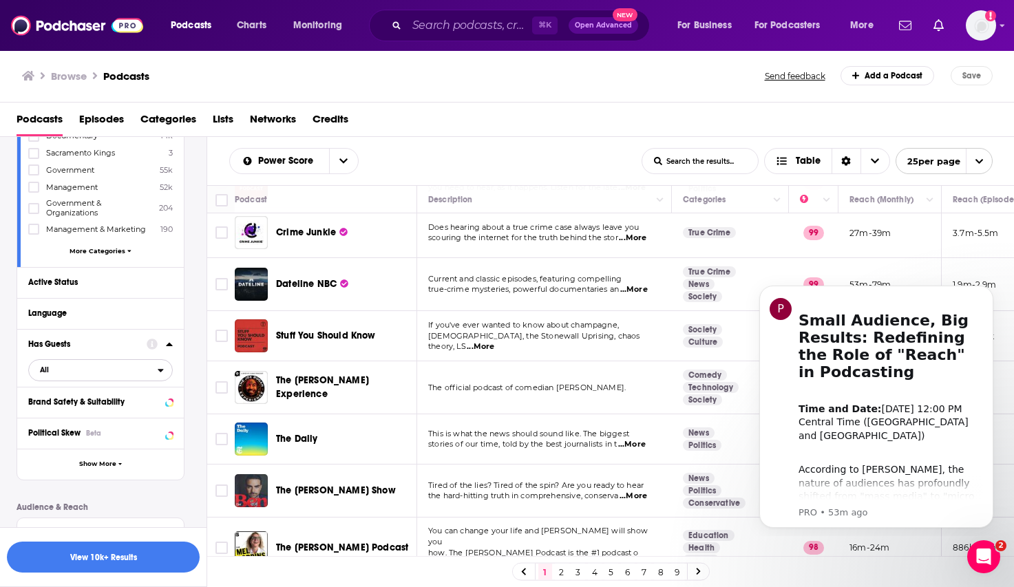
click at [61, 365] on span "All" at bounding box center [93, 370] width 129 height 18
click at [64, 416] on span "Has guests" at bounding box center [74, 416] width 78 height 8
click at [104, 284] on div "Active Status" at bounding box center [82, 282] width 109 height 10
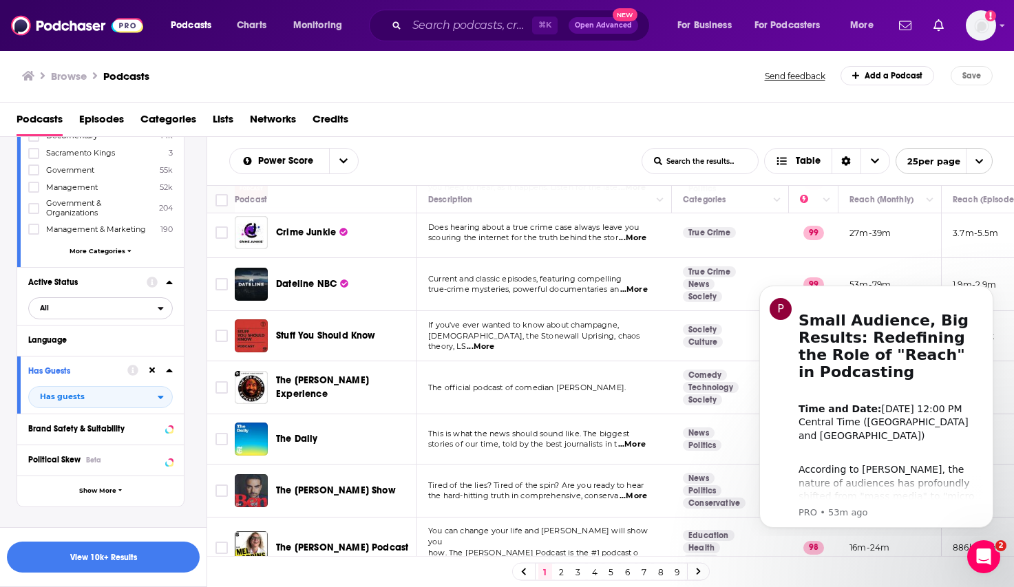
click at [73, 304] on span "All" at bounding box center [93, 308] width 129 height 18
click at [70, 350] on span "Active" at bounding box center [70, 354] width 70 height 8
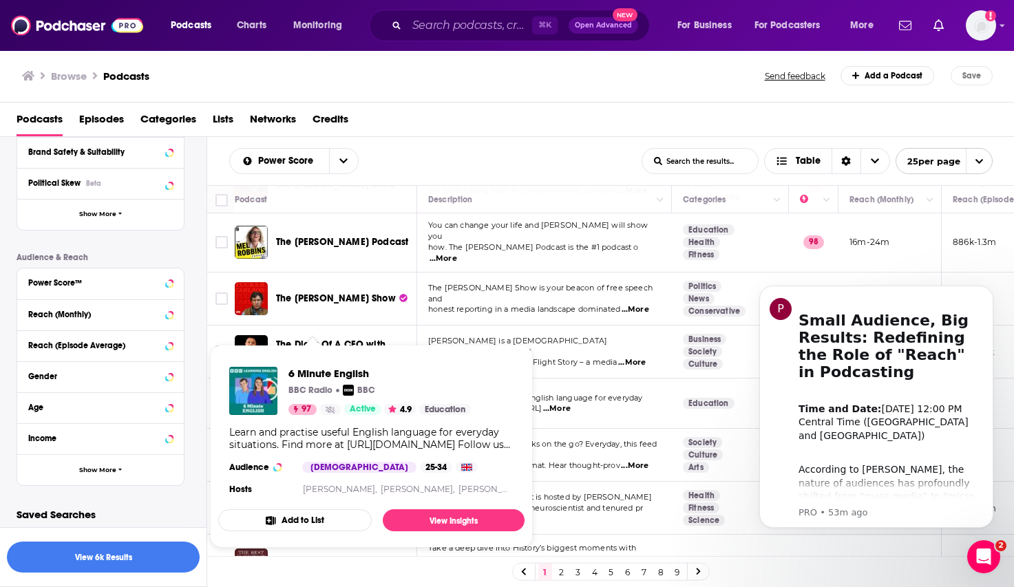
scroll to position [697, 0]
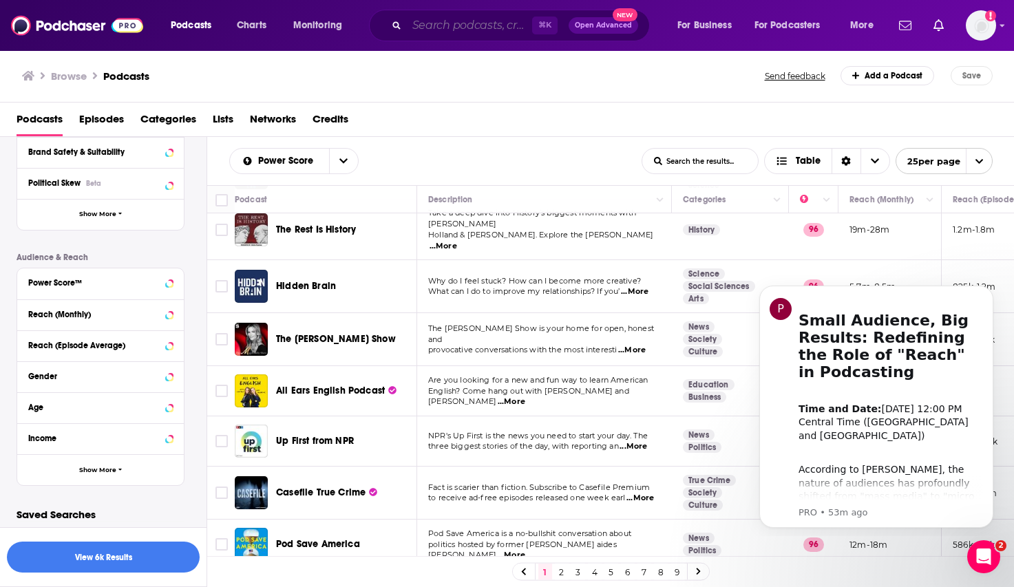
click at [433, 25] on input "Search podcasts, credits, & more..." at bounding box center [469, 25] width 125 height 22
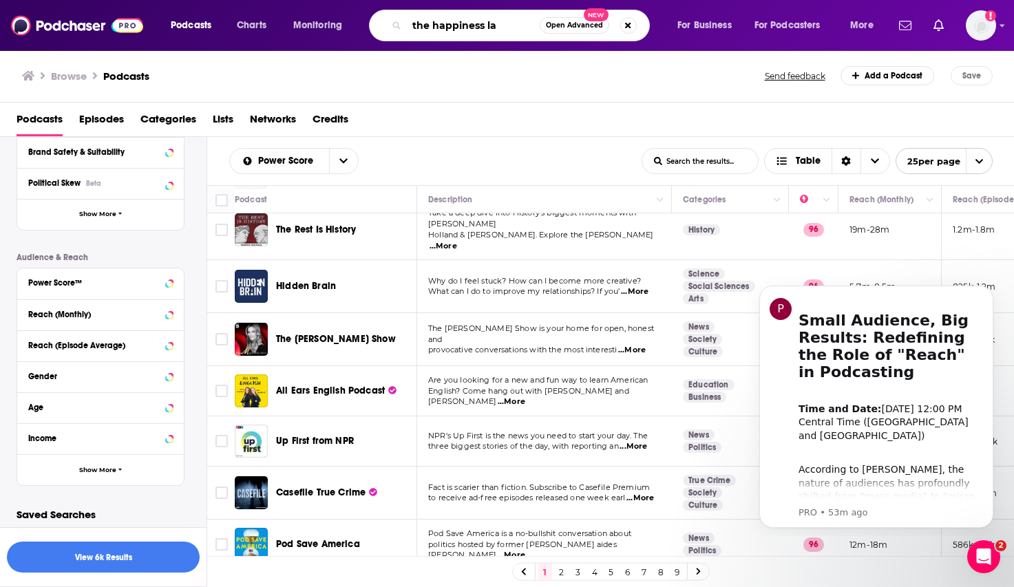
type input "the happiness lab"
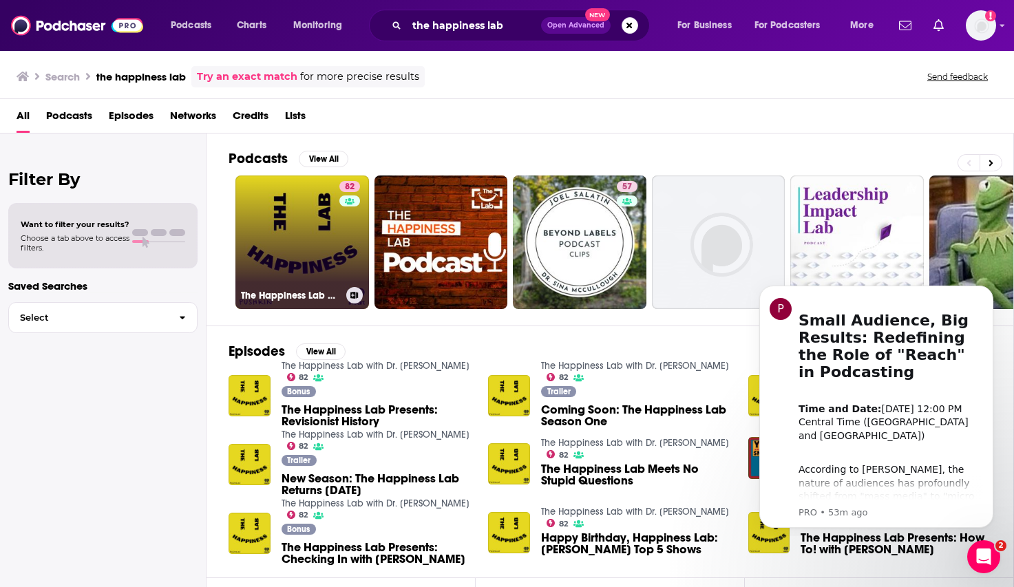
click at [309, 238] on link "82 The Happiness Lab with Dr. [PERSON_NAME]" at bounding box center [302, 243] width 134 height 134
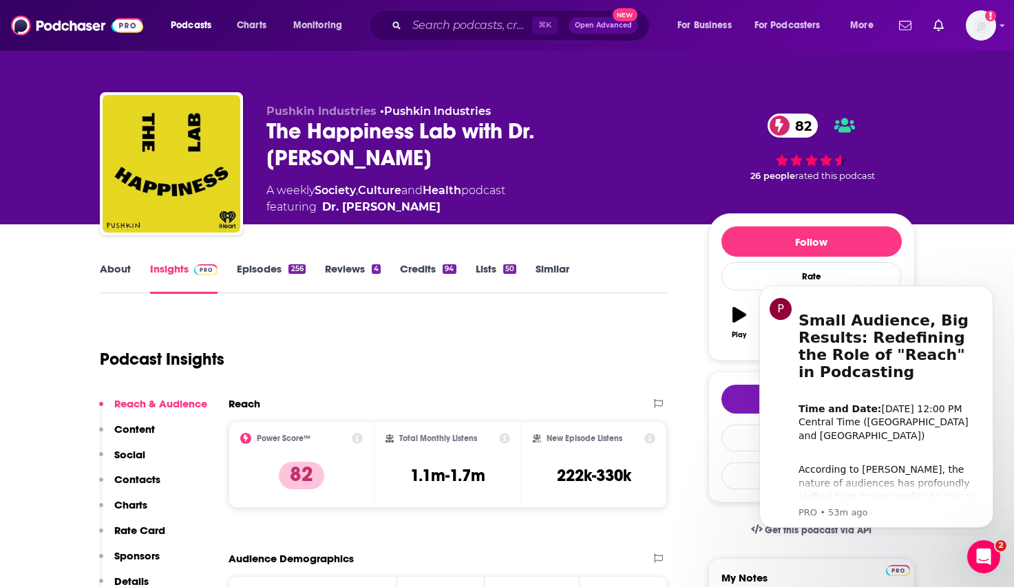
click at [114, 266] on link "About" at bounding box center [115, 278] width 31 height 32
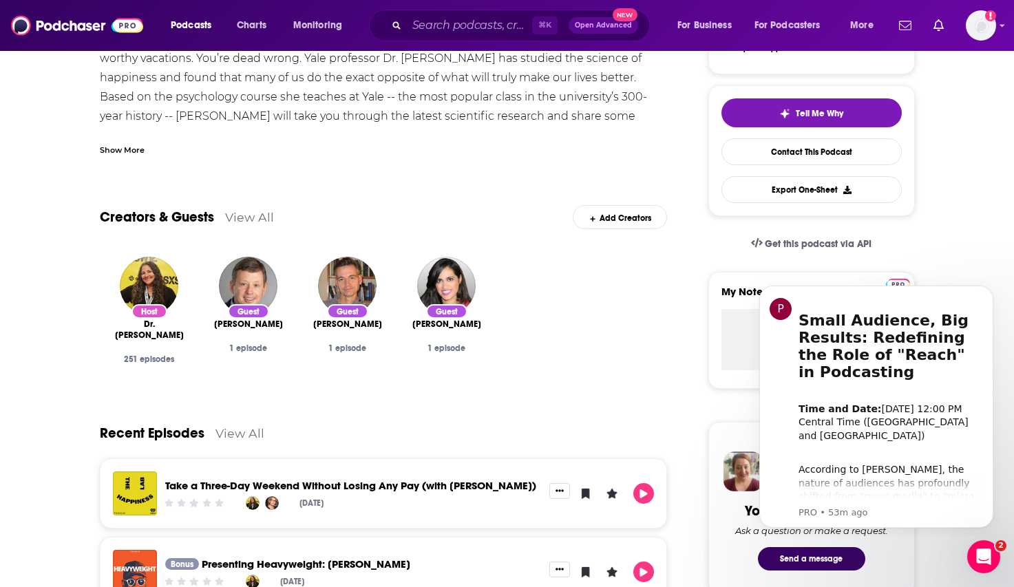
scroll to position [78, 0]
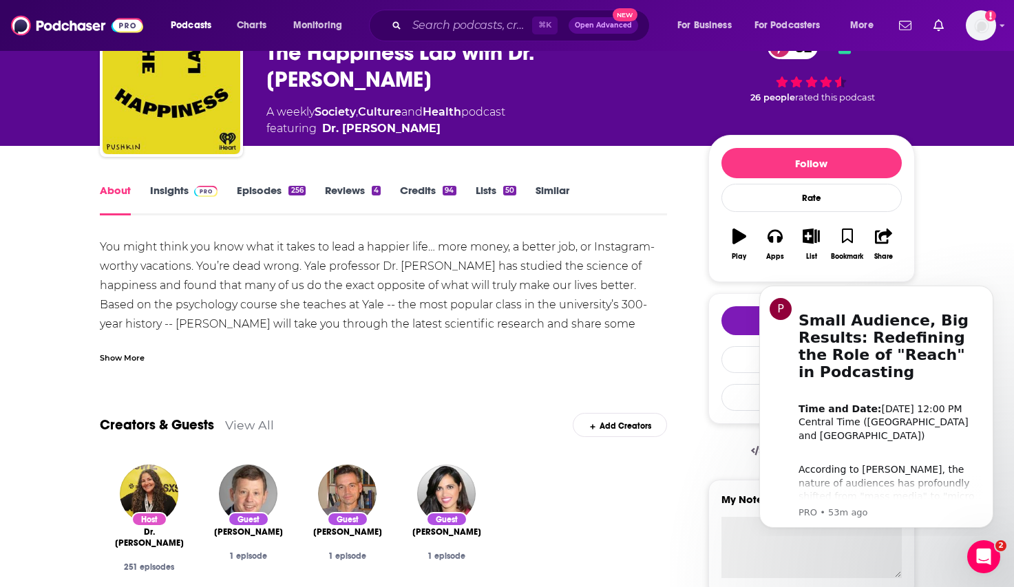
click at [178, 205] on link "Insights" at bounding box center [184, 200] width 68 height 32
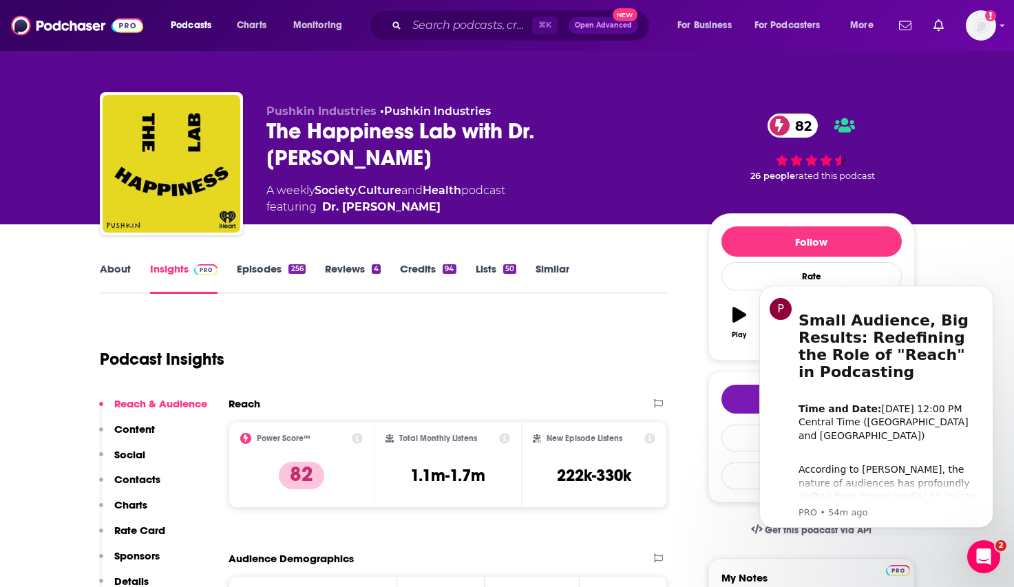
click at [439, 205] on span "featuring Dr. [PERSON_NAME]" at bounding box center [385, 207] width 239 height 17
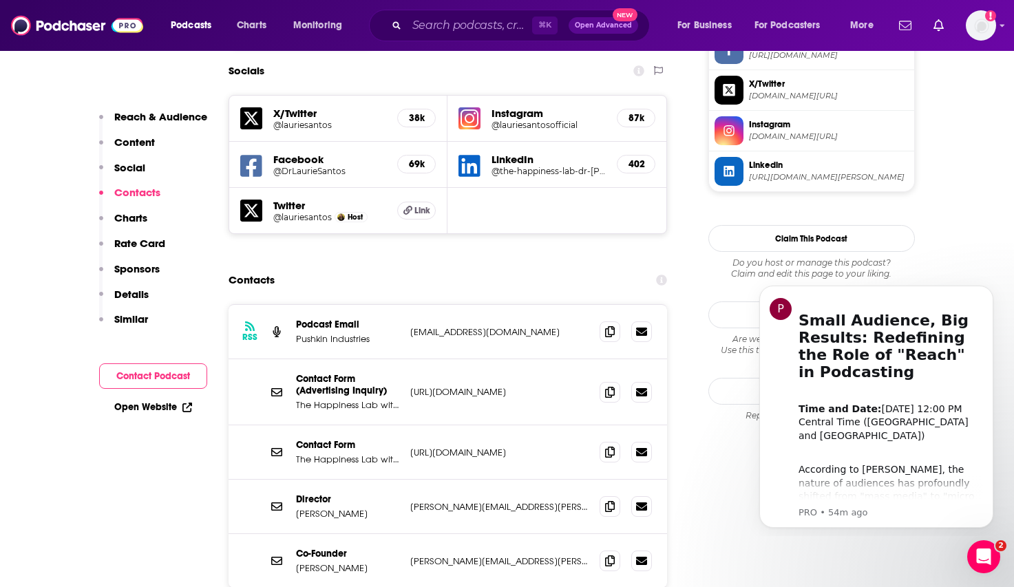
scroll to position [1225, 0]
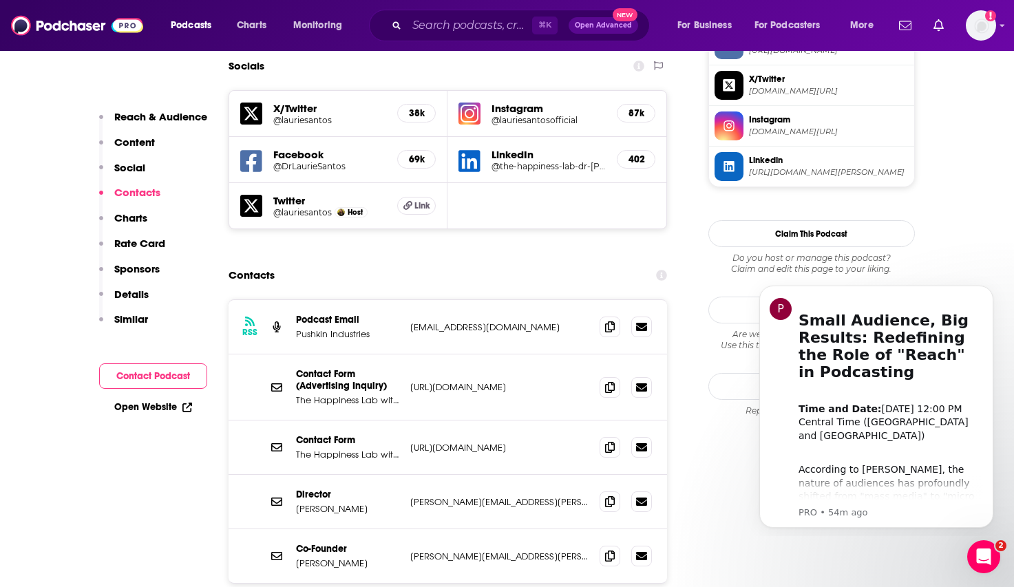
click at [436, 262] on div "Contacts" at bounding box center [448, 275] width 439 height 26
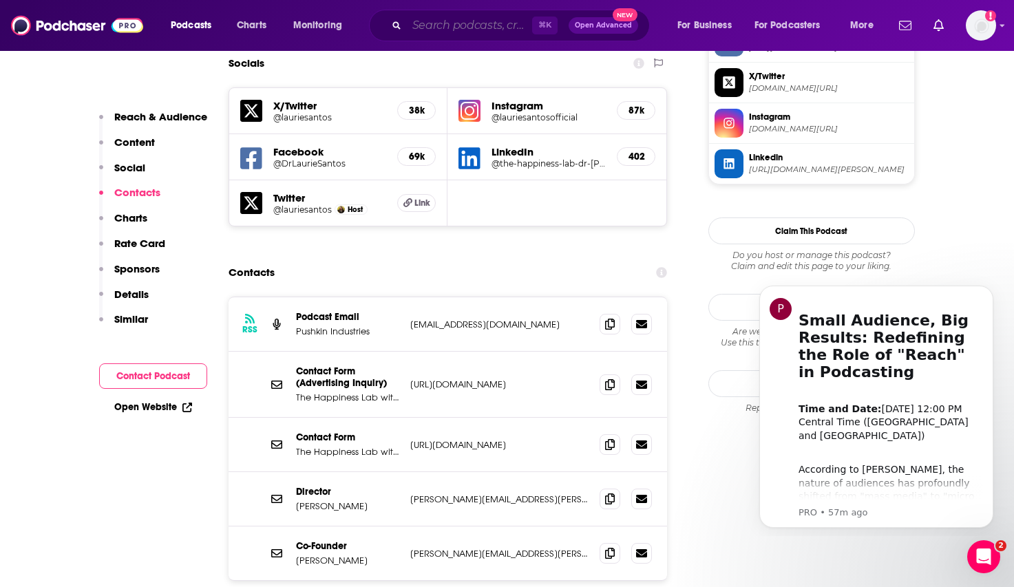
click at [458, 18] on input "Search podcasts, credits, & more..." at bounding box center [469, 25] width 125 height 22
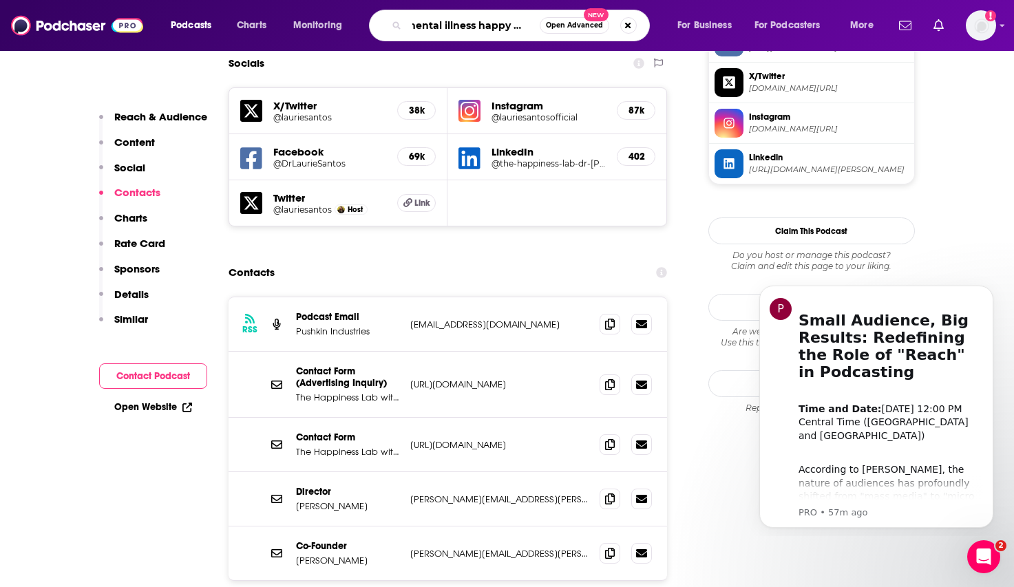
type input "mental illness happy hour"
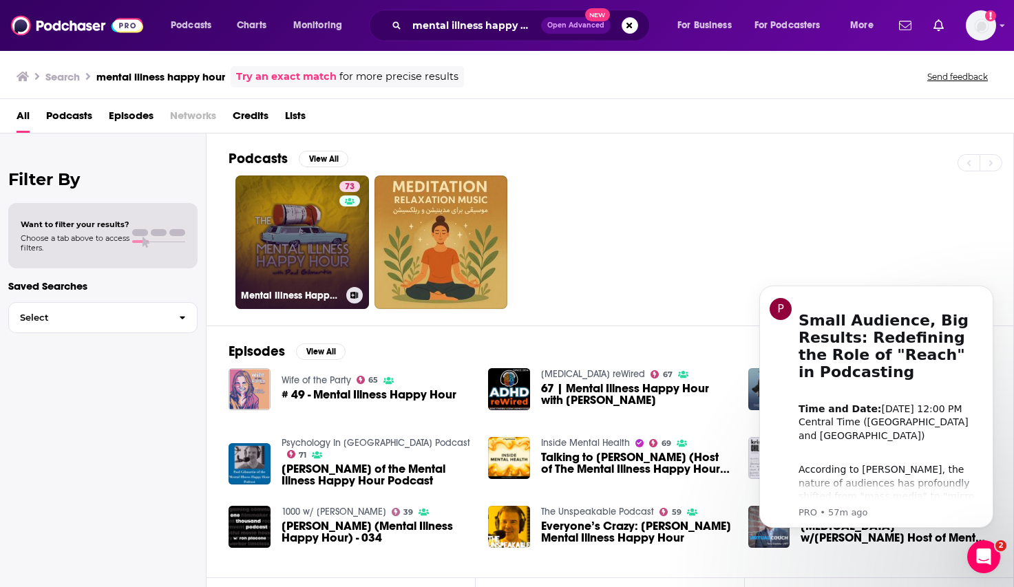
click at [307, 229] on link "73 Mental Illness Happy Hour" at bounding box center [302, 243] width 134 height 134
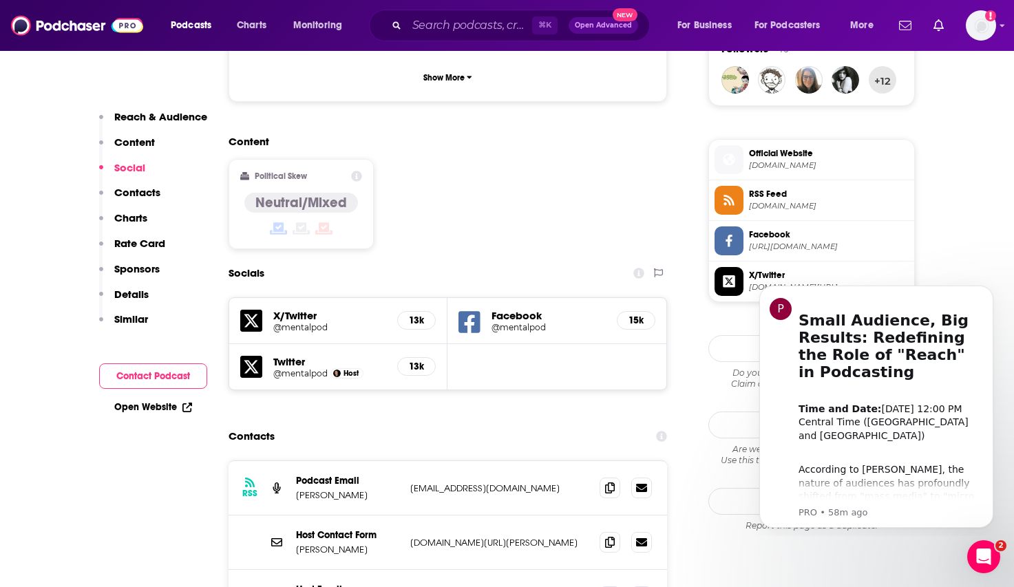
scroll to position [1030, 0]
click at [465, 28] on input "Search podcasts, credits, & more..." at bounding box center [469, 25] width 125 height 22
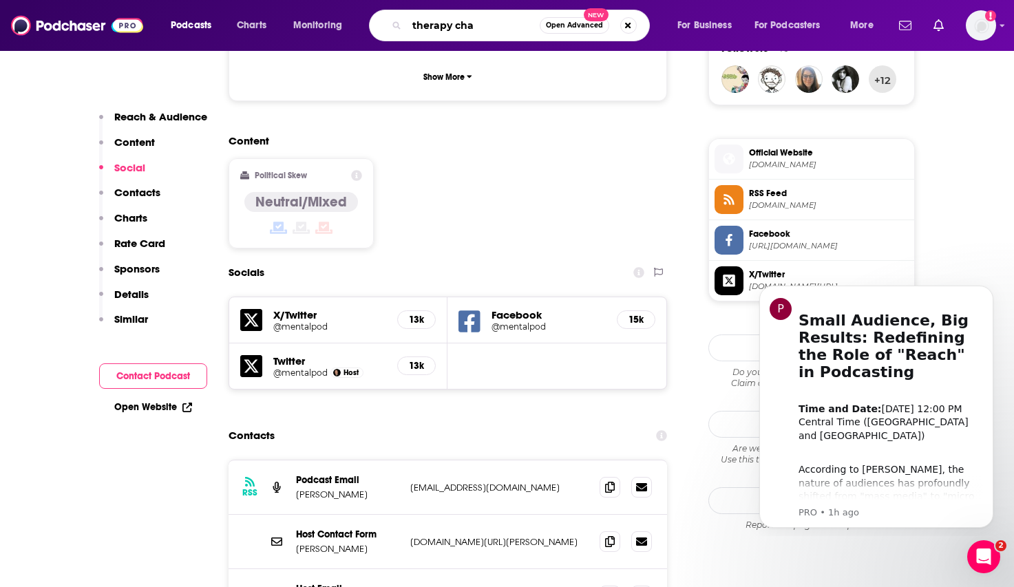
type input "therapy chat"
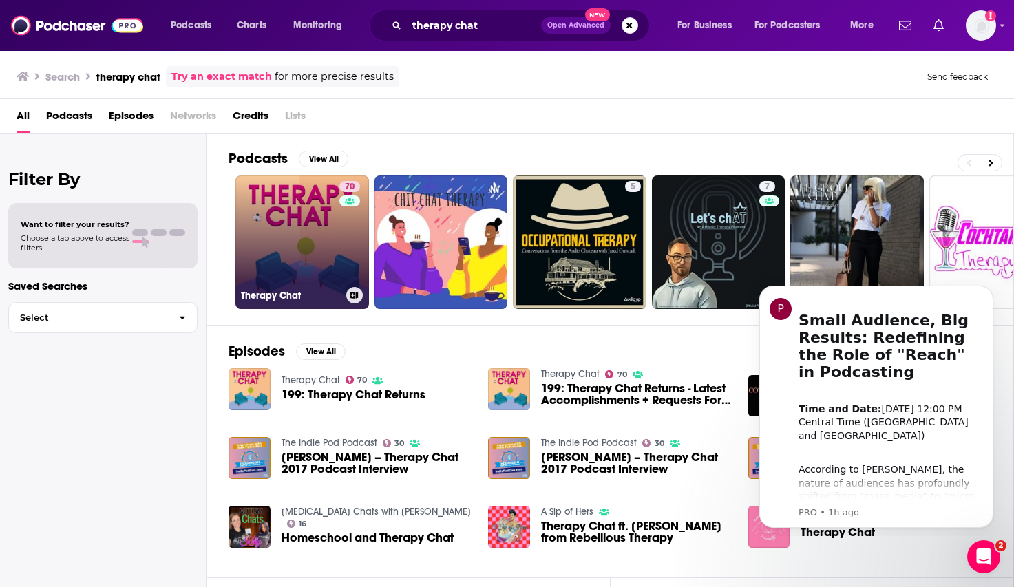
click at [310, 240] on link "70 Therapy Chat" at bounding box center [302, 243] width 134 height 134
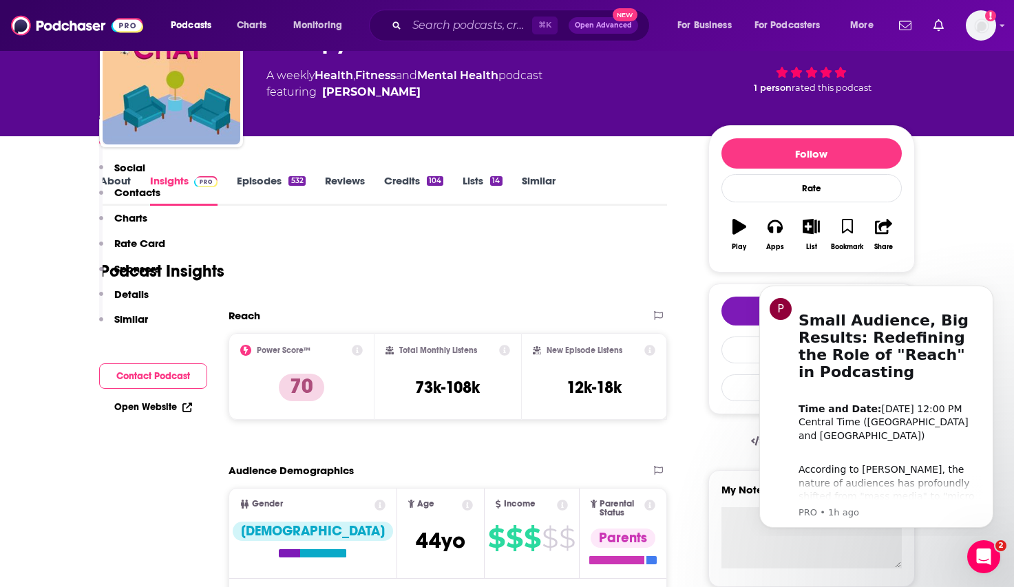
scroll to position [29, 0]
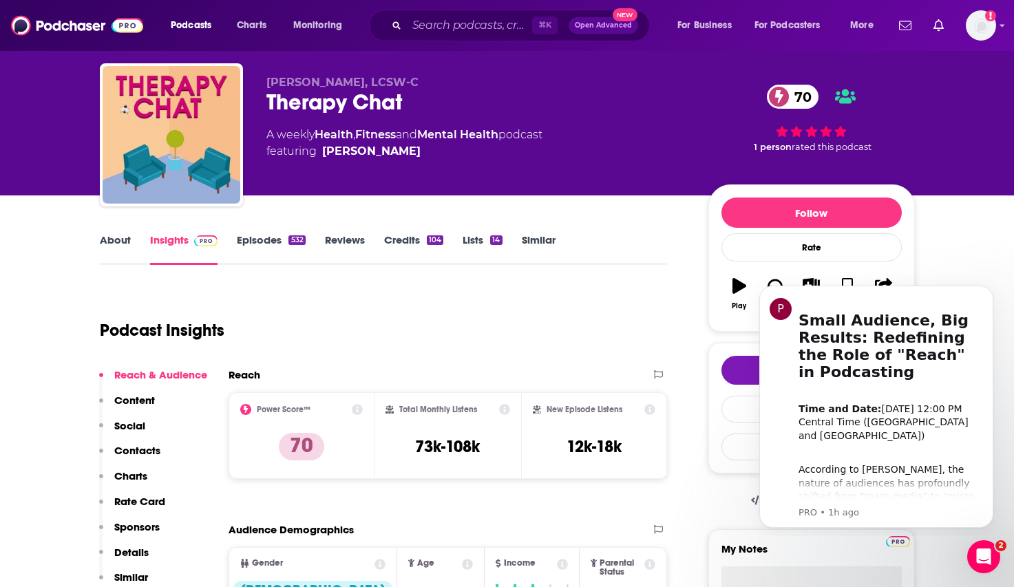
click at [100, 243] on link "About" at bounding box center [115, 249] width 31 height 32
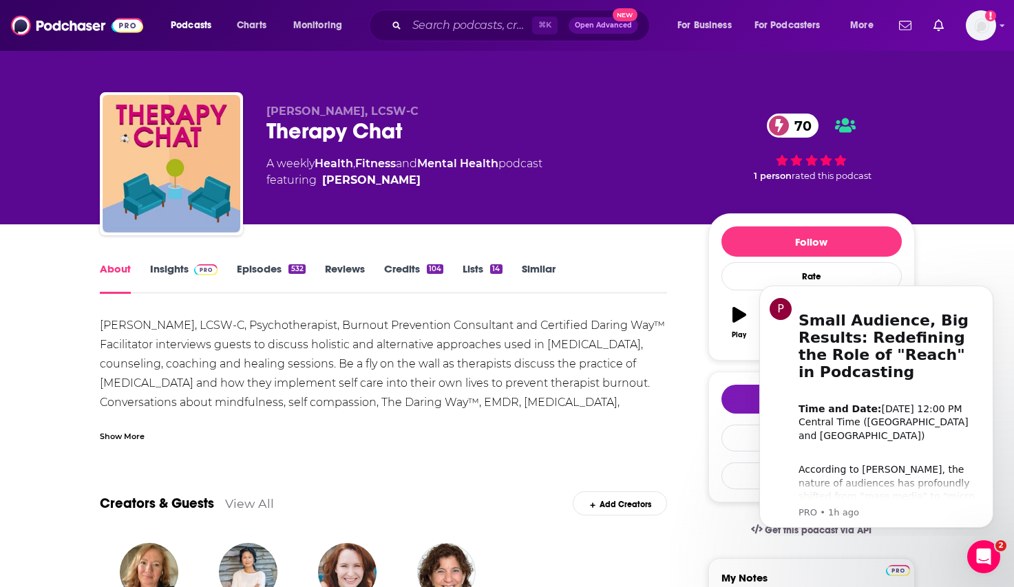
drag, startPoint x: 411, startPoint y: 181, endPoint x: 400, endPoint y: 182, distance: 11.0
click at [400, 182] on span "featuring [PERSON_NAME]" at bounding box center [404, 180] width 276 height 17
copy span "[PERSON_NAME]"
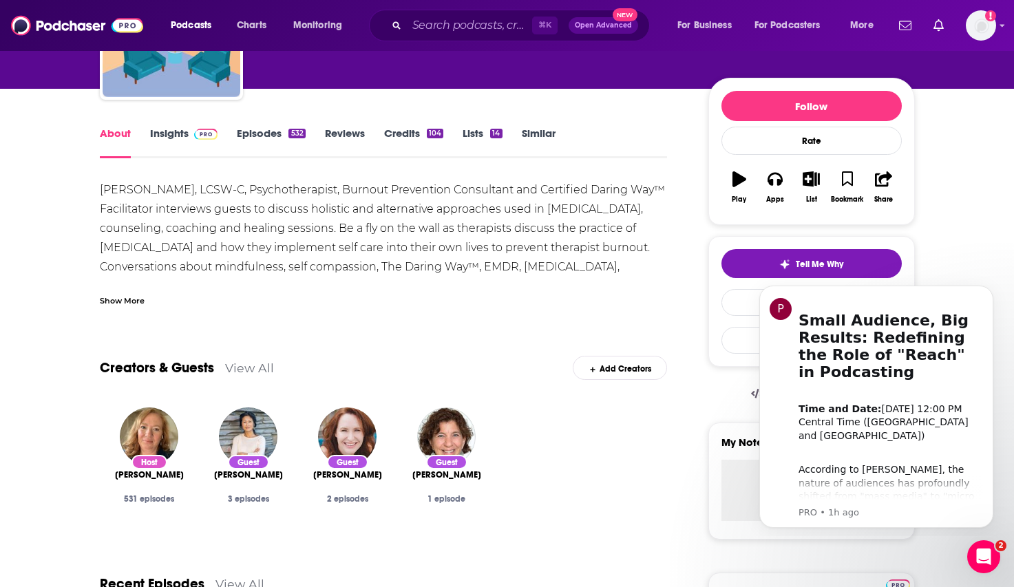
scroll to position [113, 0]
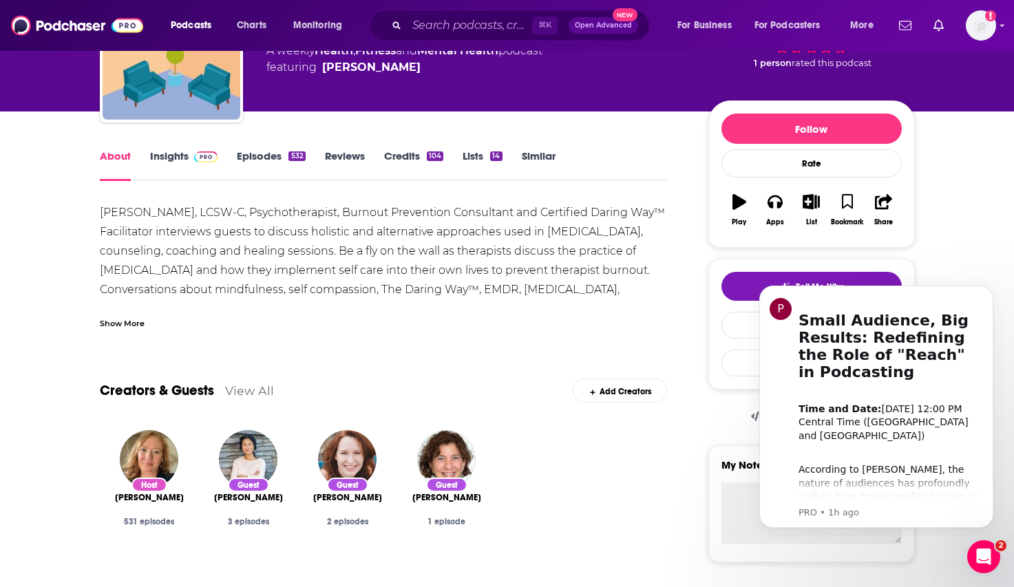
click at [158, 147] on div "About Insights Episodes 532 Reviews Credits 104 Lists 14 Similar" at bounding box center [384, 164] width 568 height 34
click at [158, 149] on link "Insights" at bounding box center [184, 165] width 68 height 32
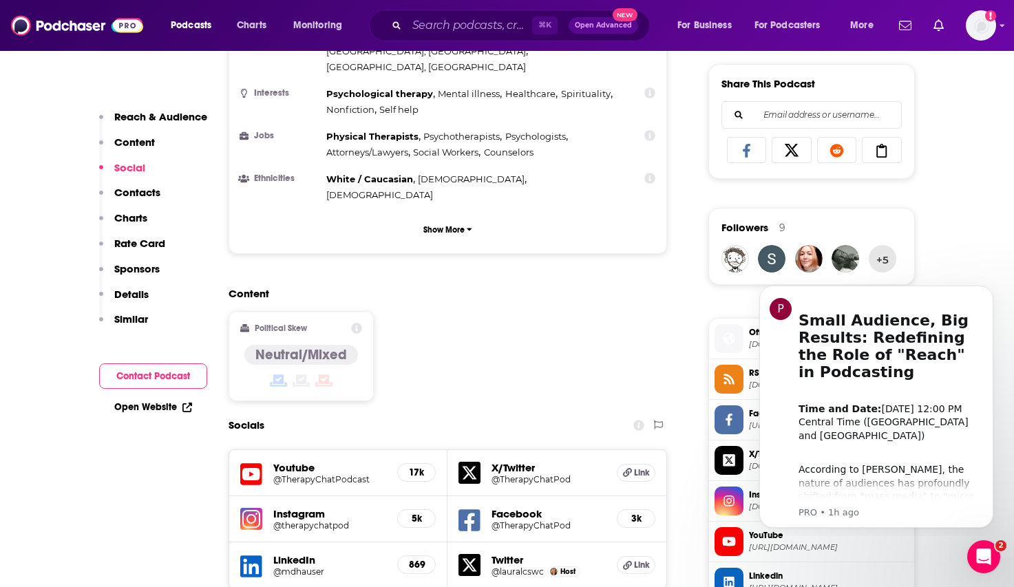
scroll to position [1090, 0]
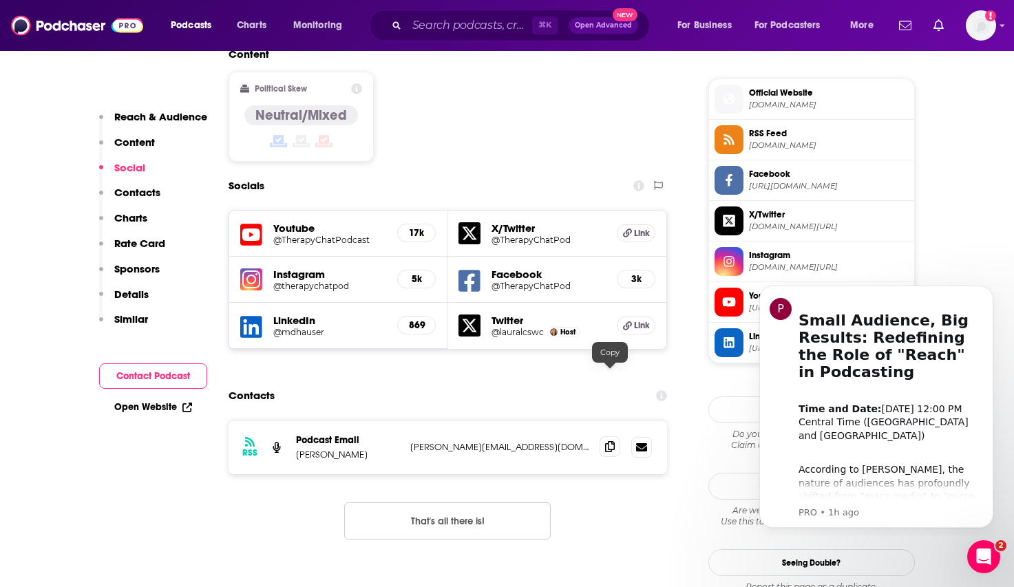
click at [606, 441] on icon at bounding box center [610, 446] width 10 height 11
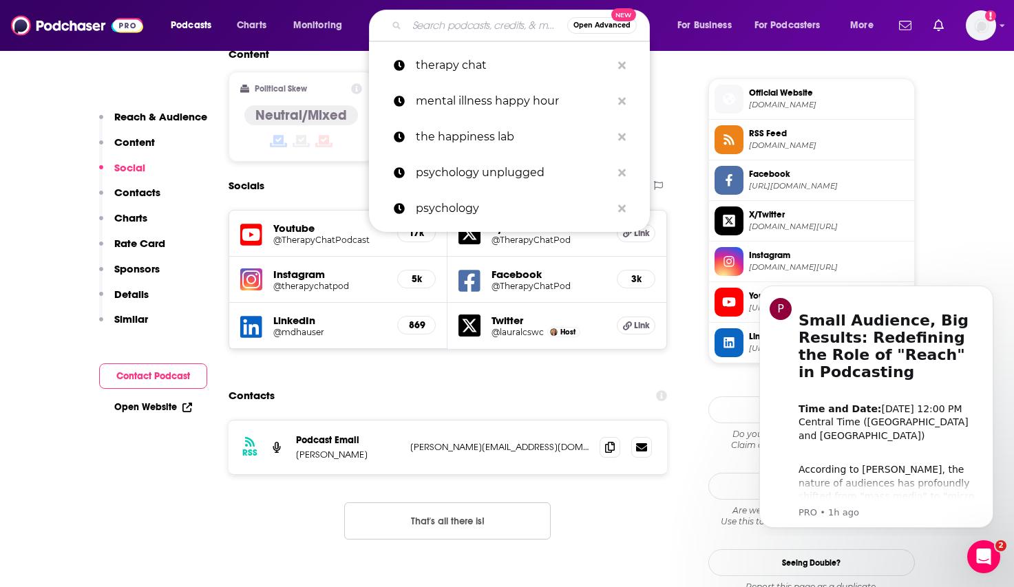
click at [428, 26] on input "Search podcasts, credits, & more..." at bounding box center [487, 25] width 160 height 22
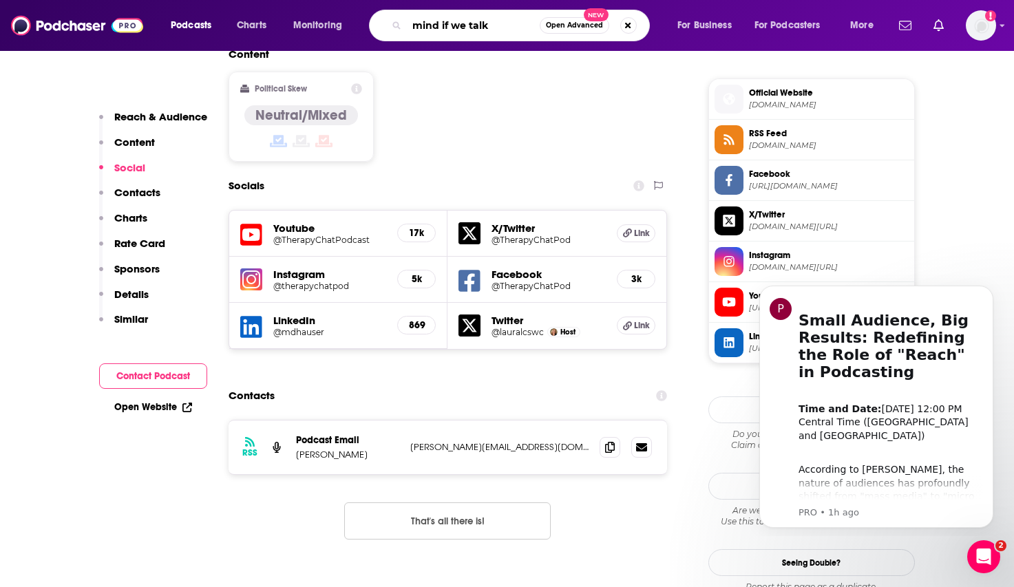
type input "mind if we talk?"
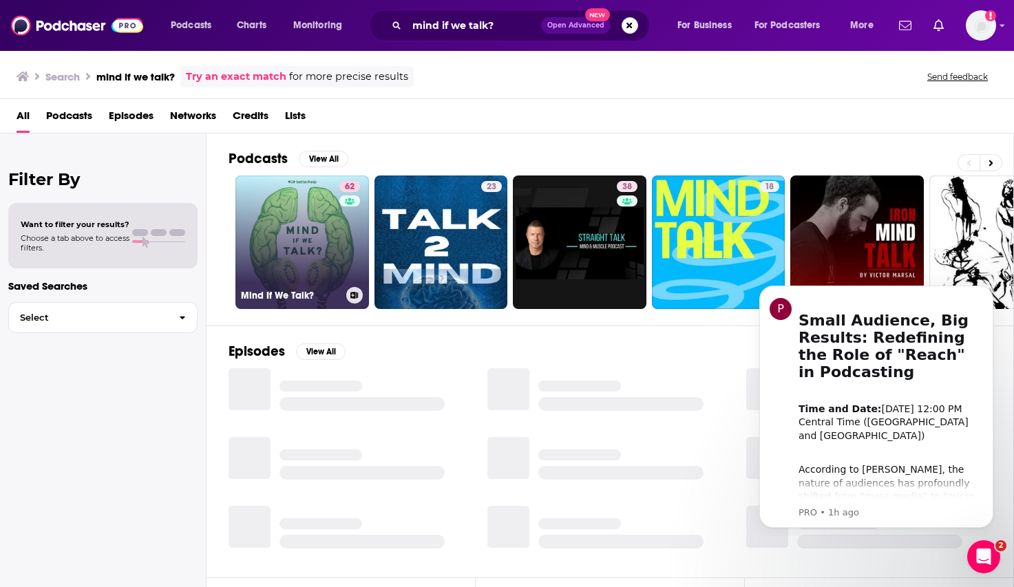
click at [307, 232] on link "62 Mind If We Talk?" at bounding box center [302, 243] width 134 height 134
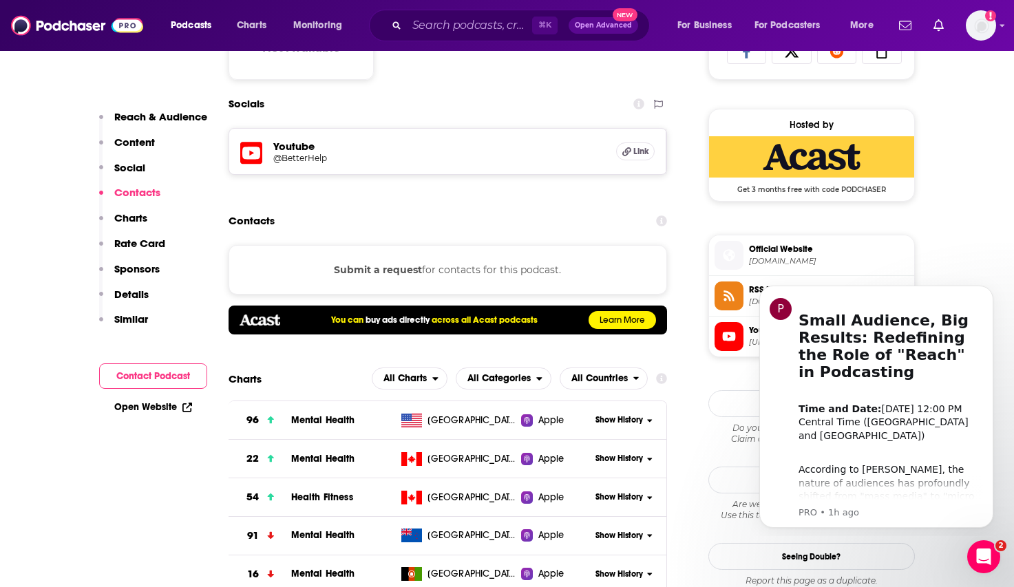
scroll to position [948, 0]
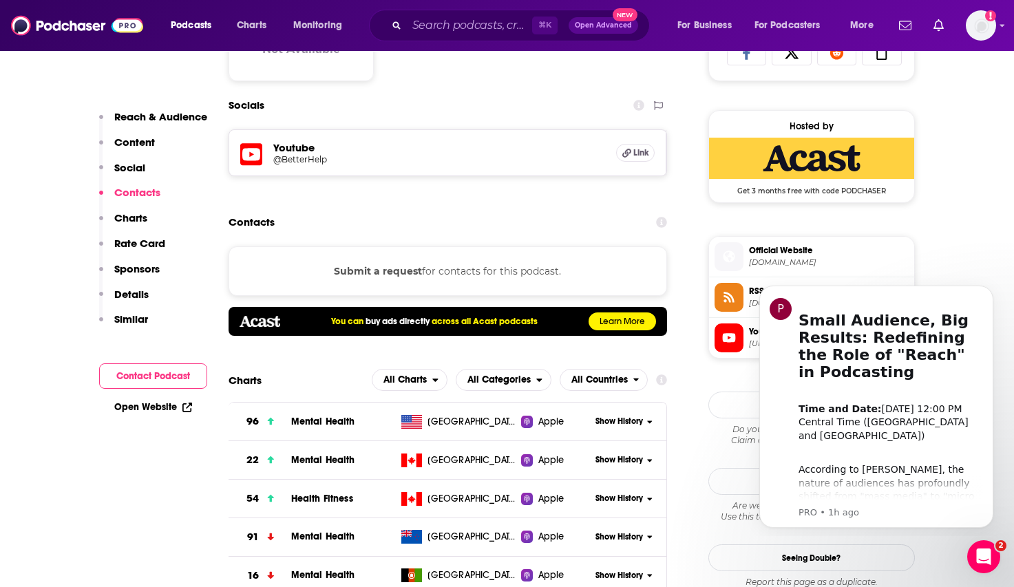
click at [400, 272] on button "Submit a request" at bounding box center [378, 271] width 88 height 15
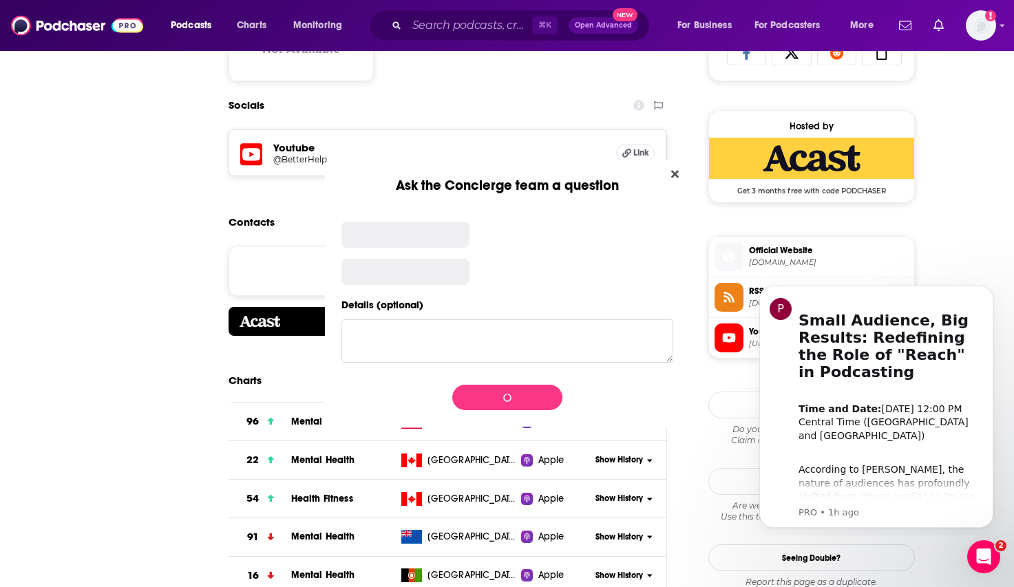
scroll to position [0, 0]
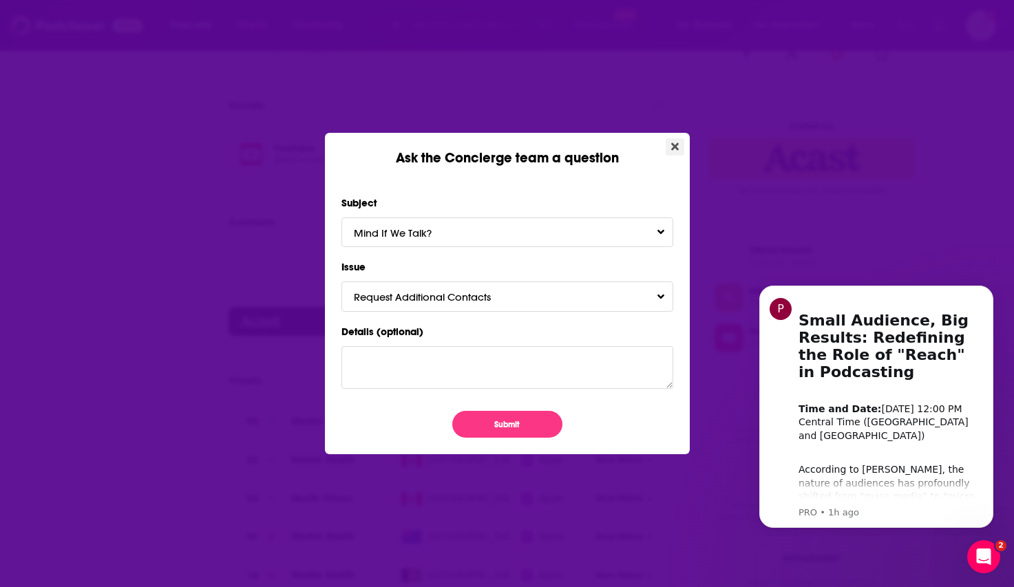
click at [679, 141] on button "Close" at bounding box center [675, 146] width 19 height 17
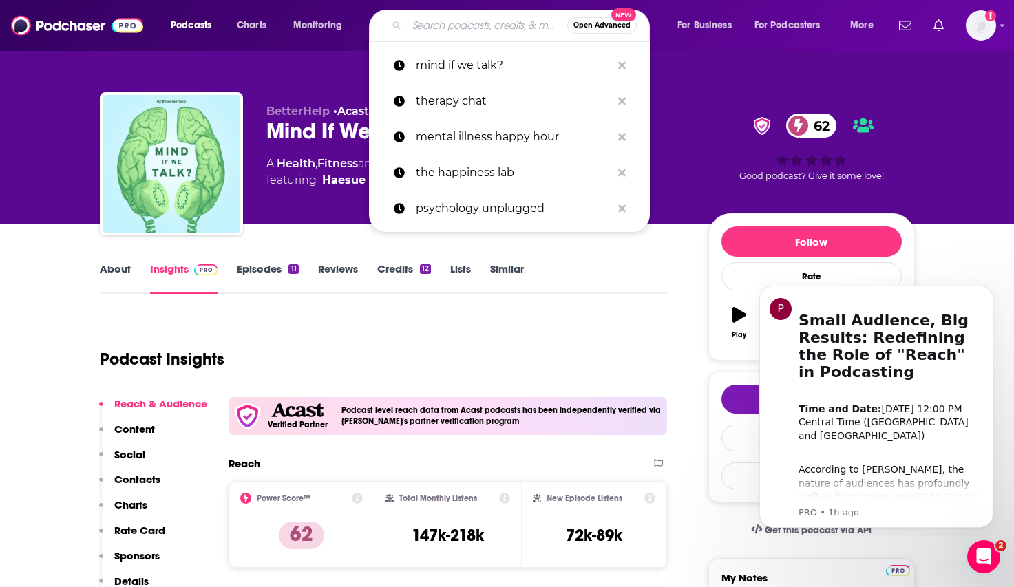
click at [499, 25] on input "Search podcasts, credits, & more..." at bounding box center [487, 25] width 160 height 22
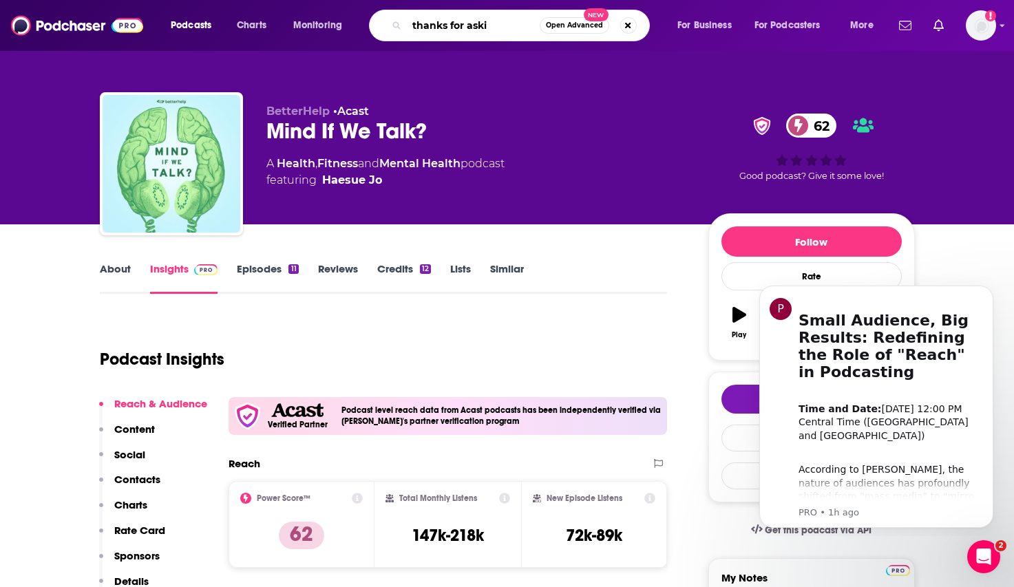
type input "thanks for askin"
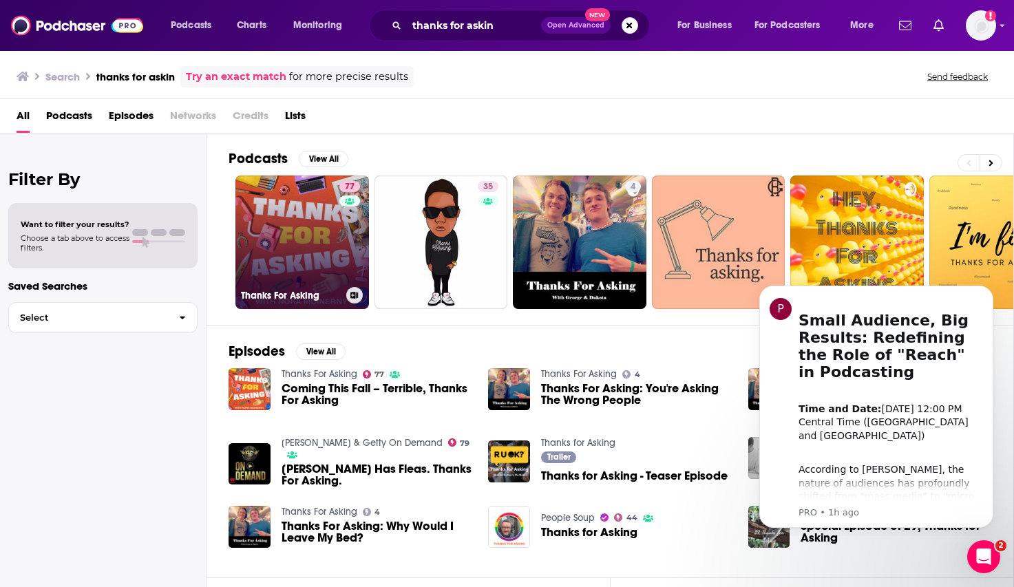
click at [296, 229] on link "77 Thanks For Asking" at bounding box center [302, 243] width 134 height 134
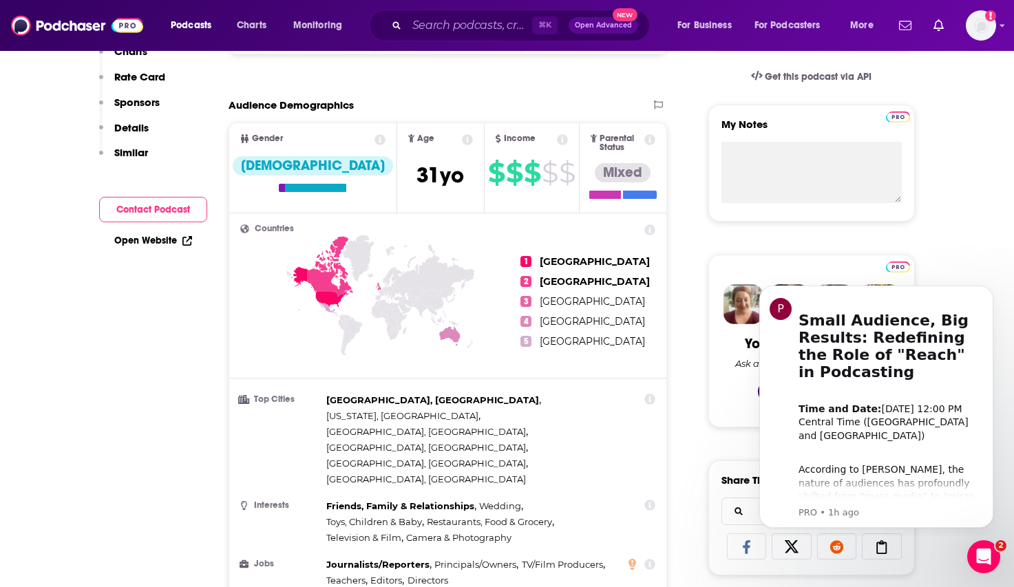
scroll to position [145, 0]
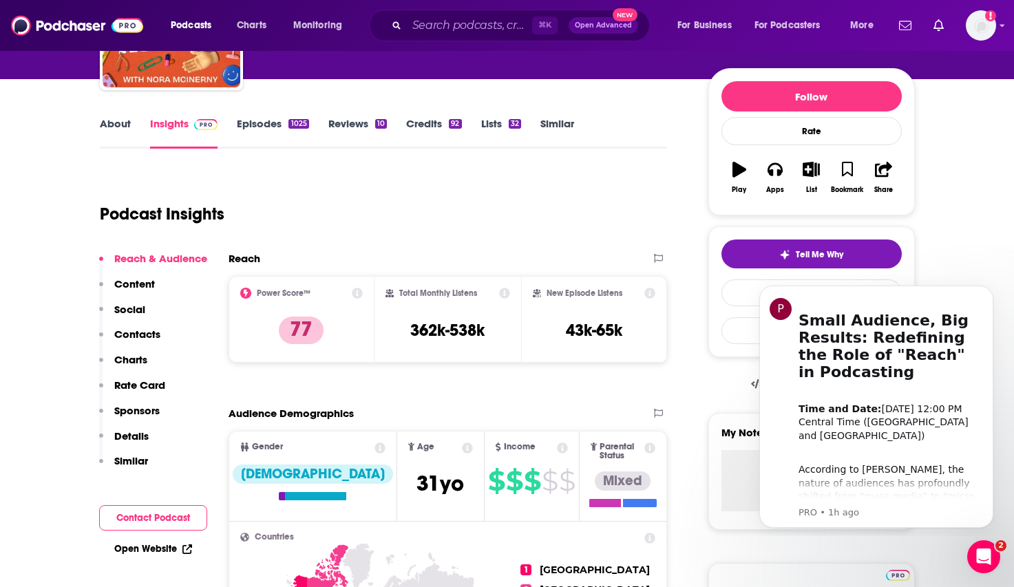
click at [119, 126] on link "About" at bounding box center [115, 133] width 31 height 32
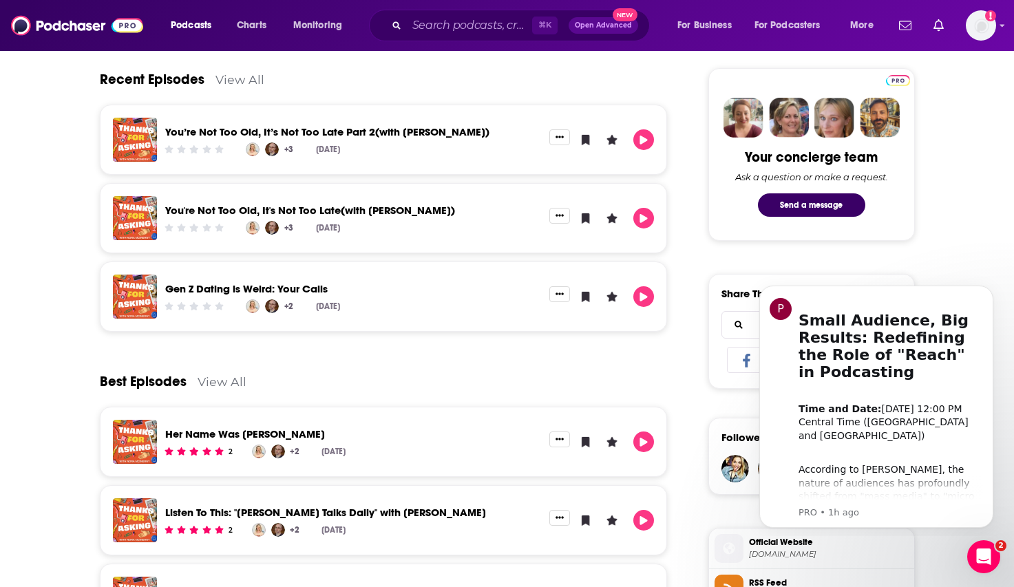
scroll to position [637, 0]
